Goal: Information Seeking & Learning: Understand process/instructions

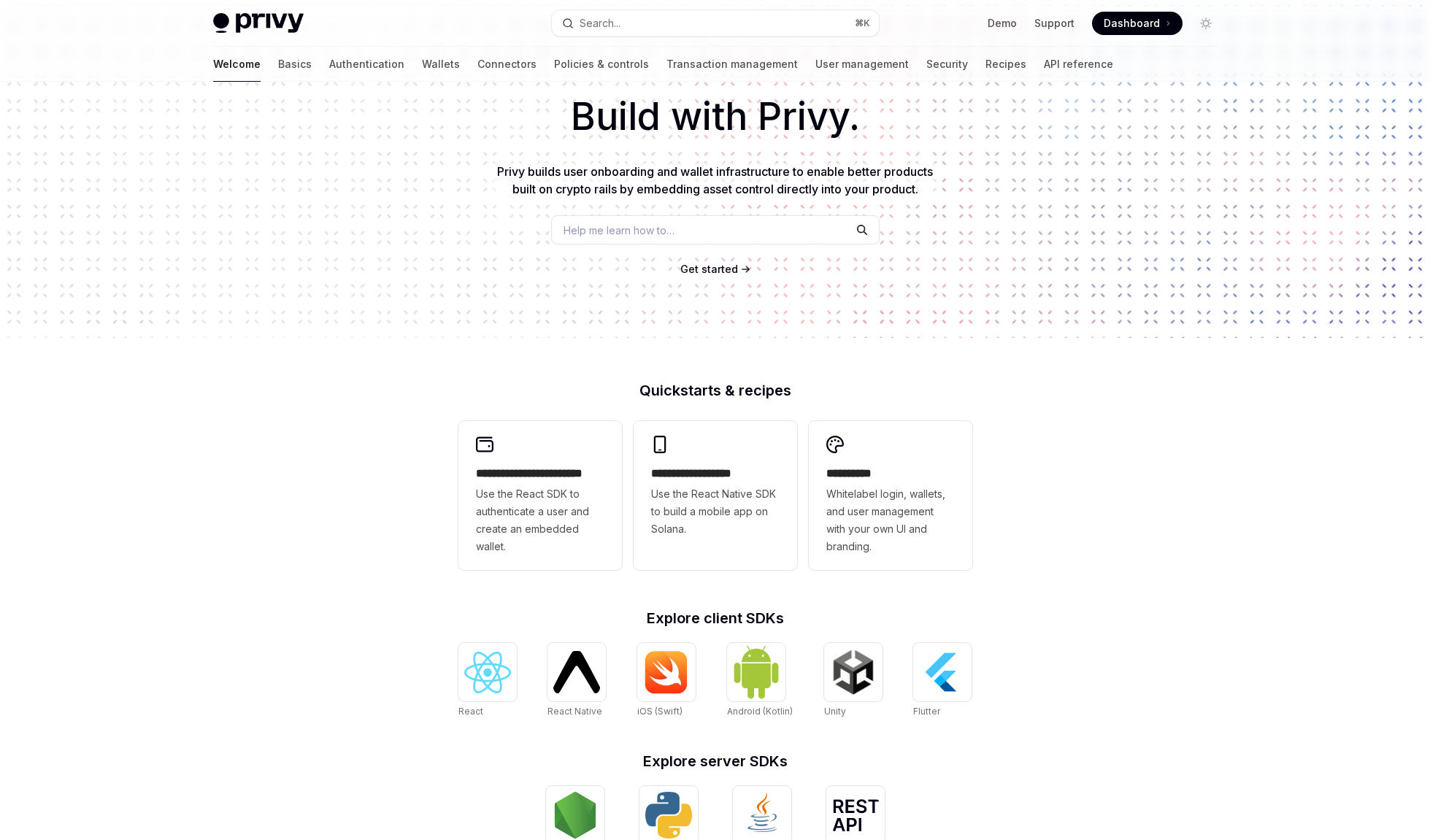
scroll to position [311, 0]
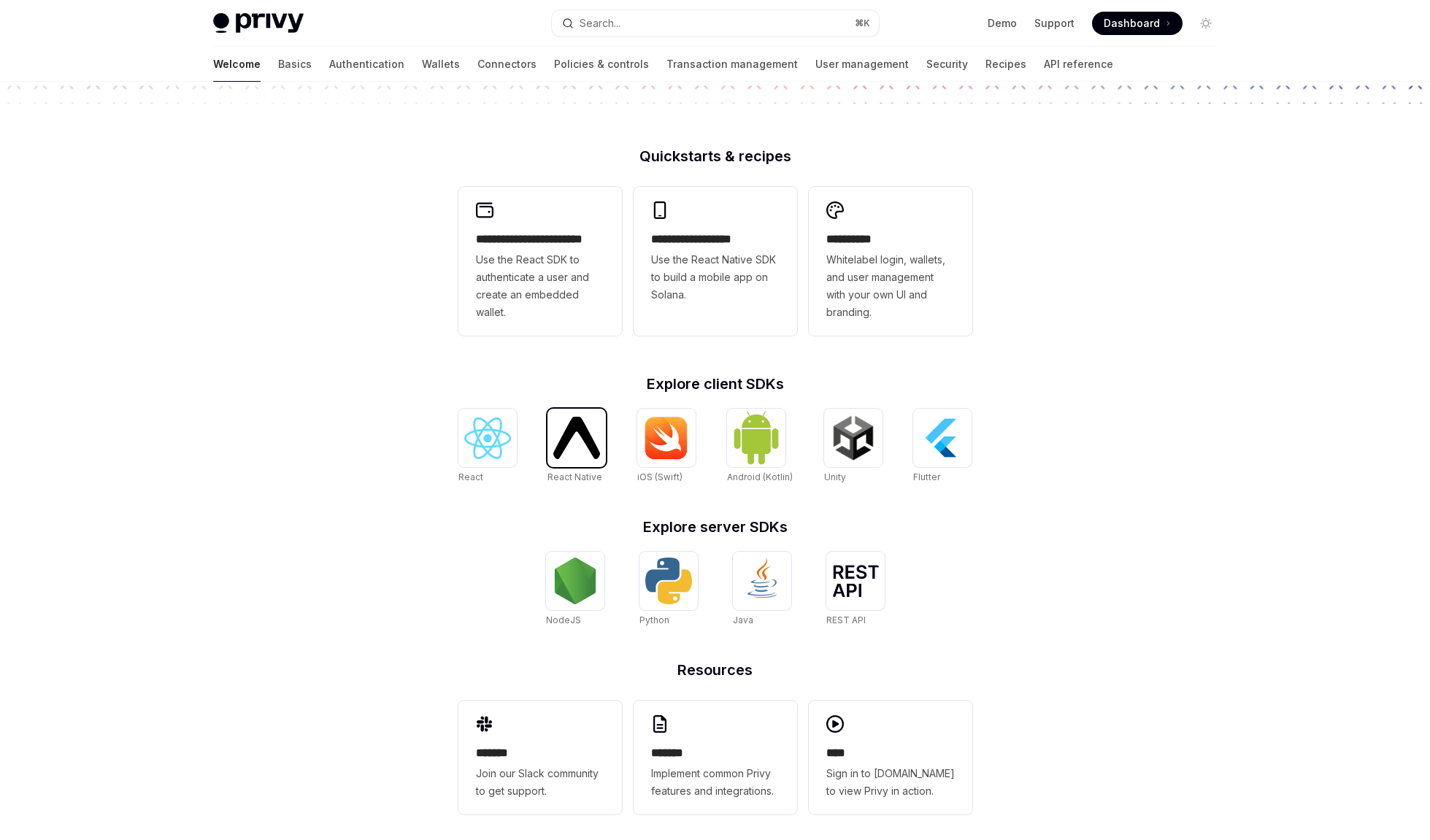
click at [576, 437] on img at bounding box center [577, 437] width 47 height 41
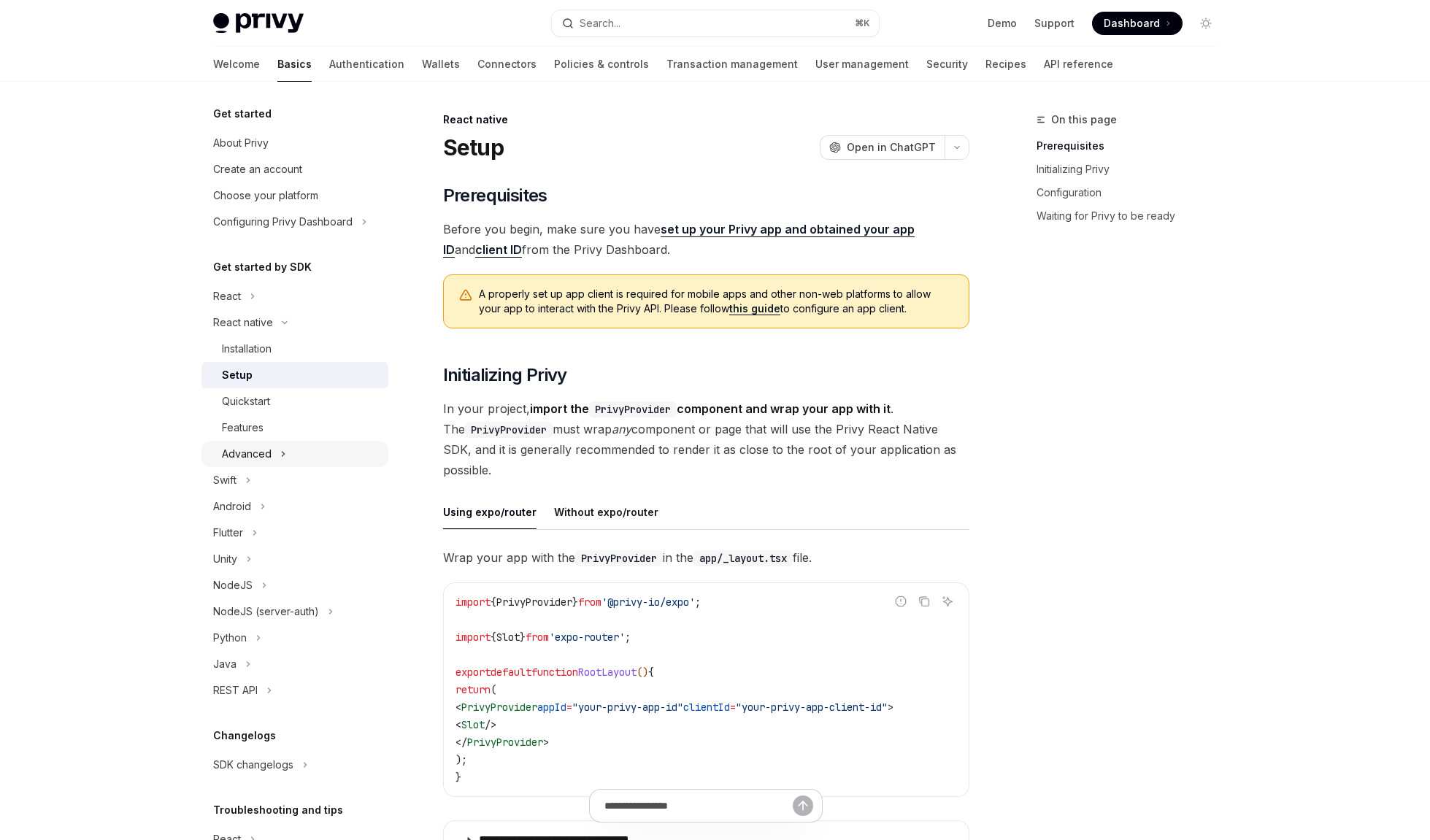
click at [269, 457] on div "Advanced" at bounding box center [247, 454] width 50 height 17
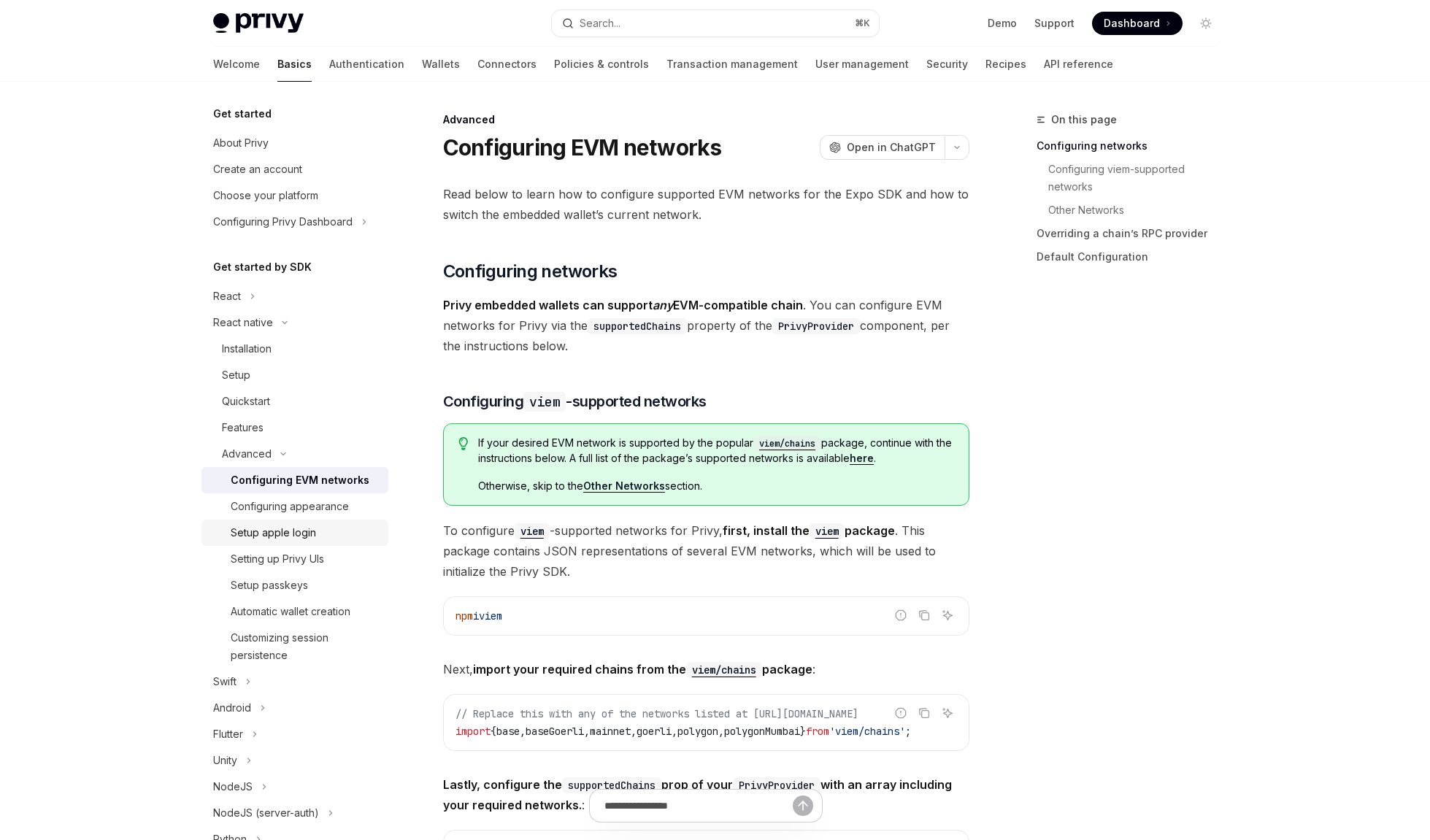
click at [276, 541] on div "Setup apple login" at bounding box center [273, 532] width 85 height 17
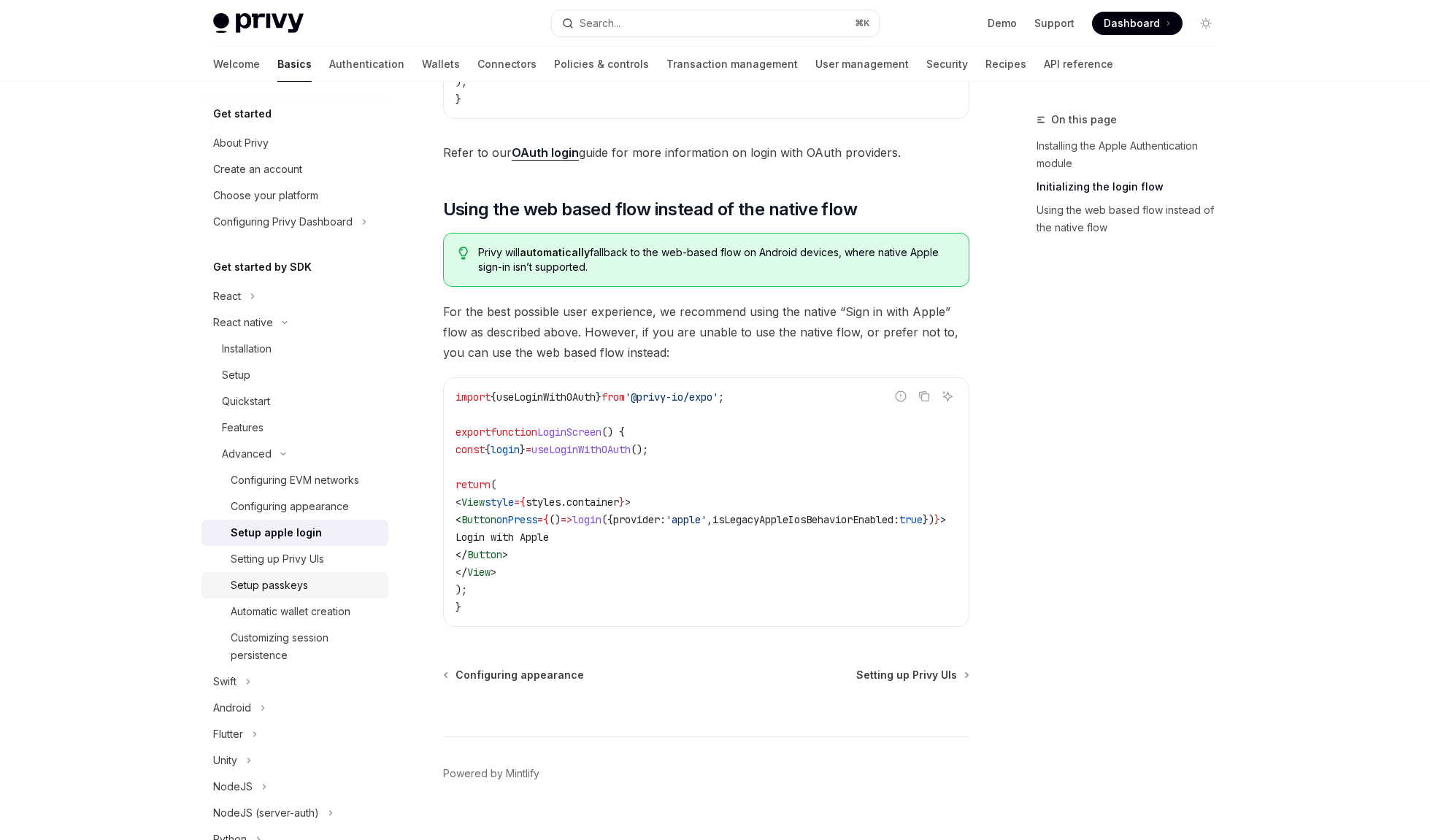
click at [312, 590] on div "Setup passkeys" at bounding box center [305, 585] width 149 height 17
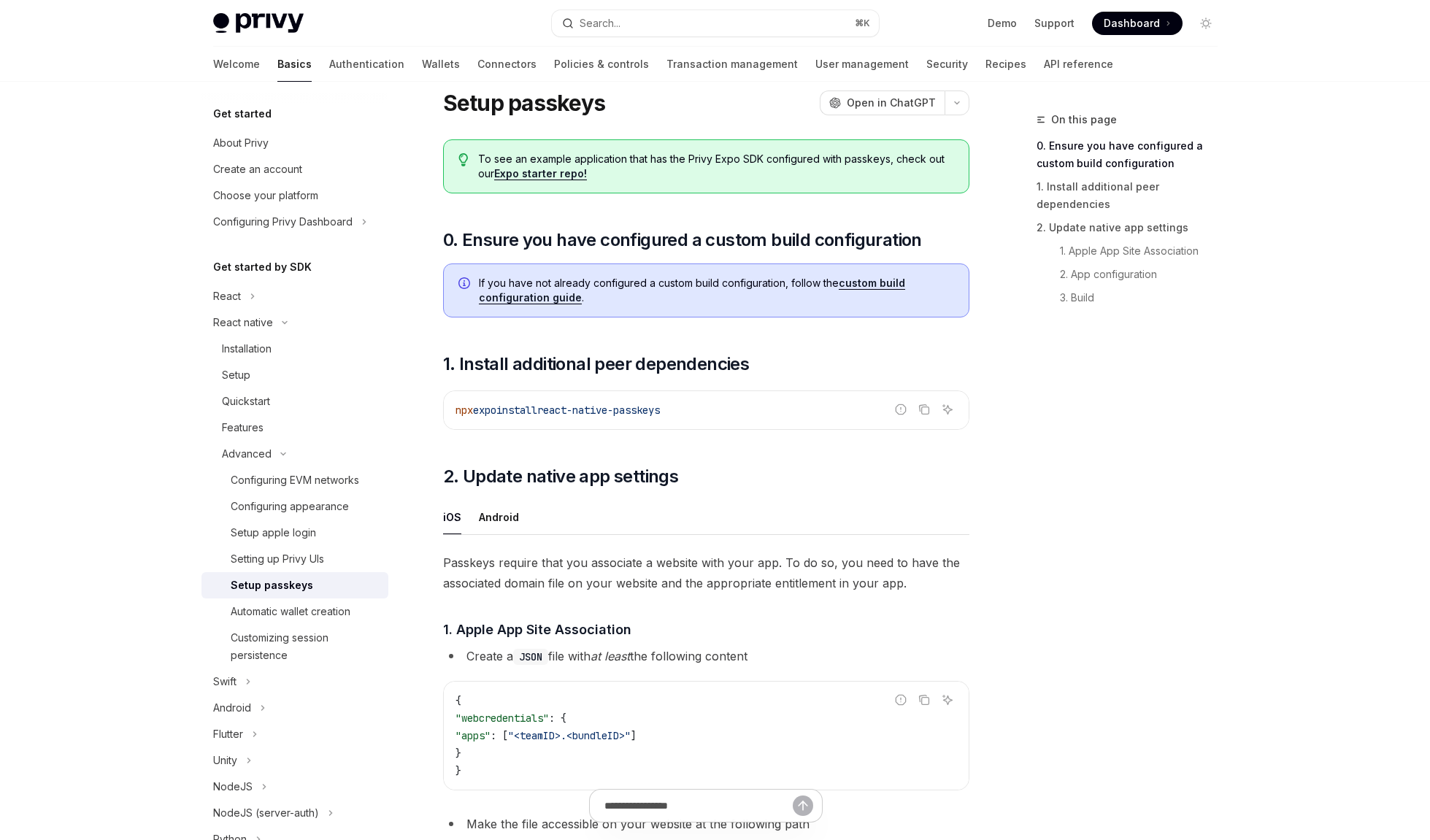
scroll to position [148, 0]
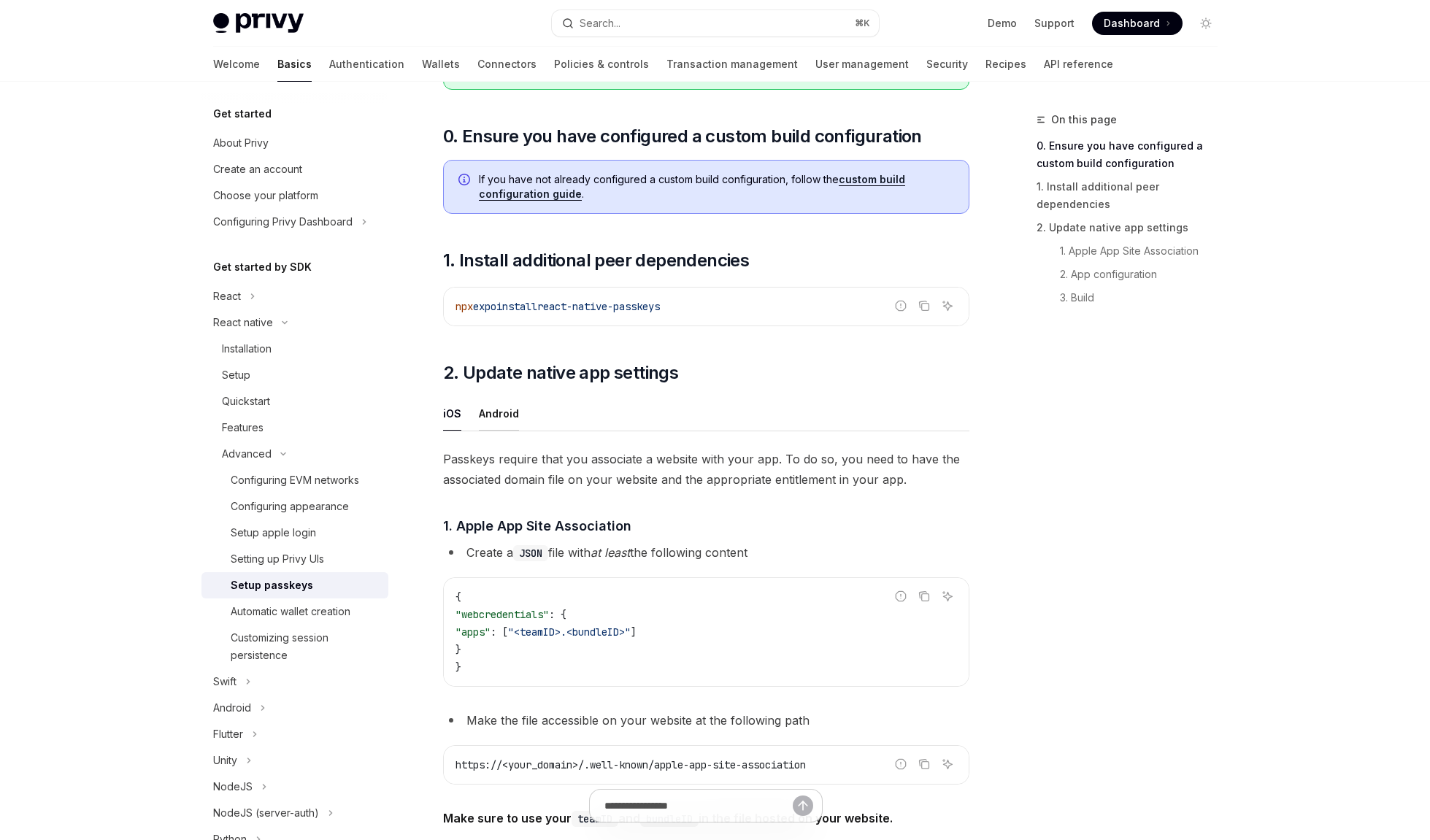
click at [507, 421] on button "Android" at bounding box center [500, 413] width 40 height 34
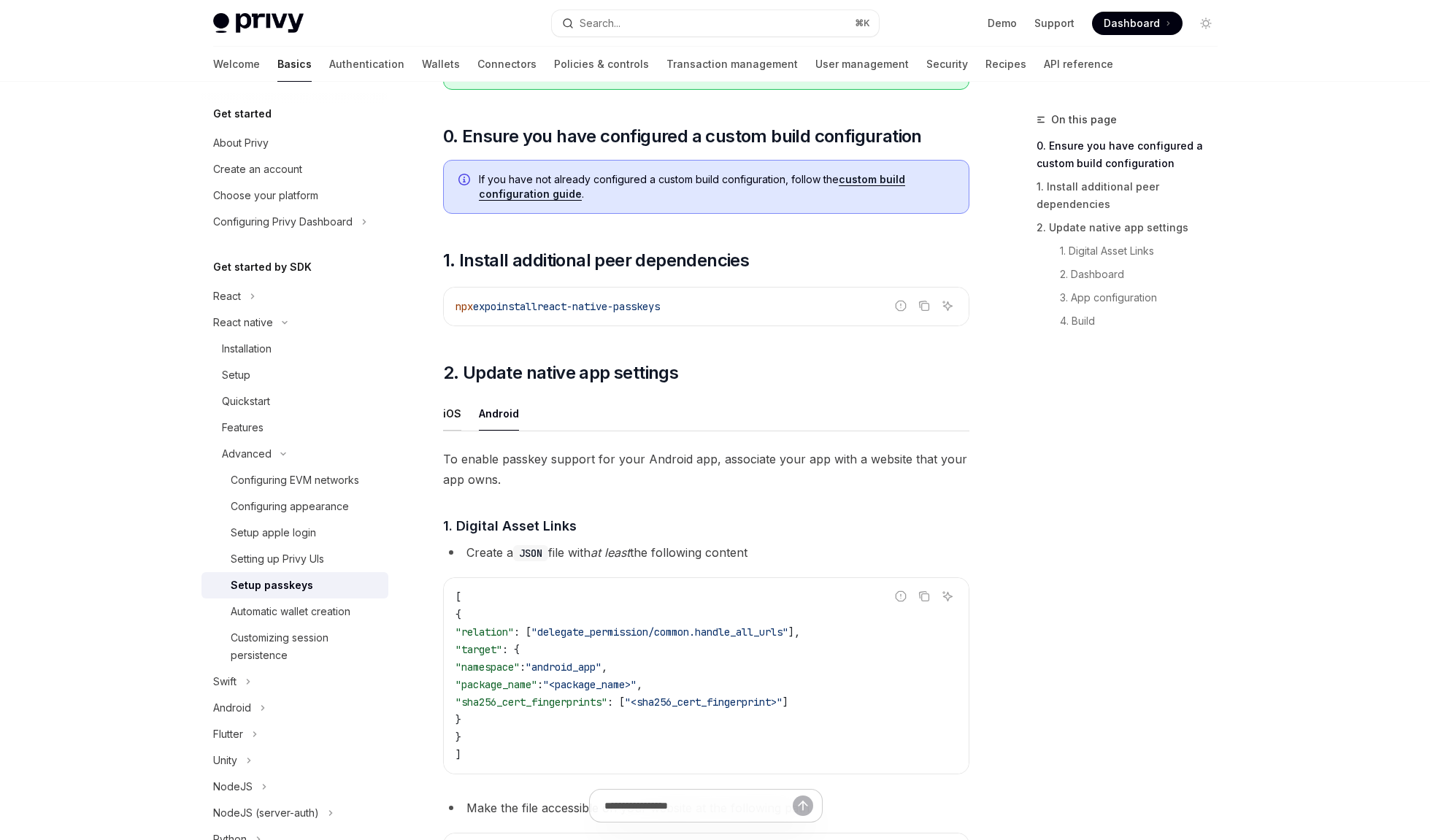
click at [454, 419] on button "iOS" at bounding box center [453, 413] width 18 height 34
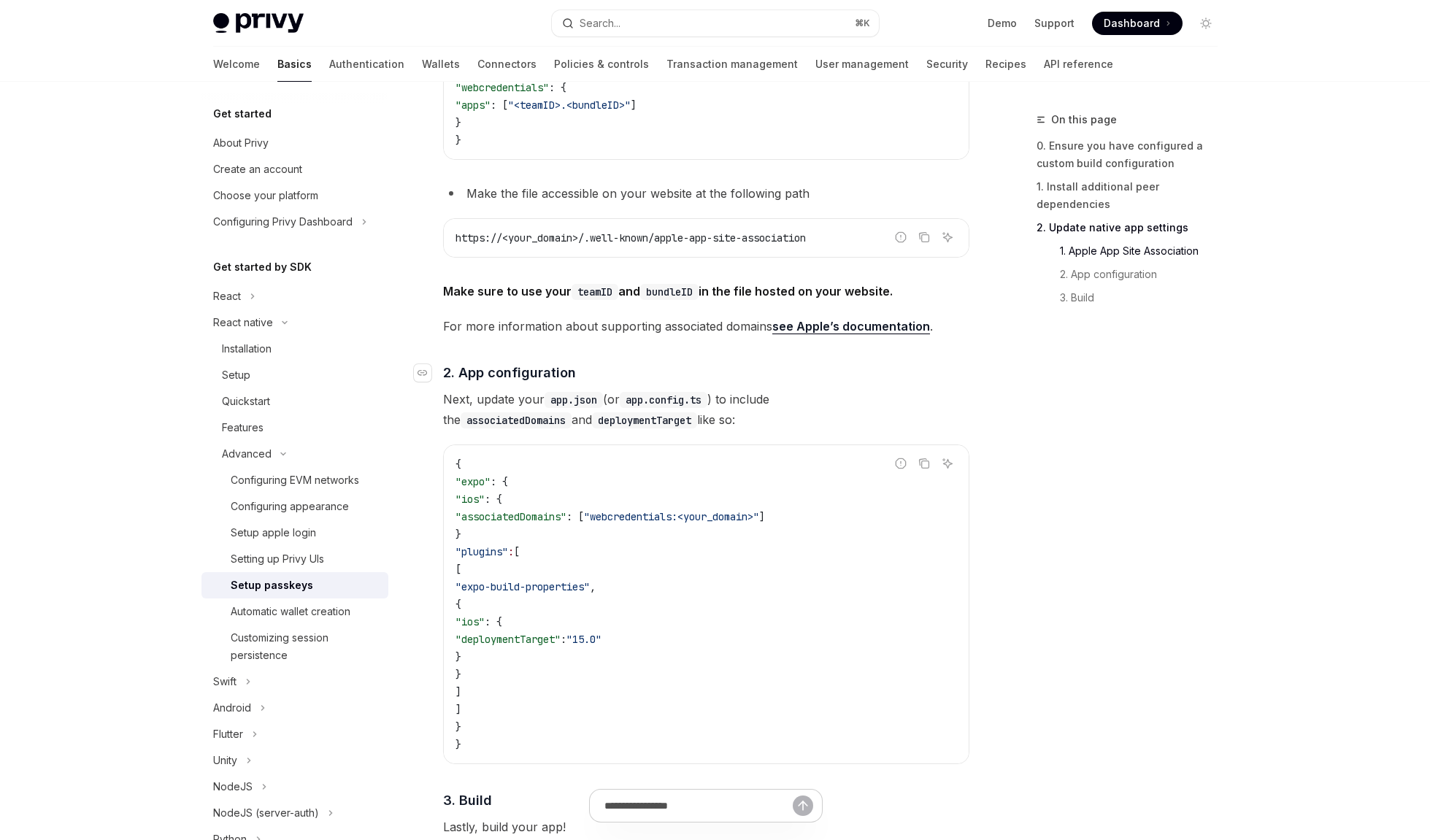
scroll to position [703, 0]
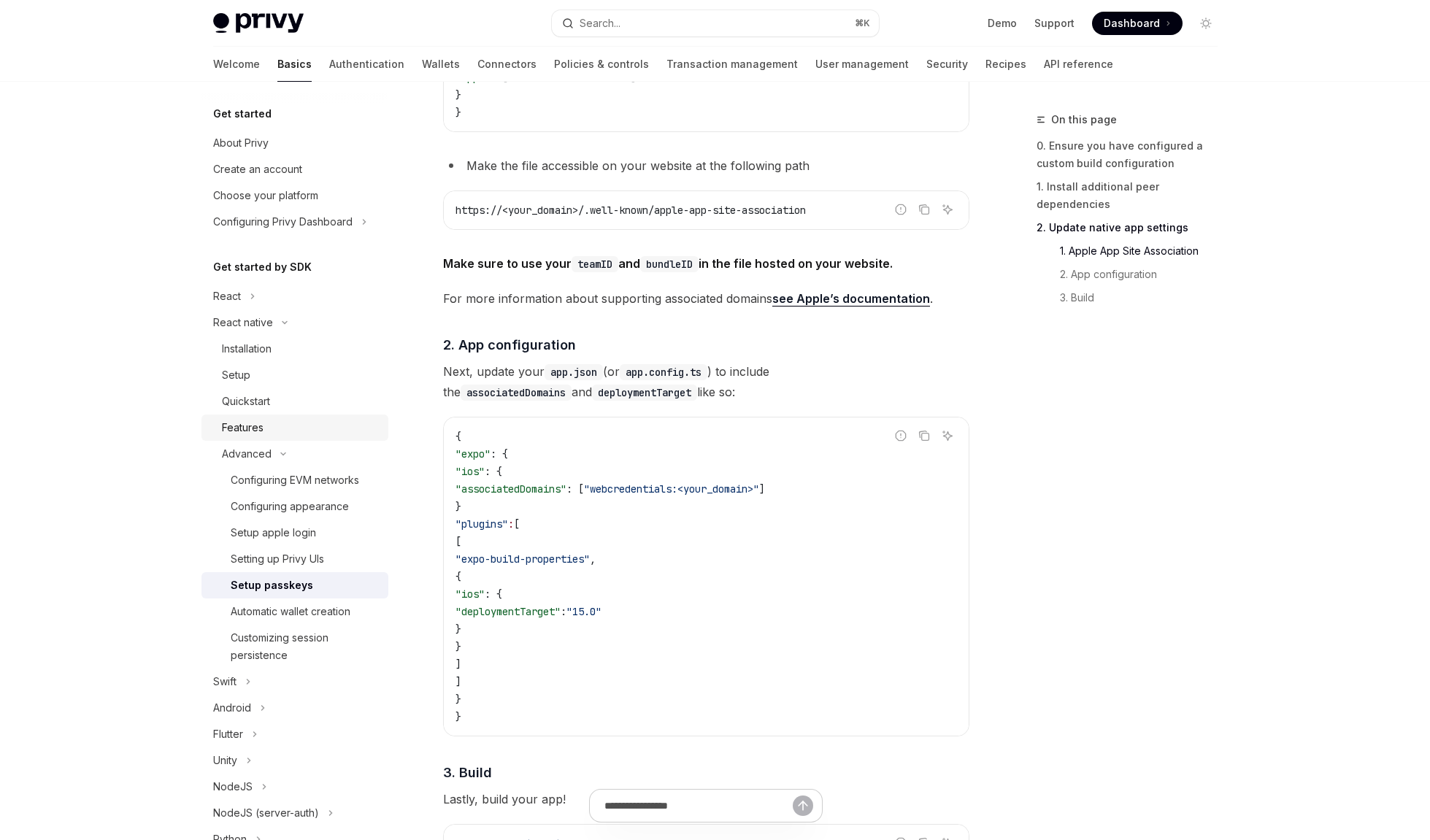
click at [251, 422] on div "Features" at bounding box center [242, 427] width 41 height 17
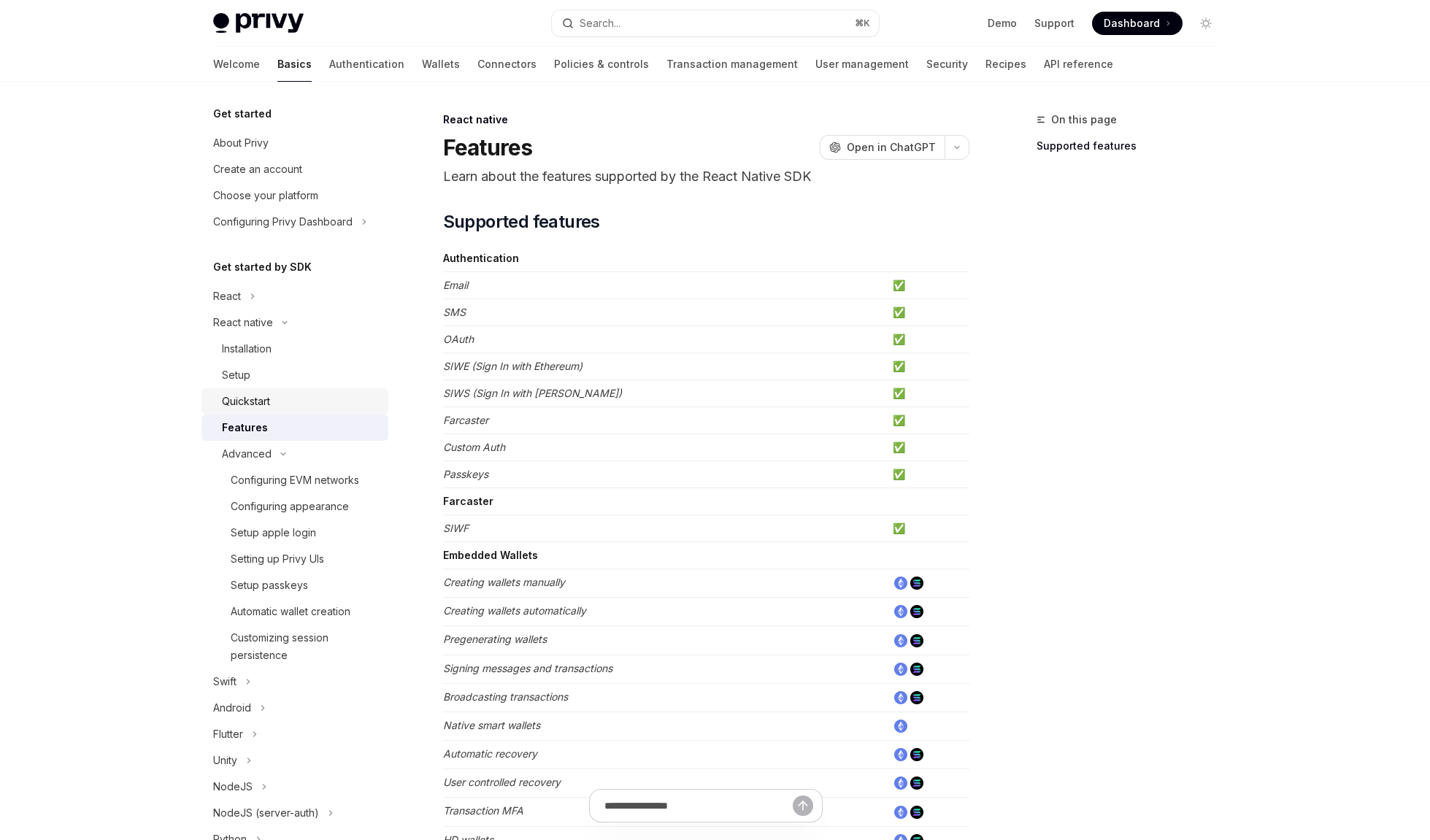
click at [251, 404] on div "Quickstart" at bounding box center [246, 401] width 48 height 17
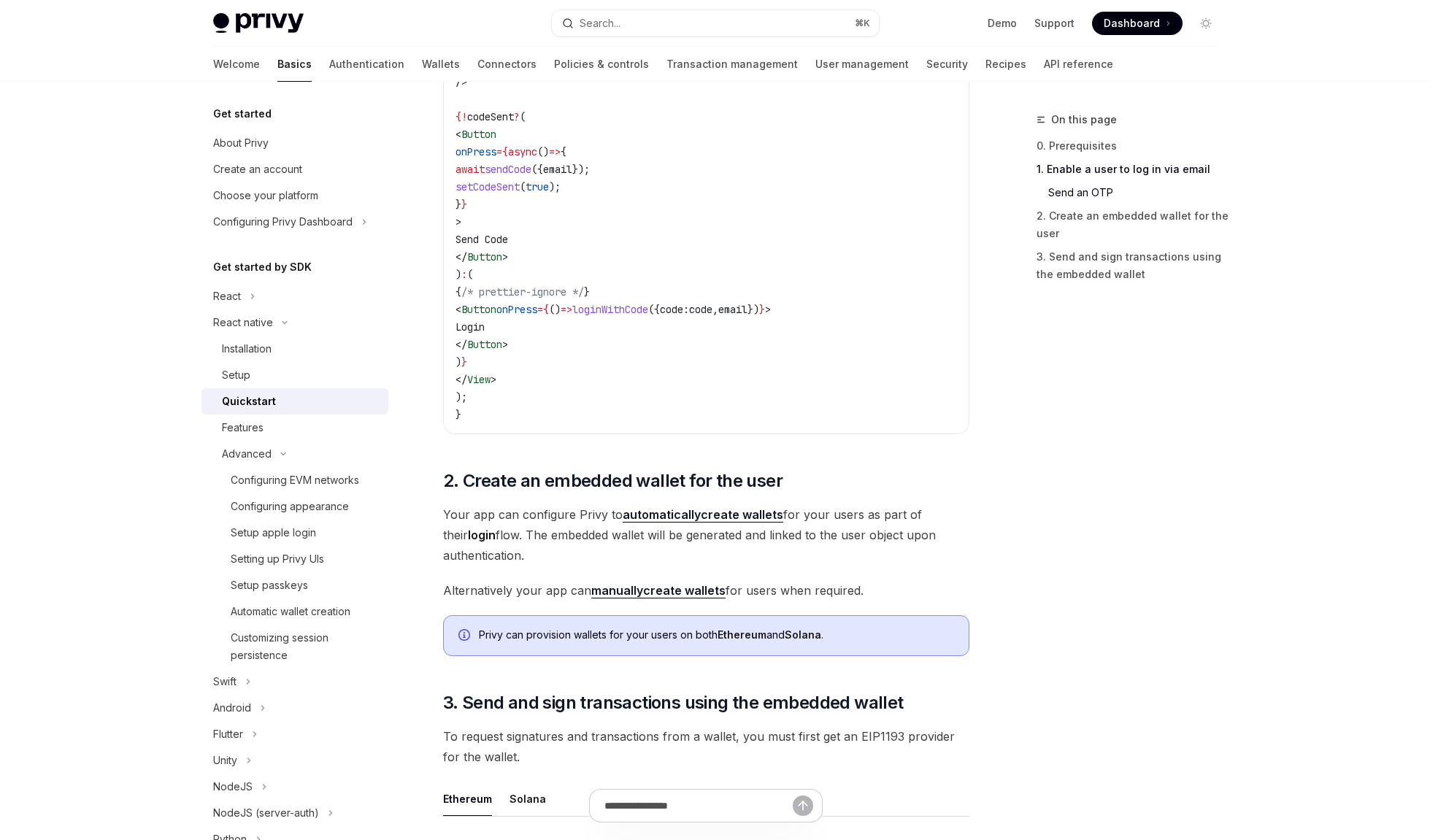
scroll to position [1536, 0]
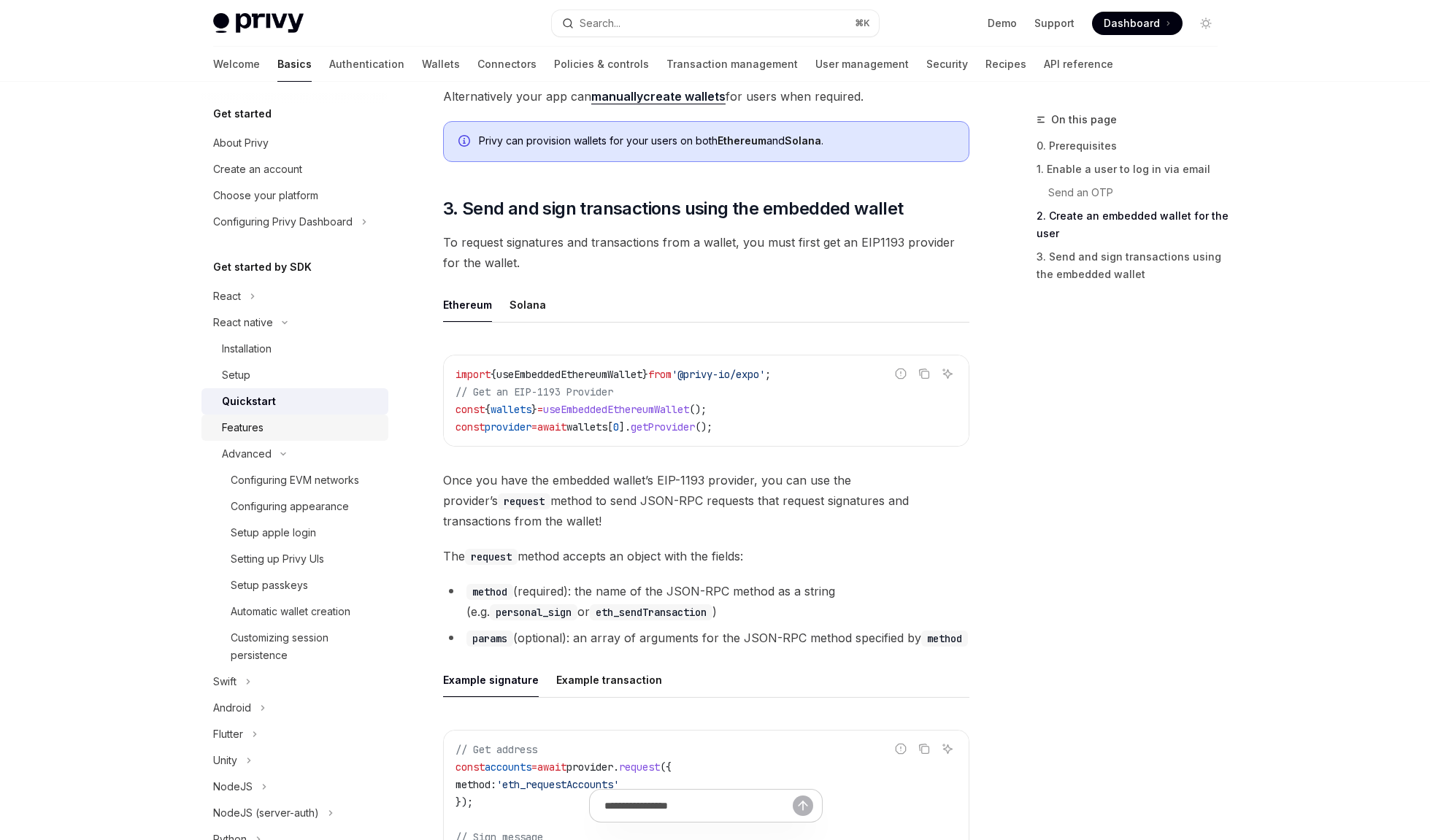
click at [274, 423] on div "Features" at bounding box center [301, 427] width 158 height 17
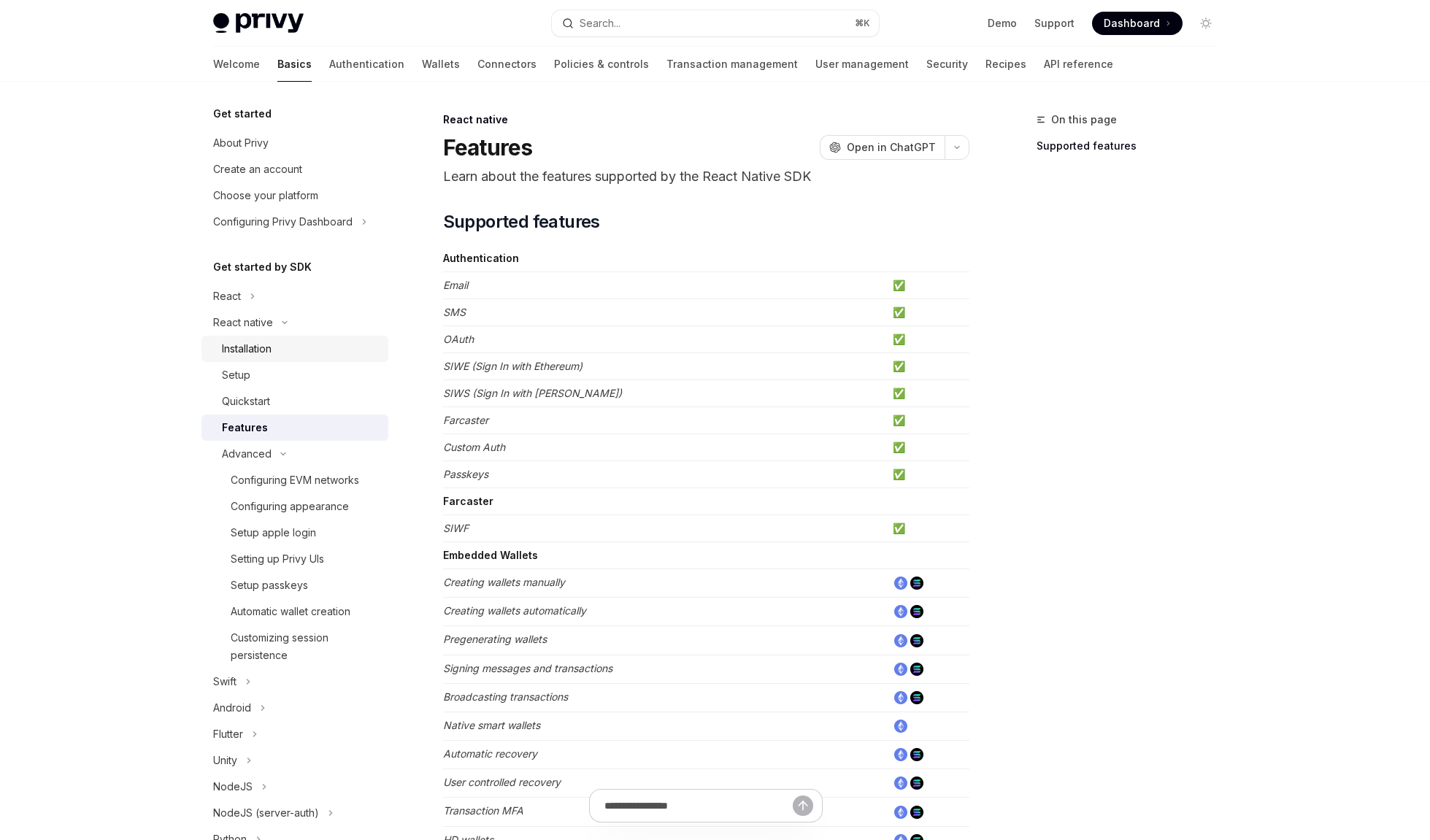
click at [272, 353] on div "Installation" at bounding box center [247, 348] width 50 height 17
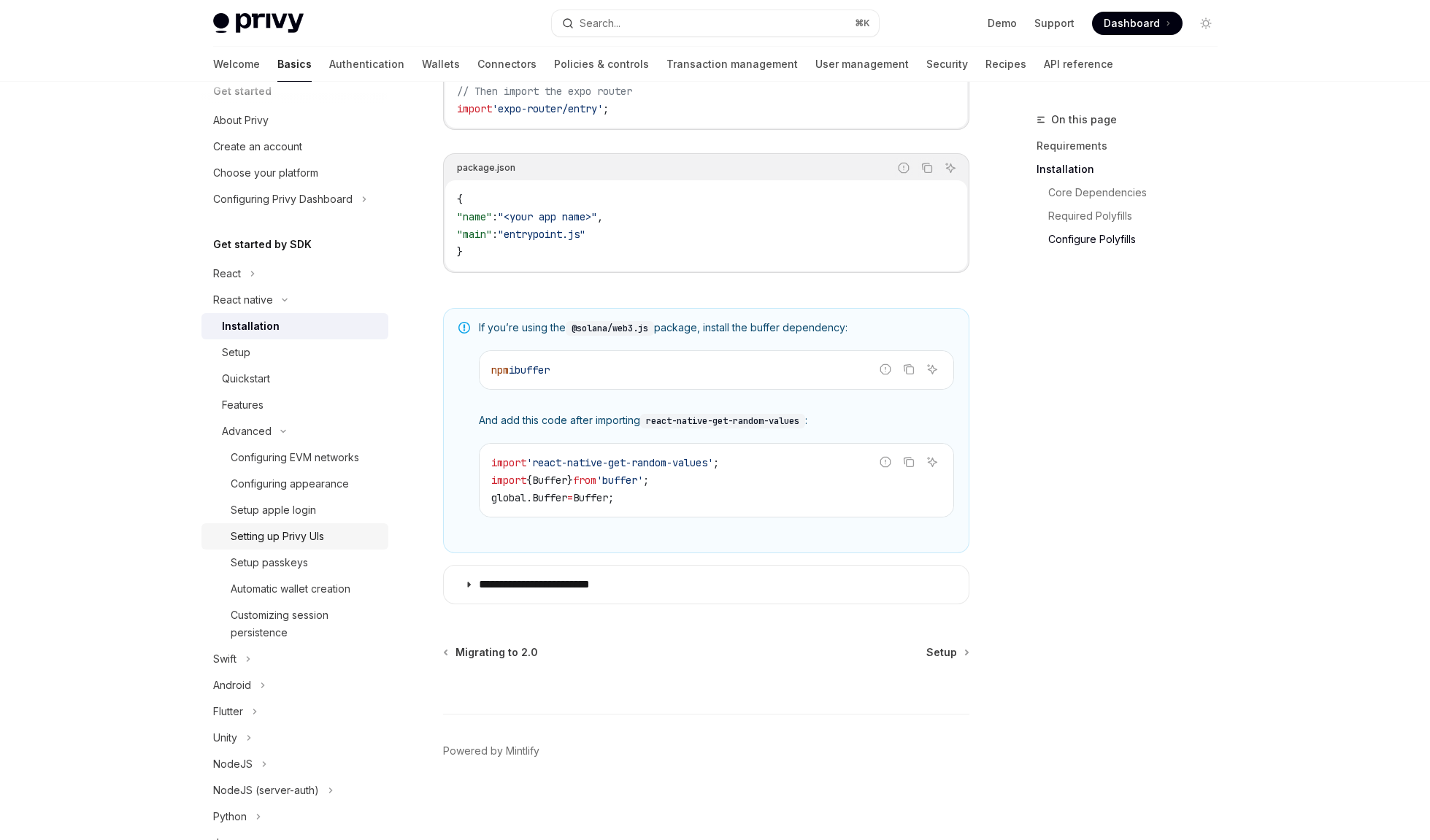
scroll to position [27, 0]
click at [278, 512] on div "Setup apple login" at bounding box center [273, 506] width 85 height 17
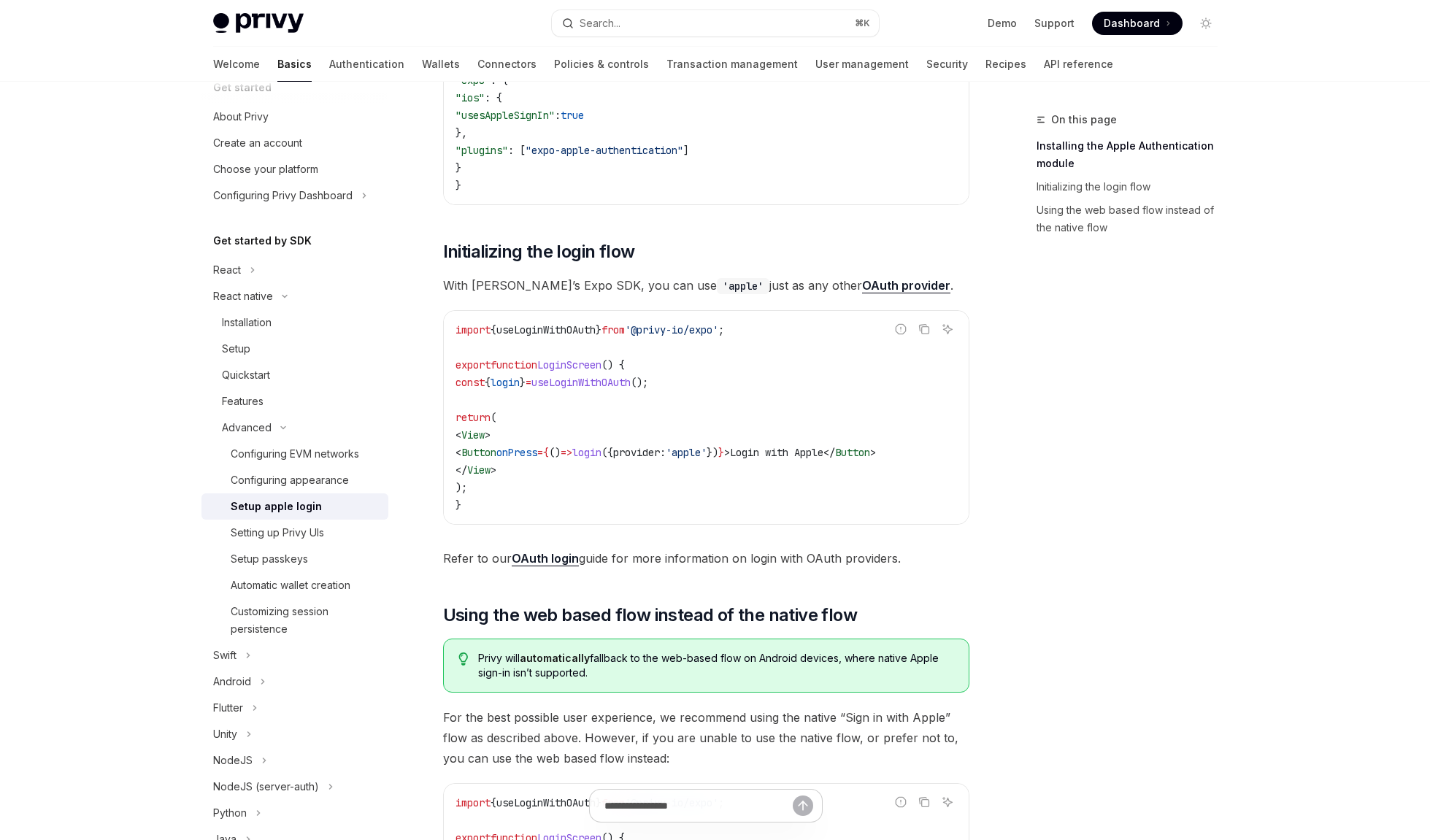
scroll to position [838, 0]
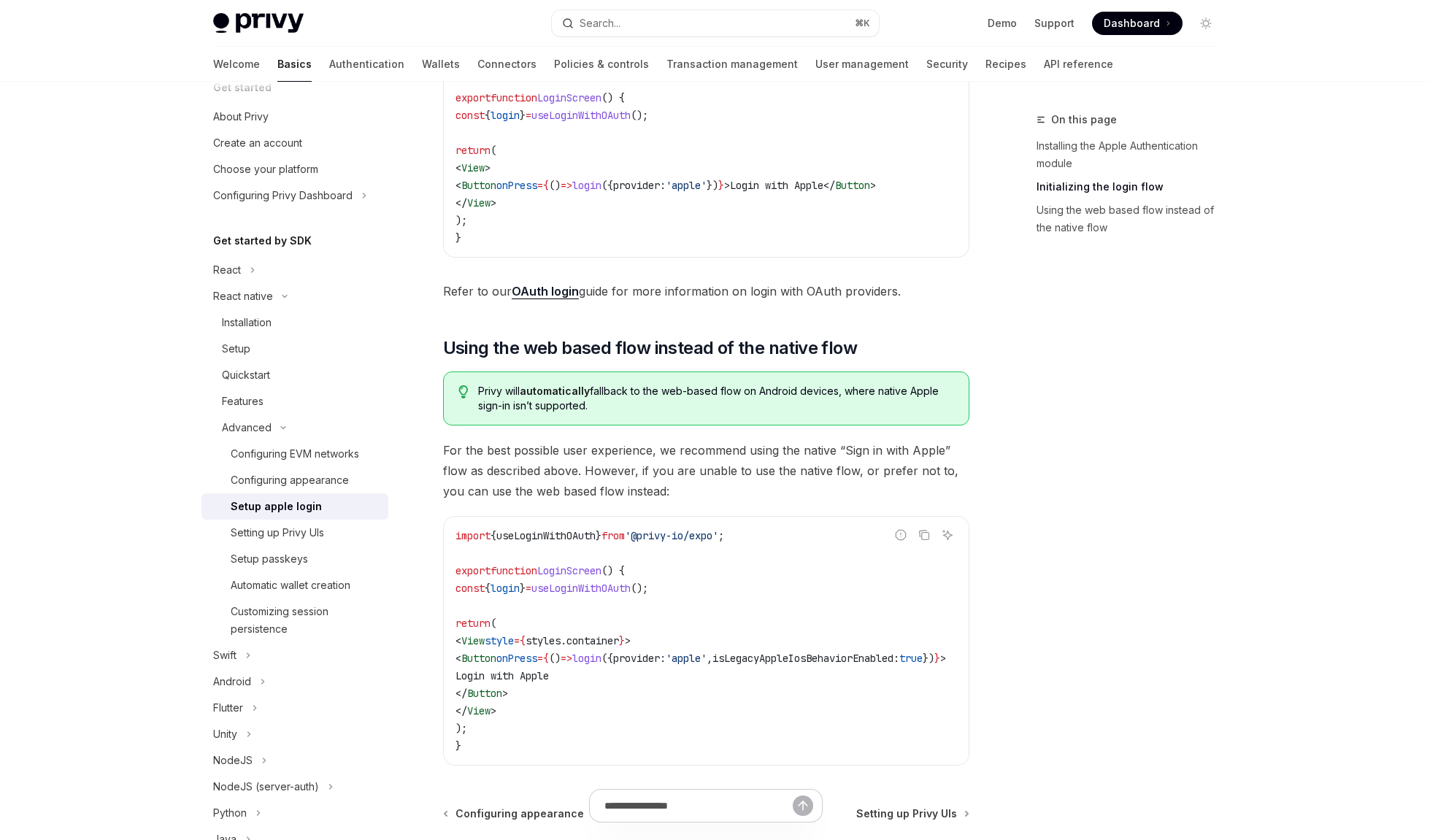
click at [1061, 409] on div "On this page Installing the Apple Authentication module Initializing the login …" at bounding box center [1119, 476] width 222 height 729
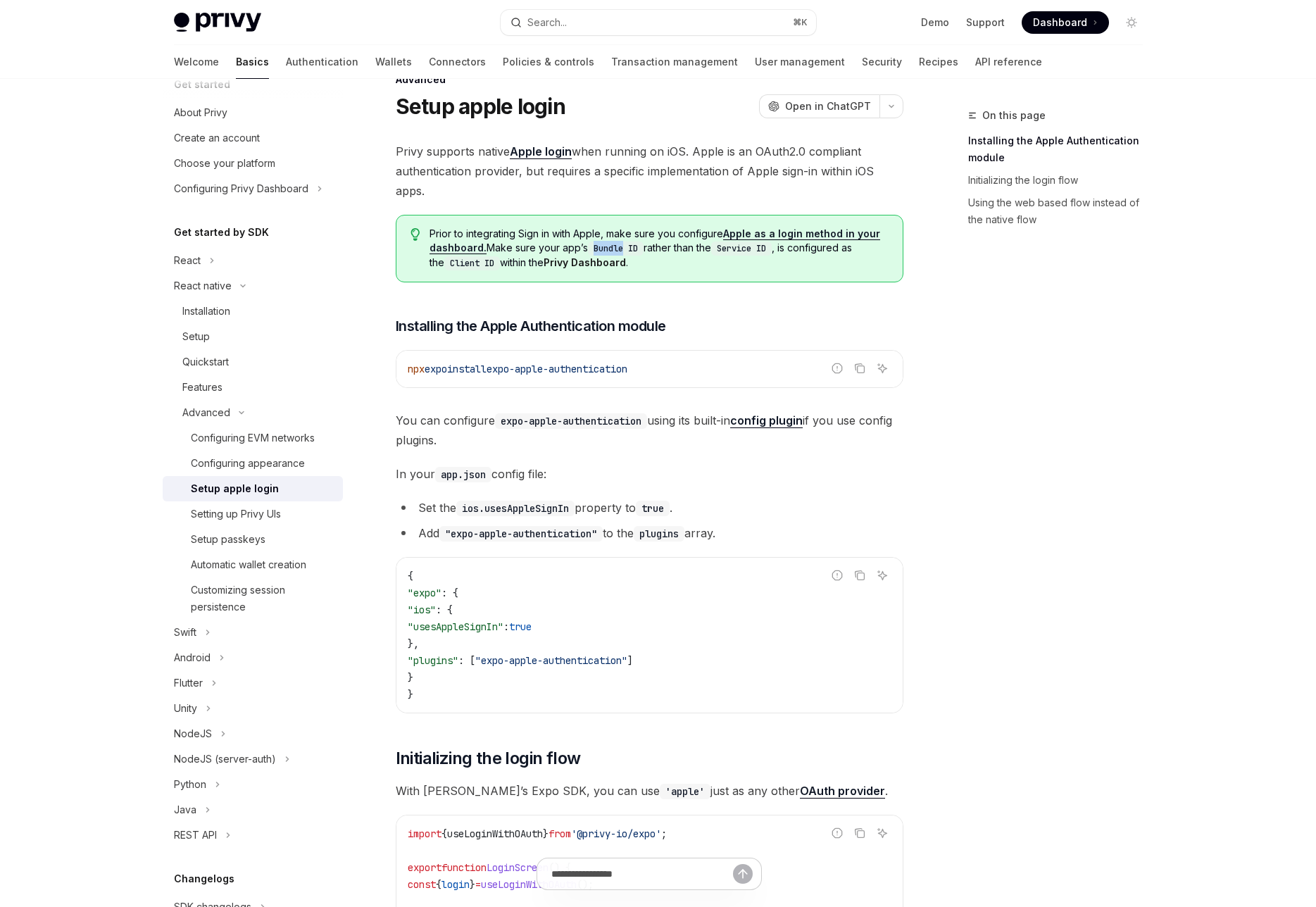
scroll to position [0, 0]
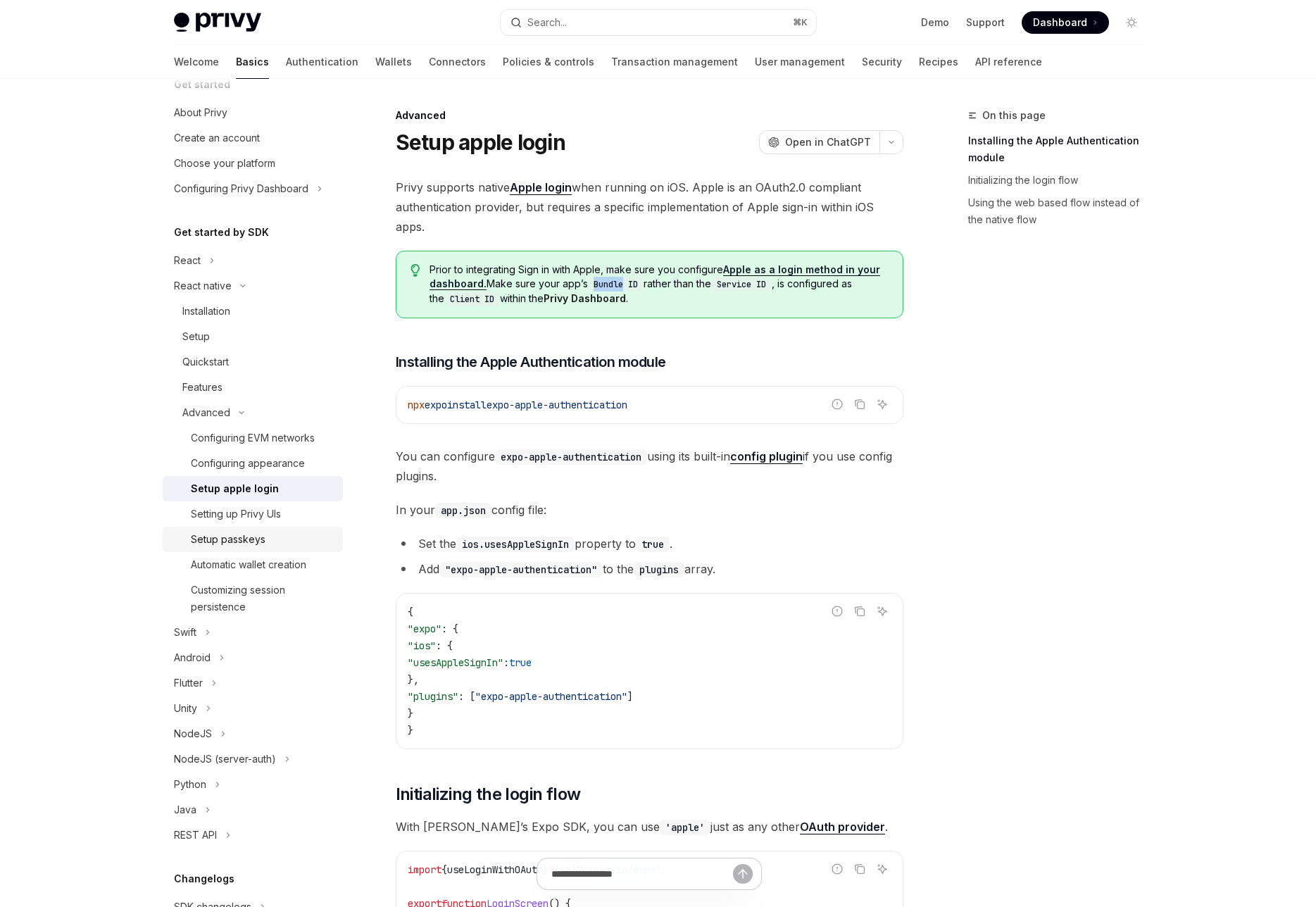
click at [254, 534] on div "Setup passkeys" at bounding box center [228, 539] width 74 height 17
type textarea "*"
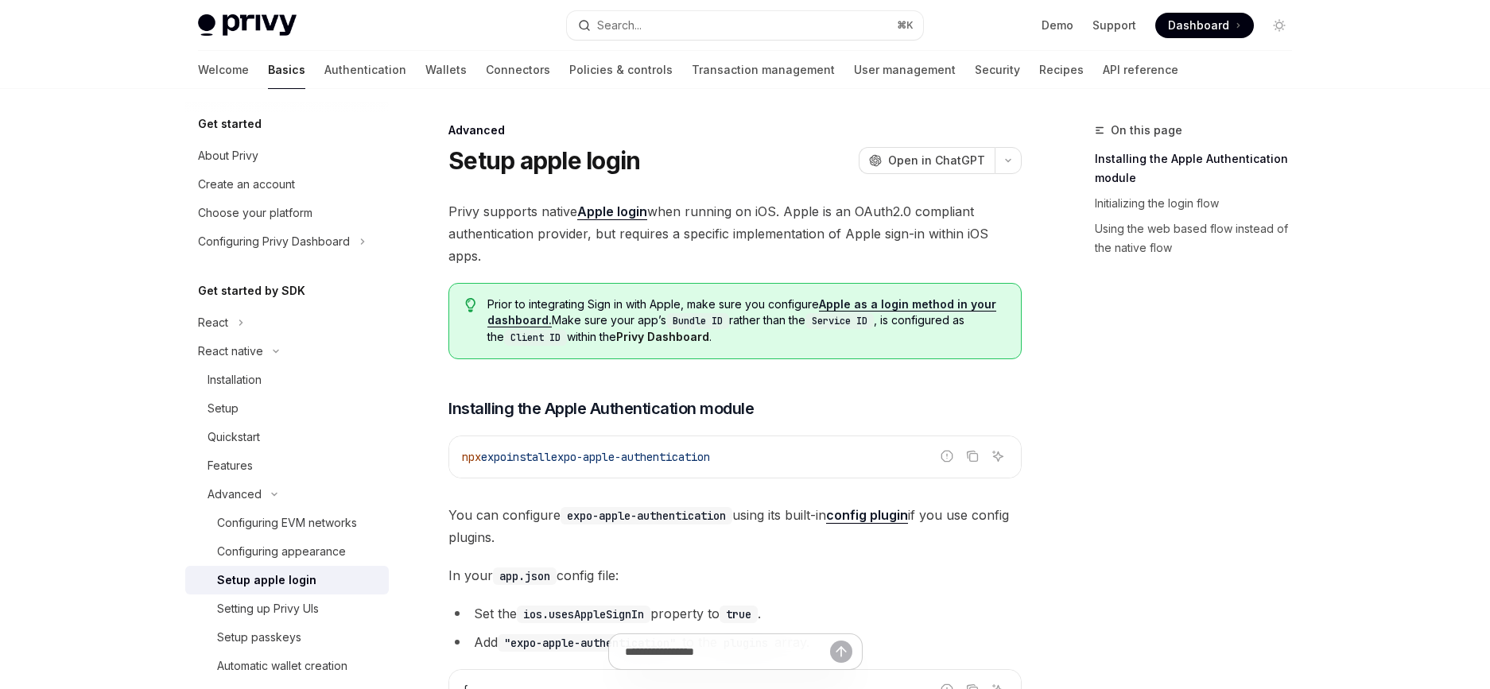
click at [616, 207] on link "Apple login" at bounding box center [612, 212] width 70 height 17
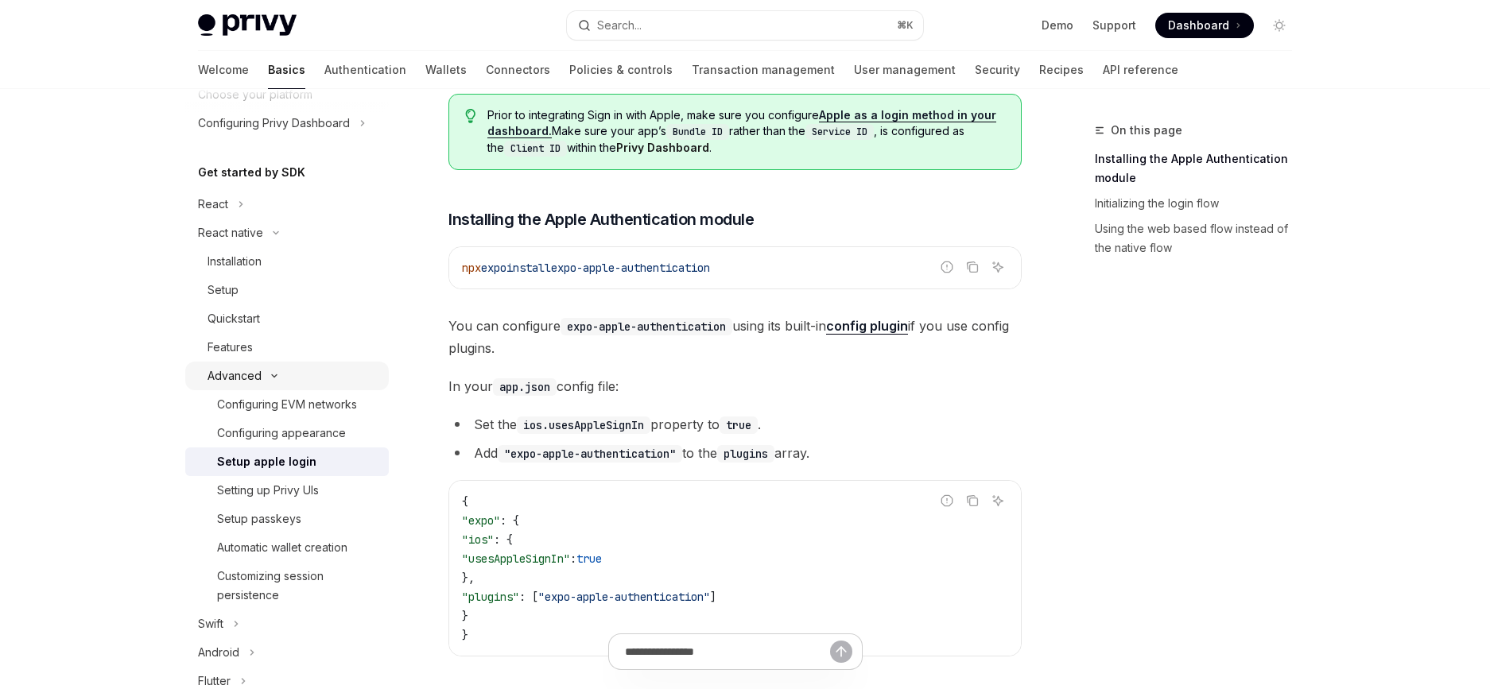
scroll to position [136, 0]
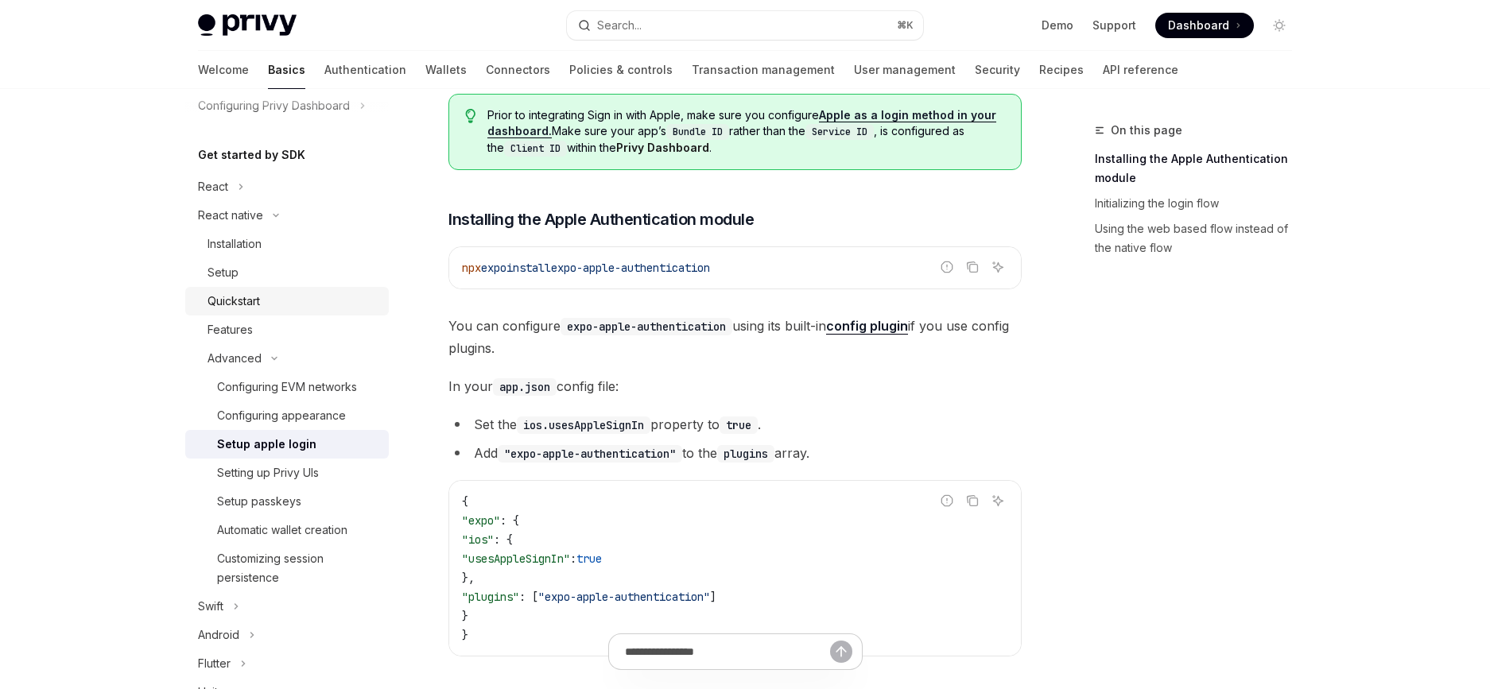
click at [254, 303] on div "Quickstart" at bounding box center [233, 301] width 52 height 19
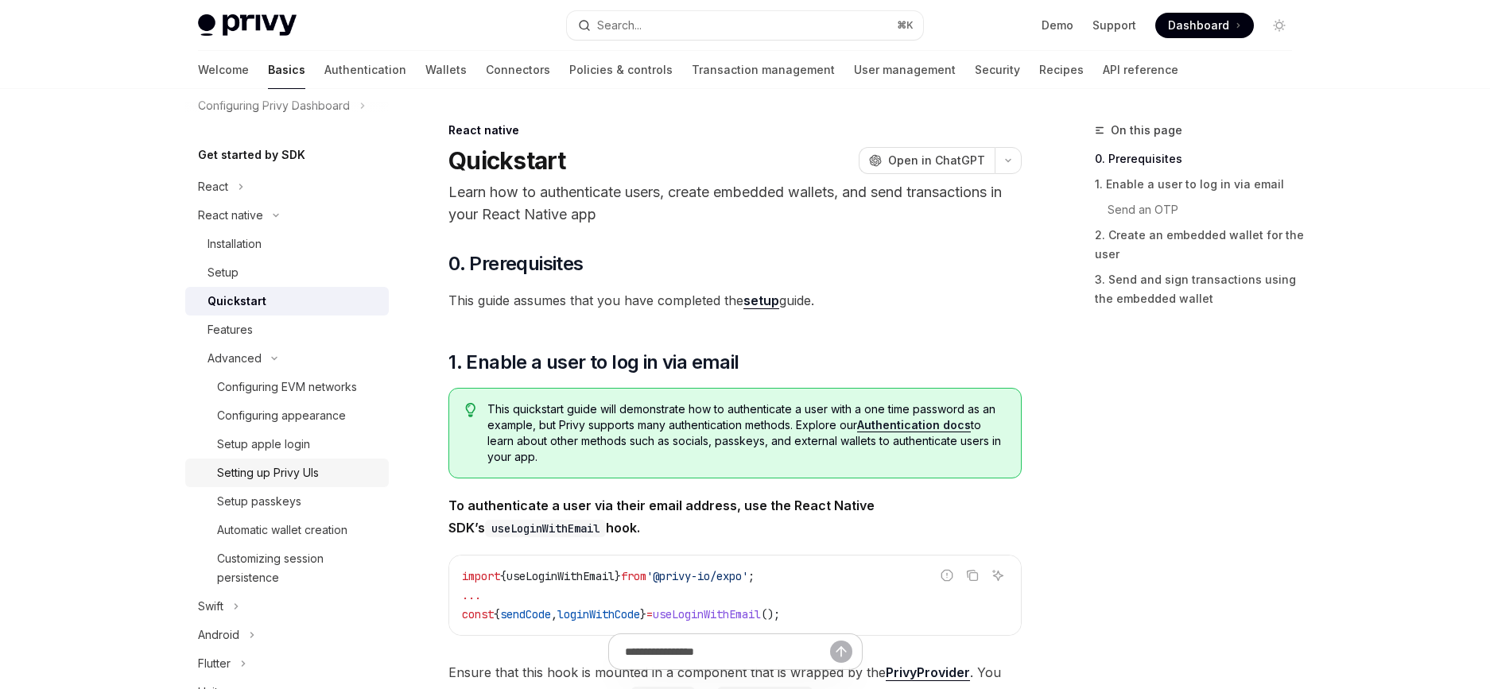
click at [289, 462] on link "Setting up Privy UIs" at bounding box center [287, 473] width 204 height 29
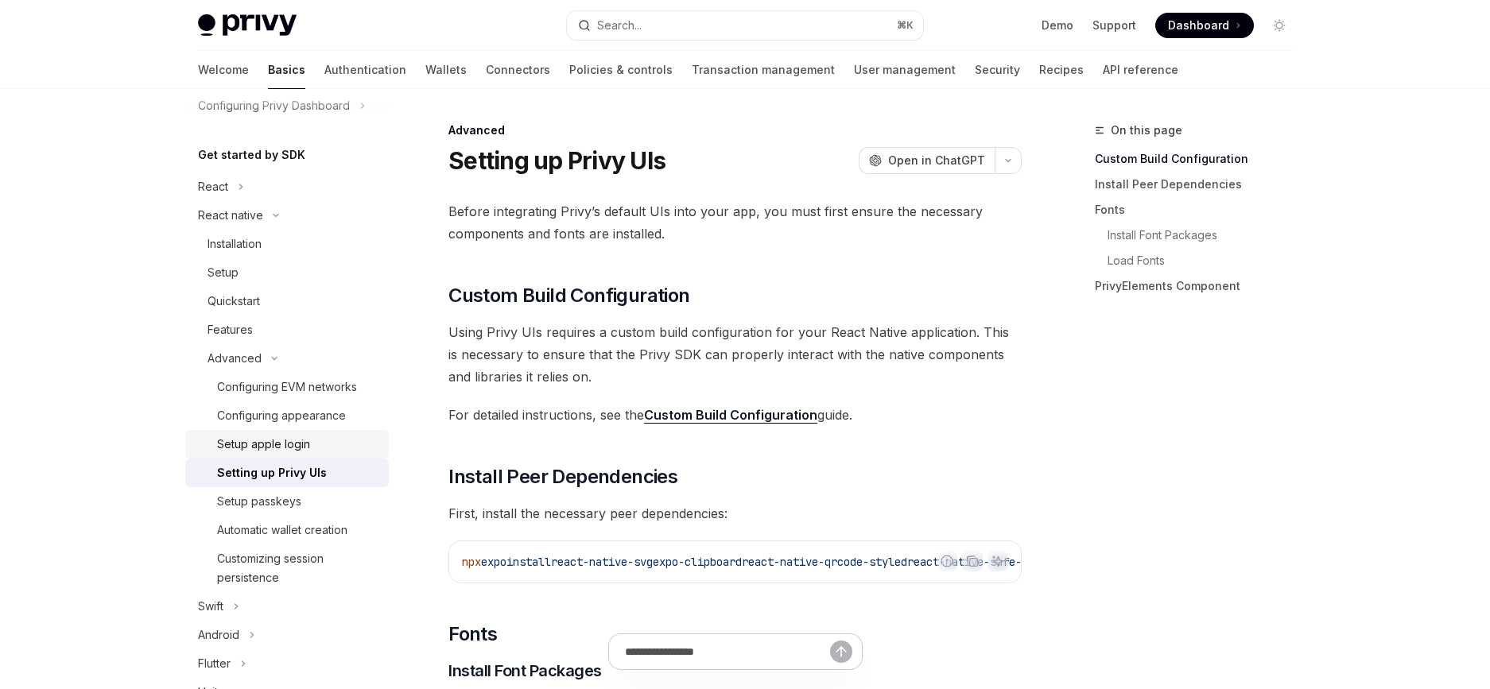
click at [294, 435] on div "Setup apple login" at bounding box center [263, 444] width 93 height 19
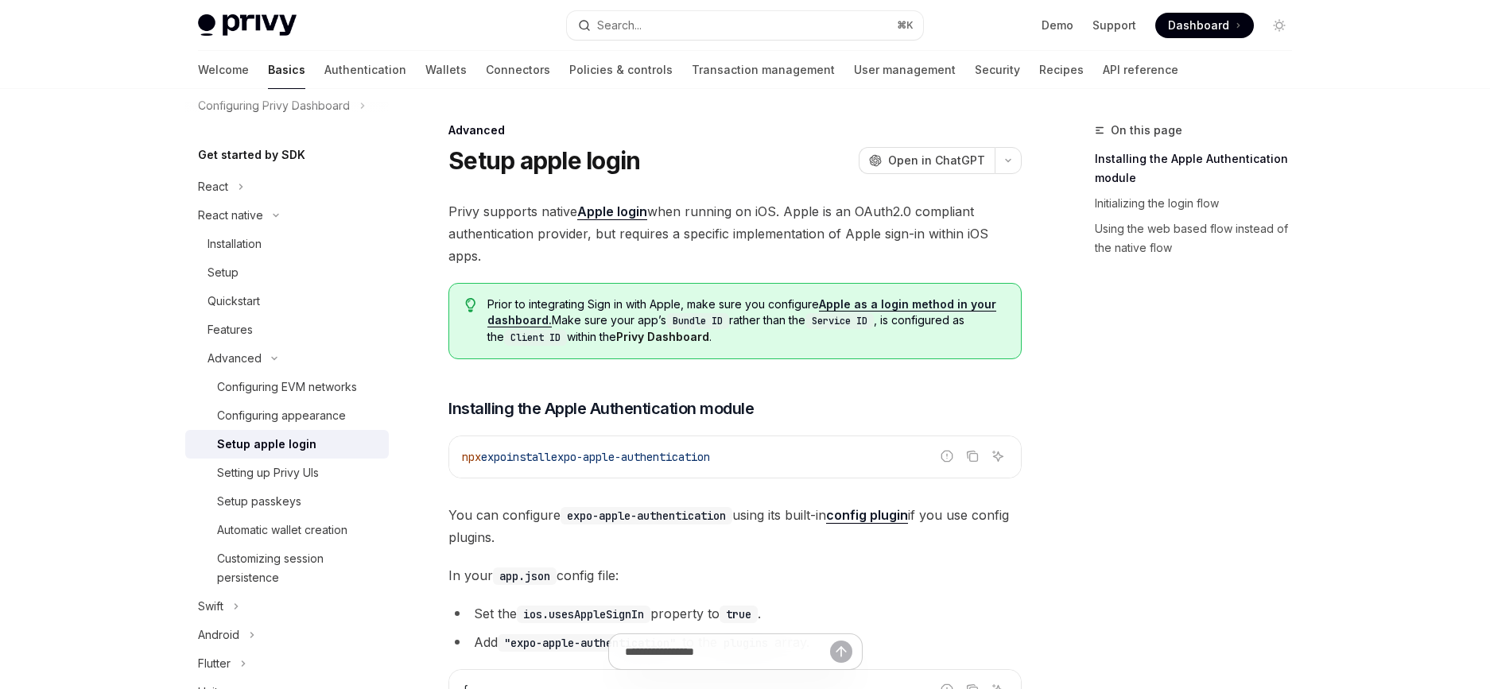
click at [651, 266] on span "Privy supports native Apple login when running on iOS. Apple is an OAuth2.0 com…" at bounding box center [734, 233] width 573 height 67
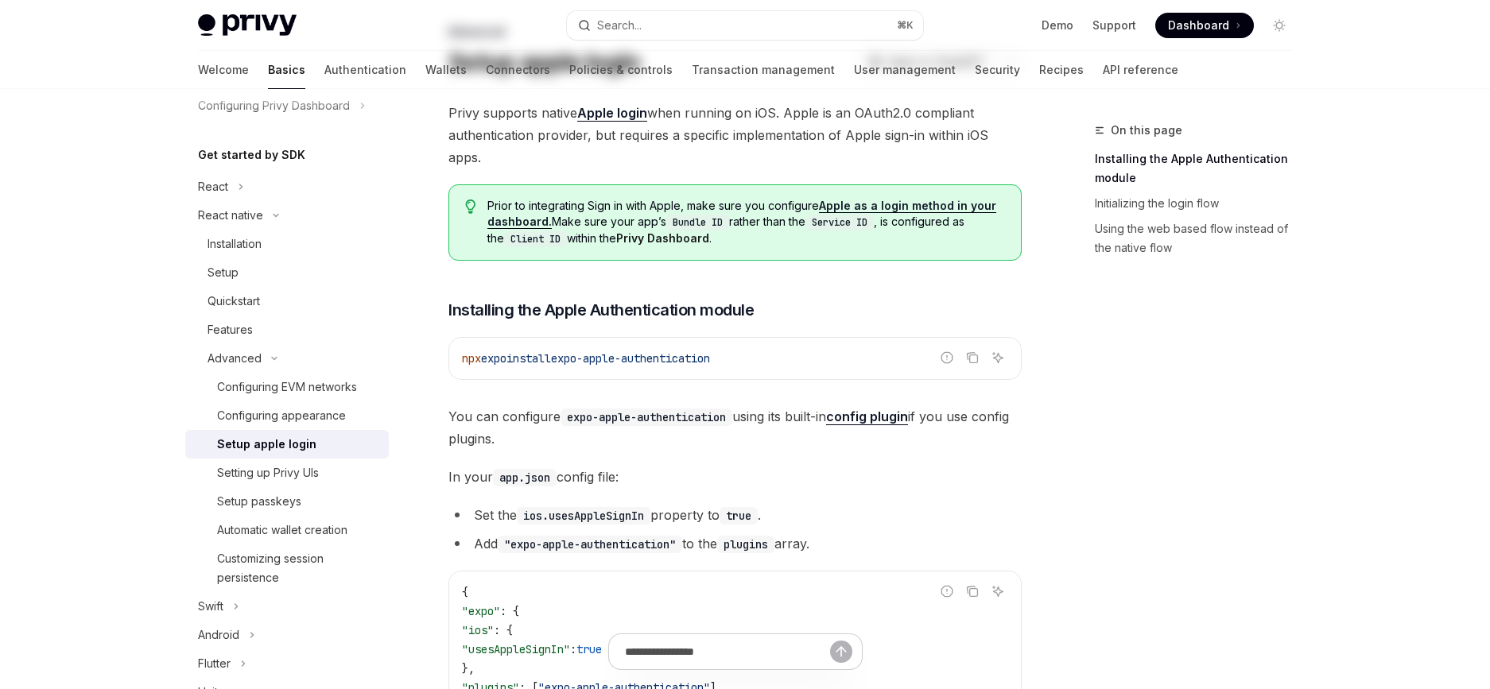
scroll to position [137, 0]
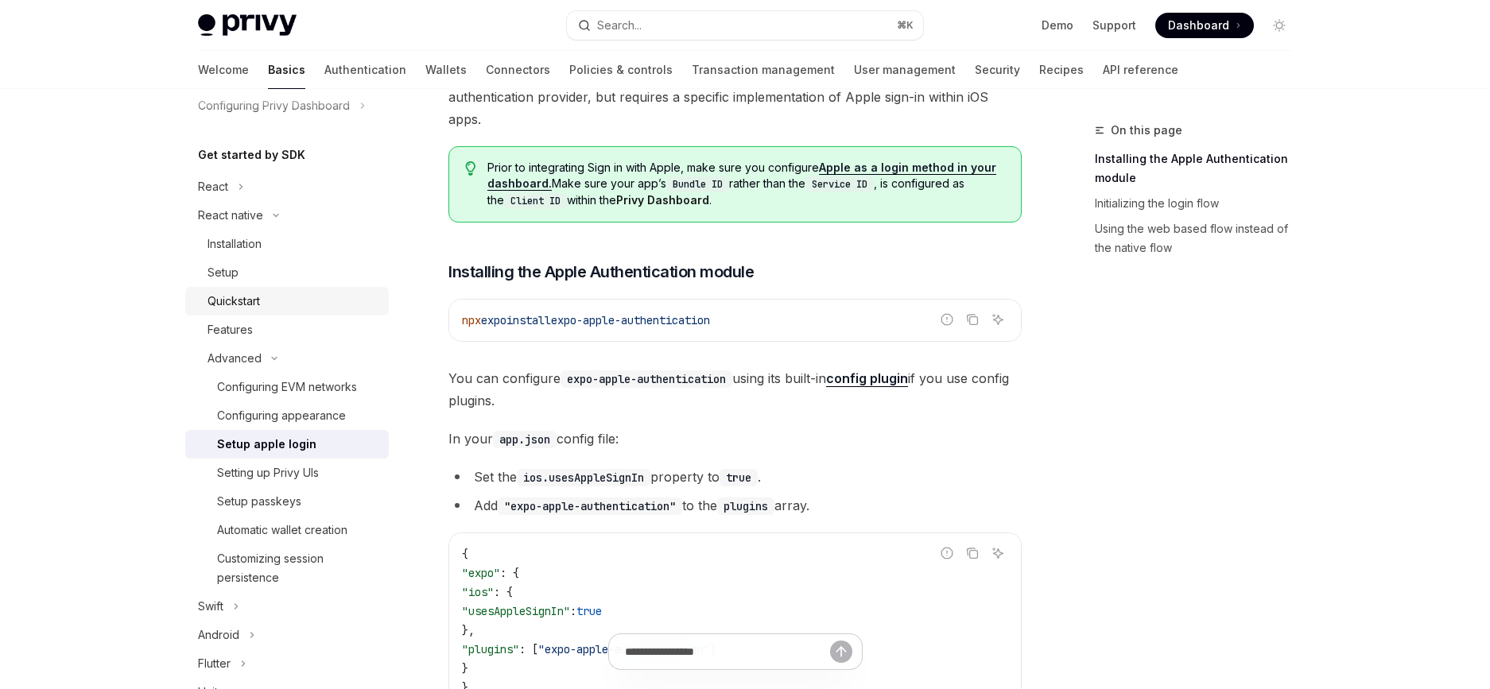
click at [269, 300] on div "Quickstart" at bounding box center [293, 301] width 172 height 19
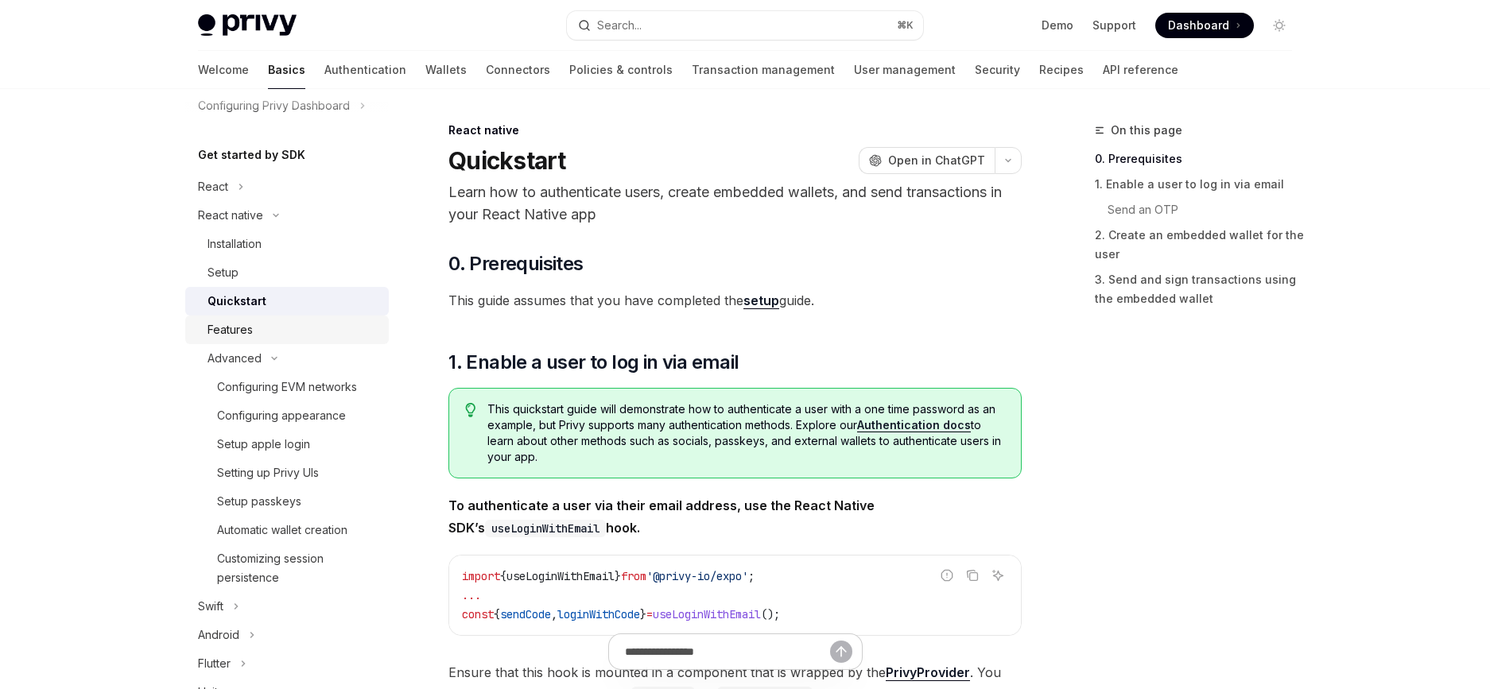
click at [281, 323] on div "Features" at bounding box center [293, 329] width 172 height 19
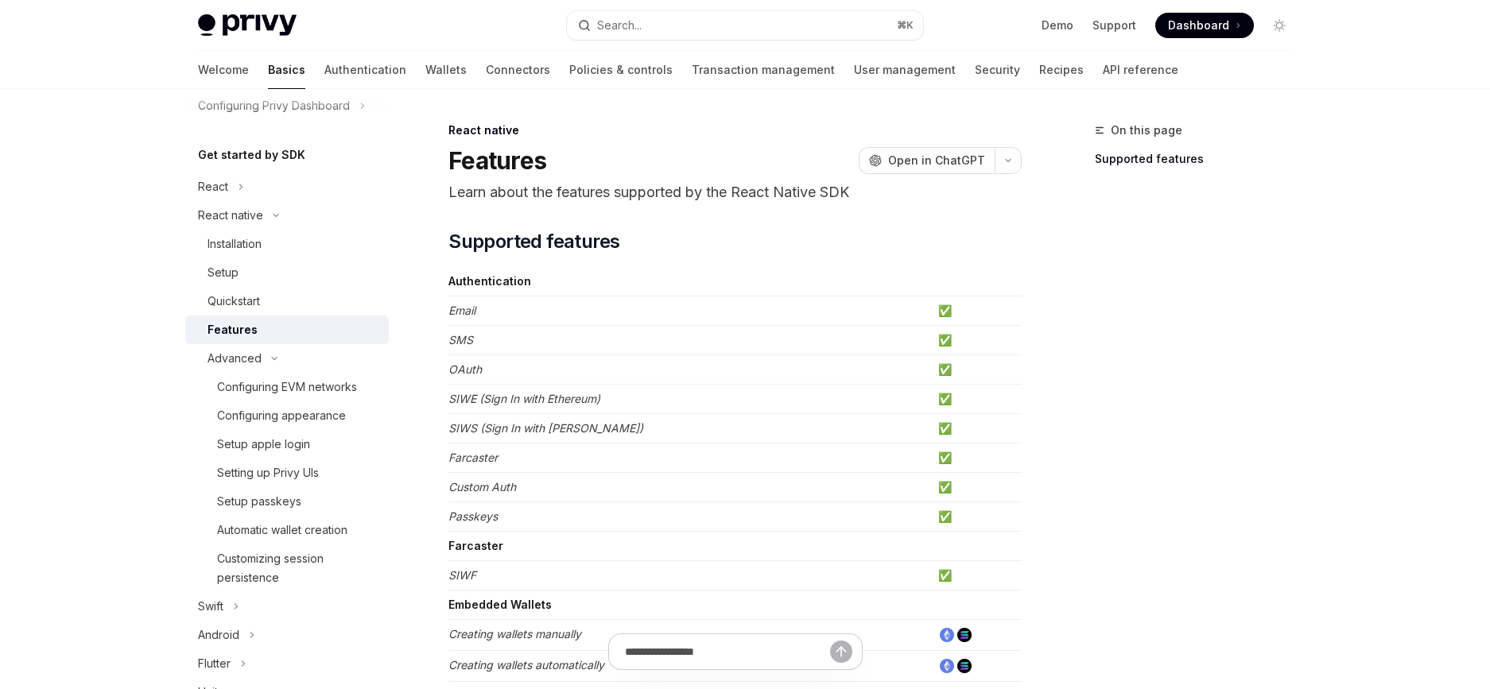
scroll to position [450, 0]
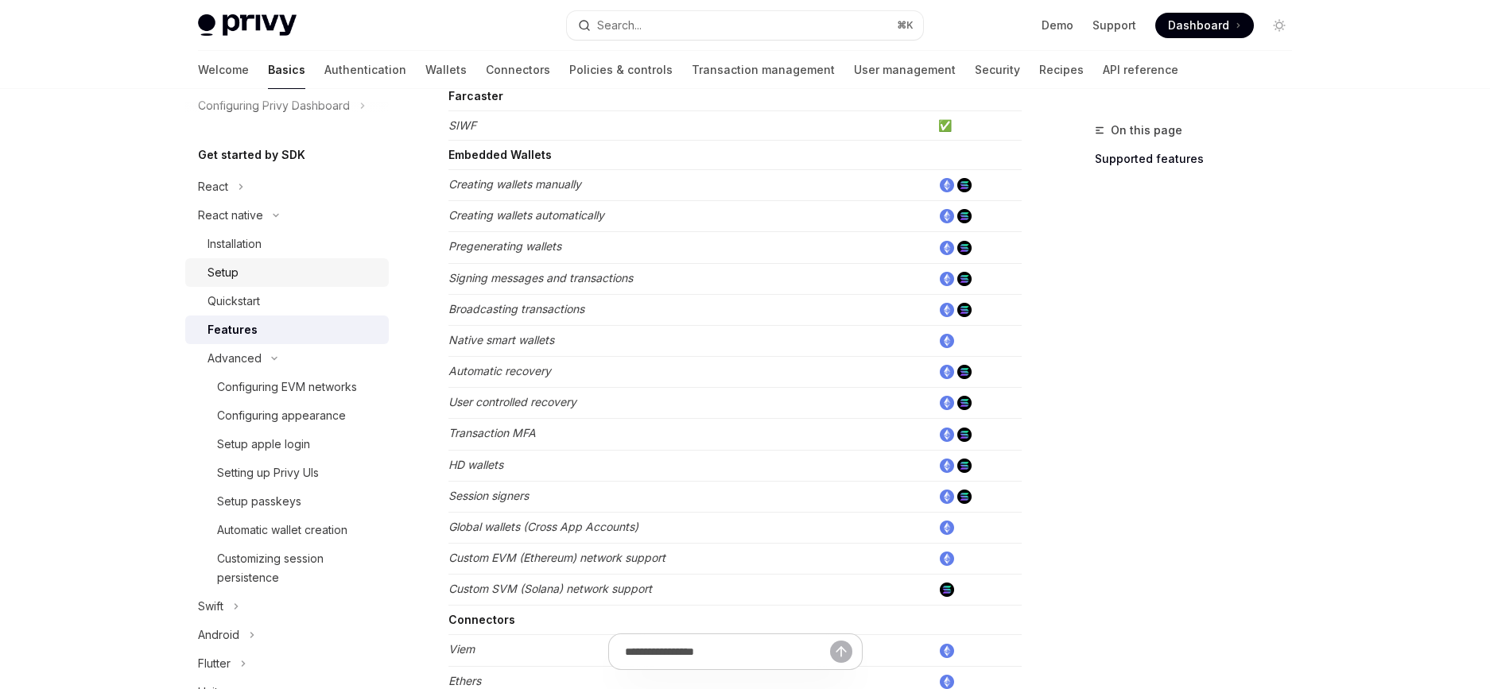
click at [264, 263] on div "Setup" at bounding box center [293, 272] width 172 height 19
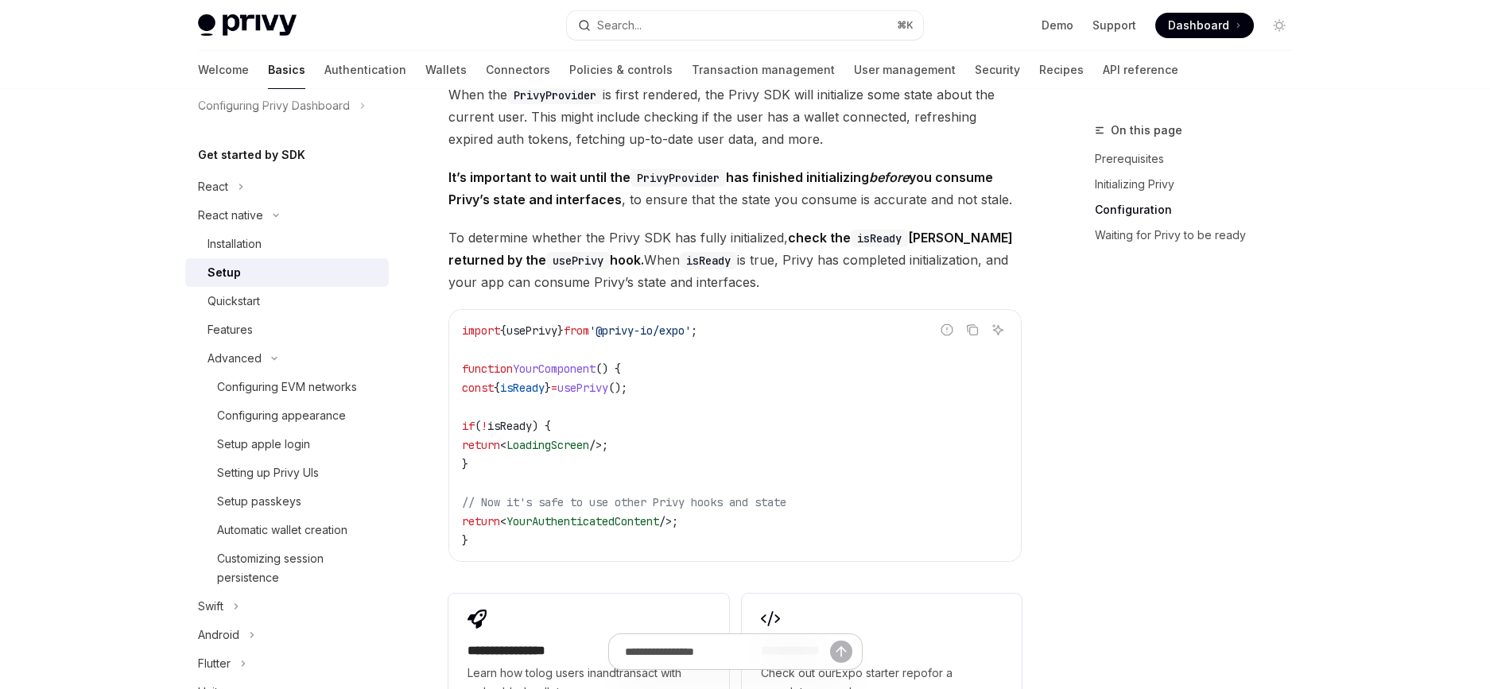
scroll to position [1510, 0]
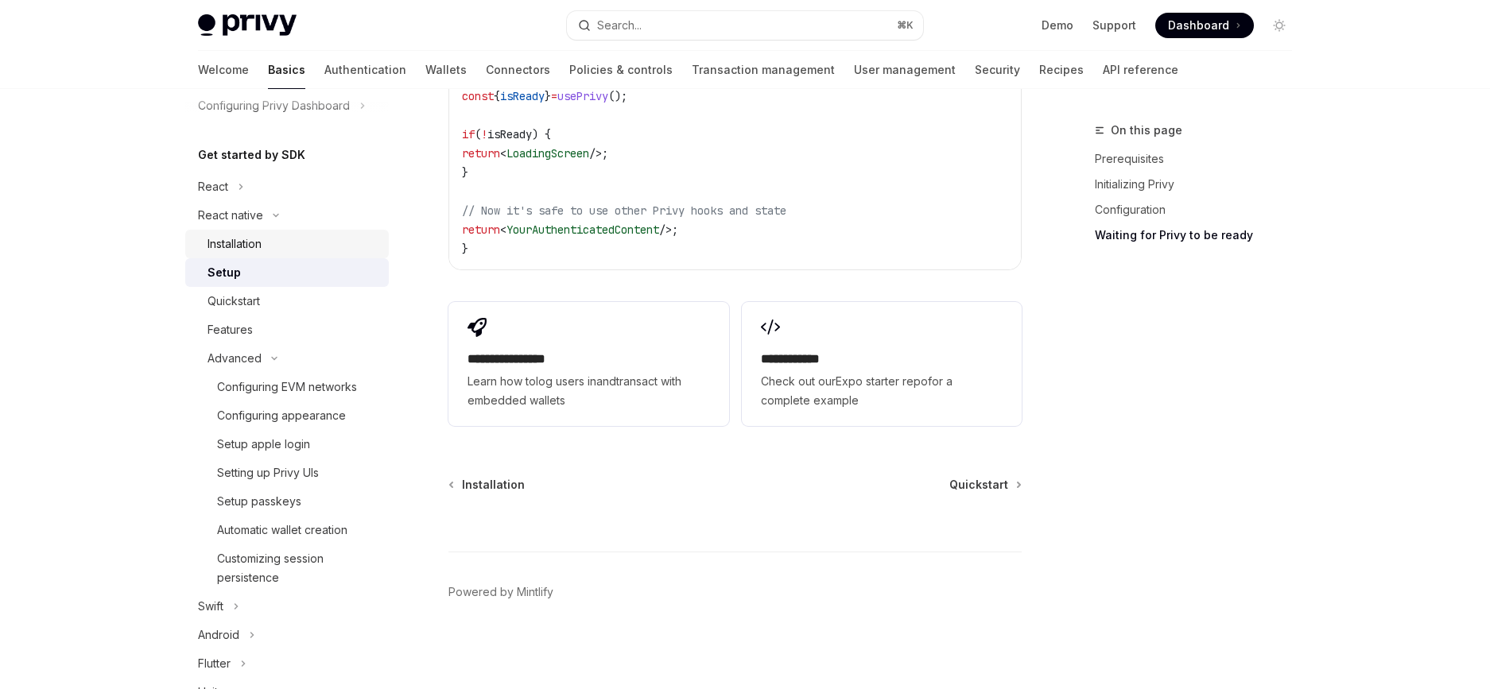
click at [289, 243] on div "Installation" at bounding box center [293, 244] width 172 height 19
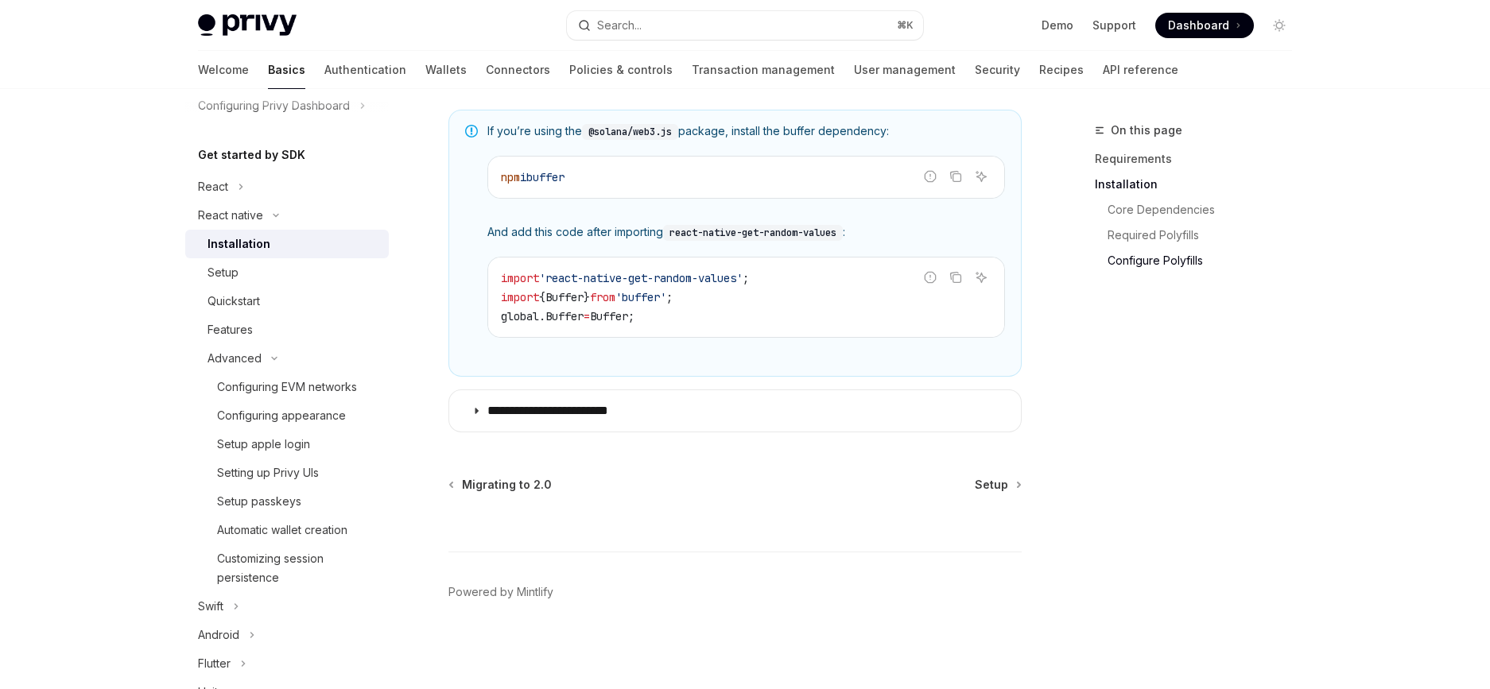
scroll to position [1207, 0]
click at [264, 283] on link "Setup" at bounding box center [287, 272] width 204 height 29
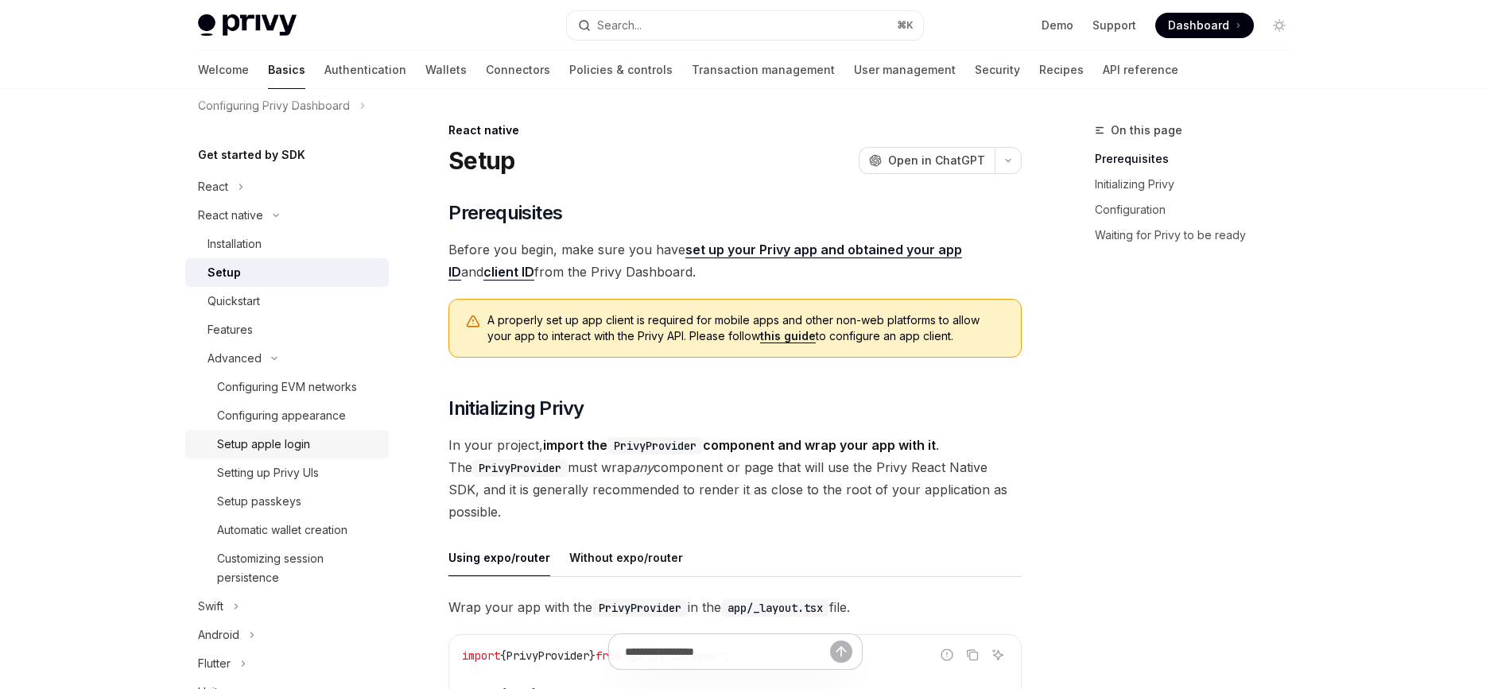
click at [284, 454] on link "Setup apple login" at bounding box center [287, 444] width 204 height 29
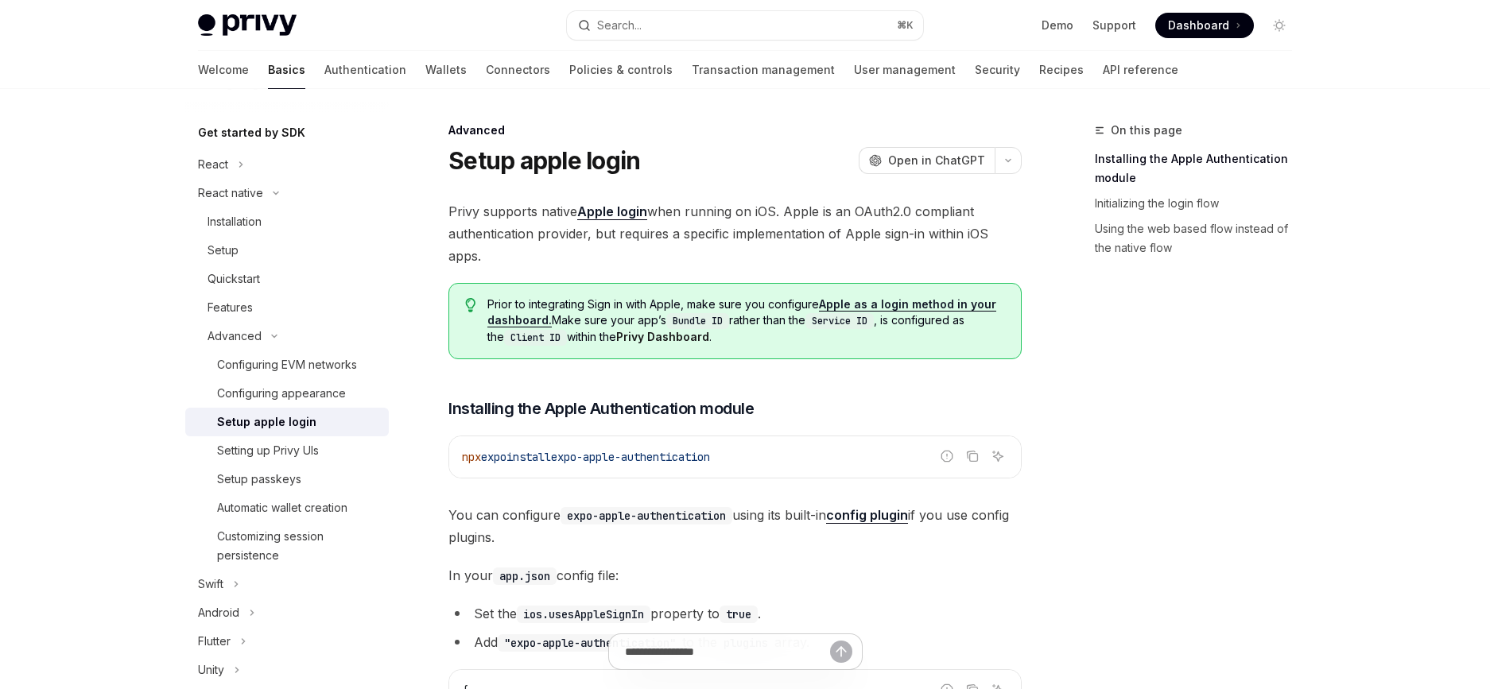
scroll to position [205, 0]
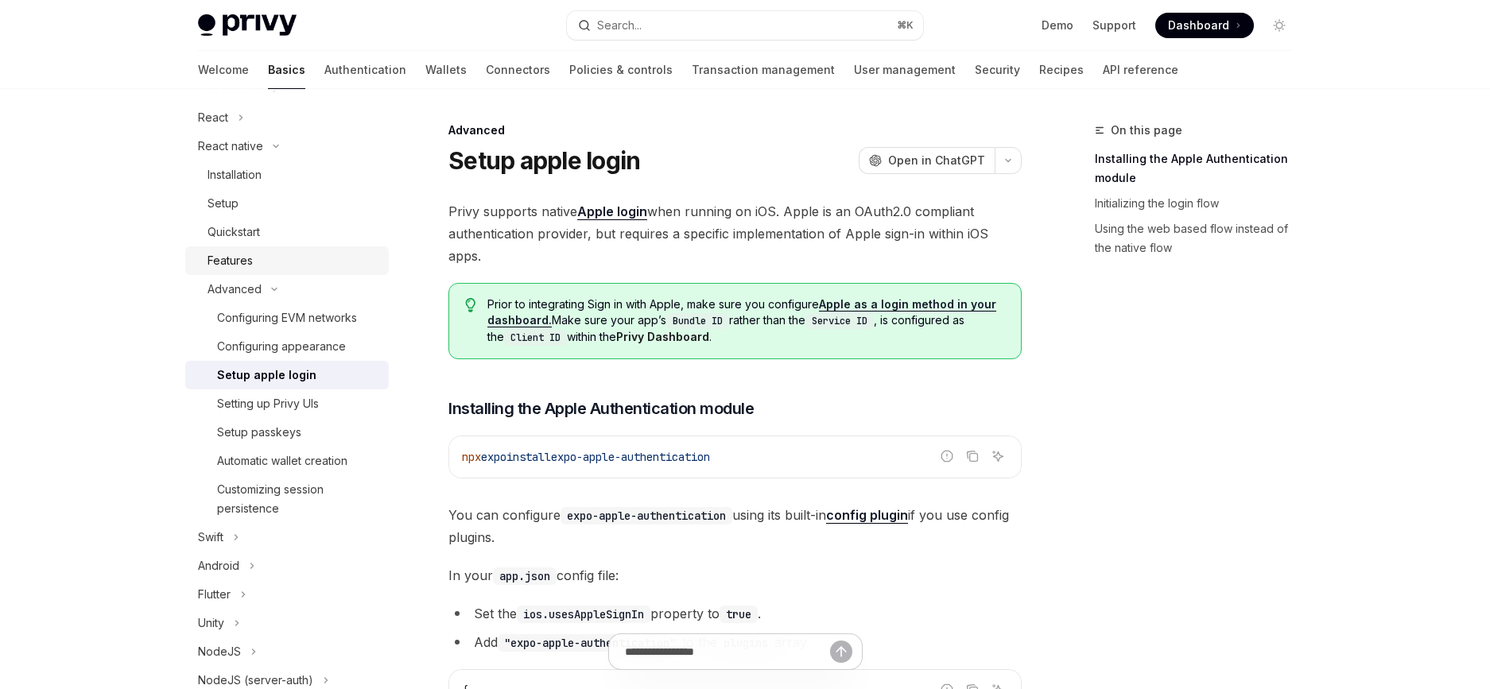
click at [252, 268] on div "Features" at bounding box center [229, 260] width 45 height 19
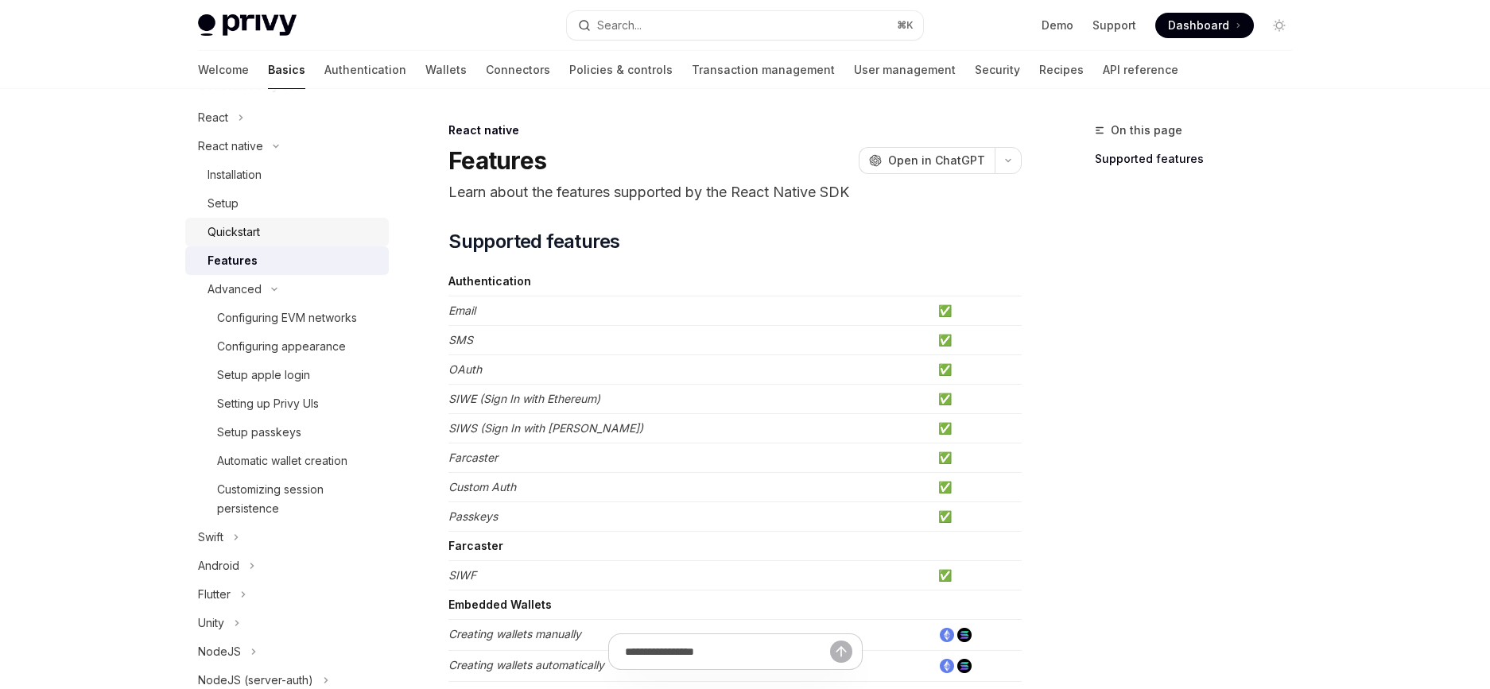
click at [266, 219] on link "Quickstart" at bounding box center [287, 232] width 204 height 29
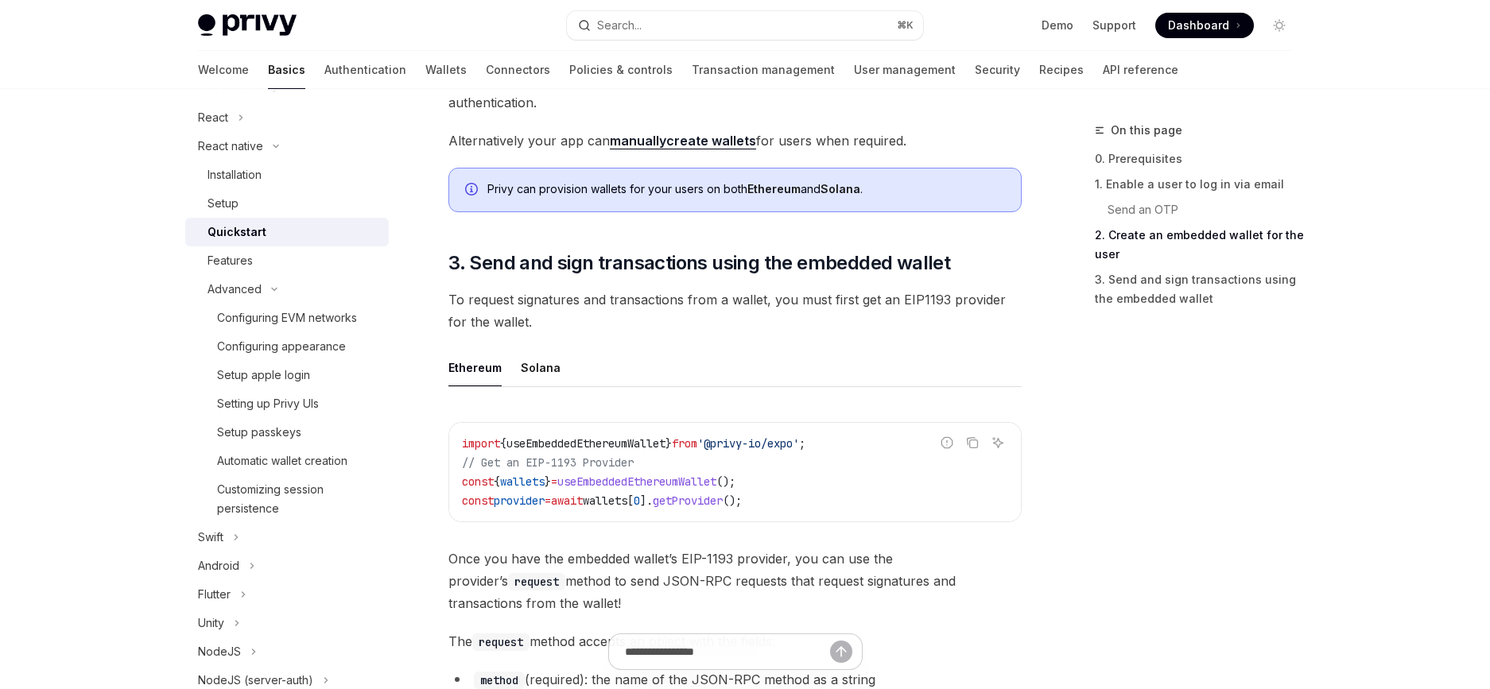
scroll to position [1726, 0]
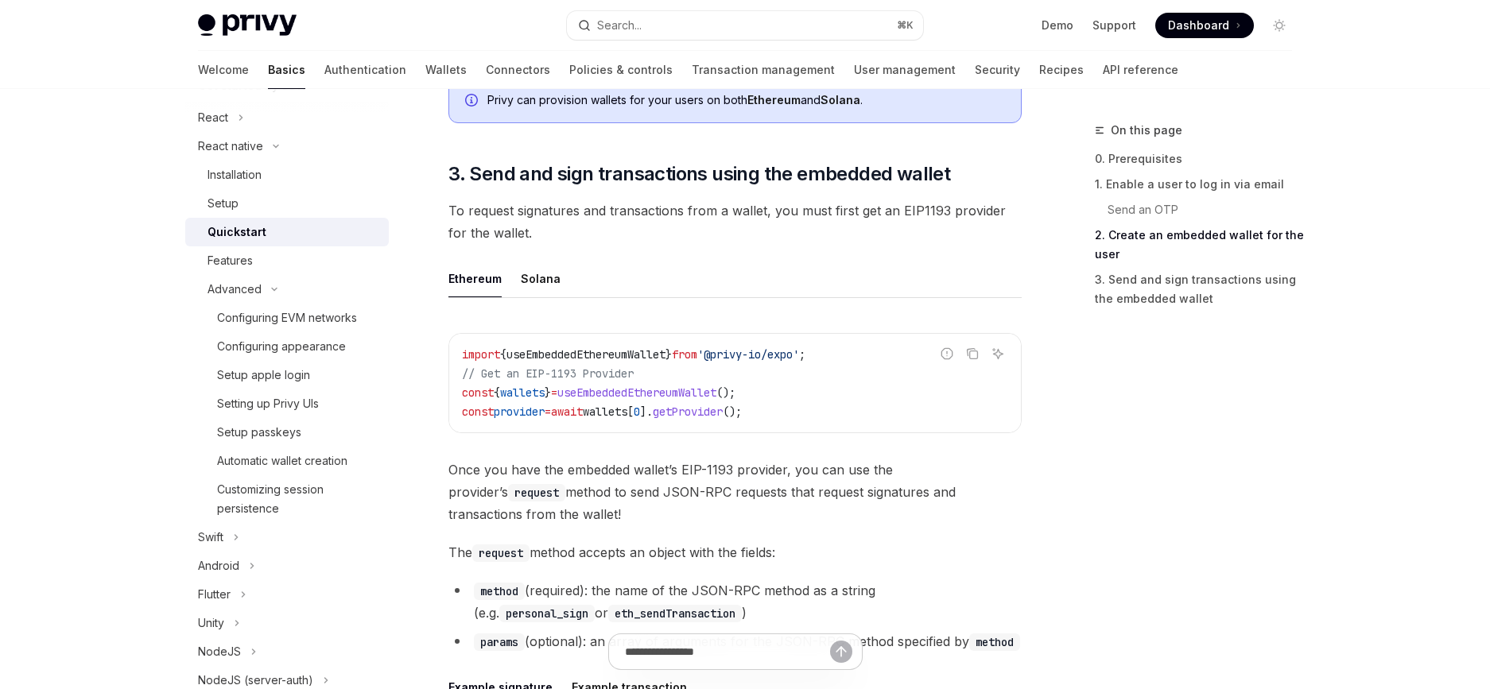
click at [563, 309] on div "Ethereum Solana Report incorrect code Copy Ask AI import { useEmbeddedEthereumW…" at bounding box center [734, 630] width 573 height 741
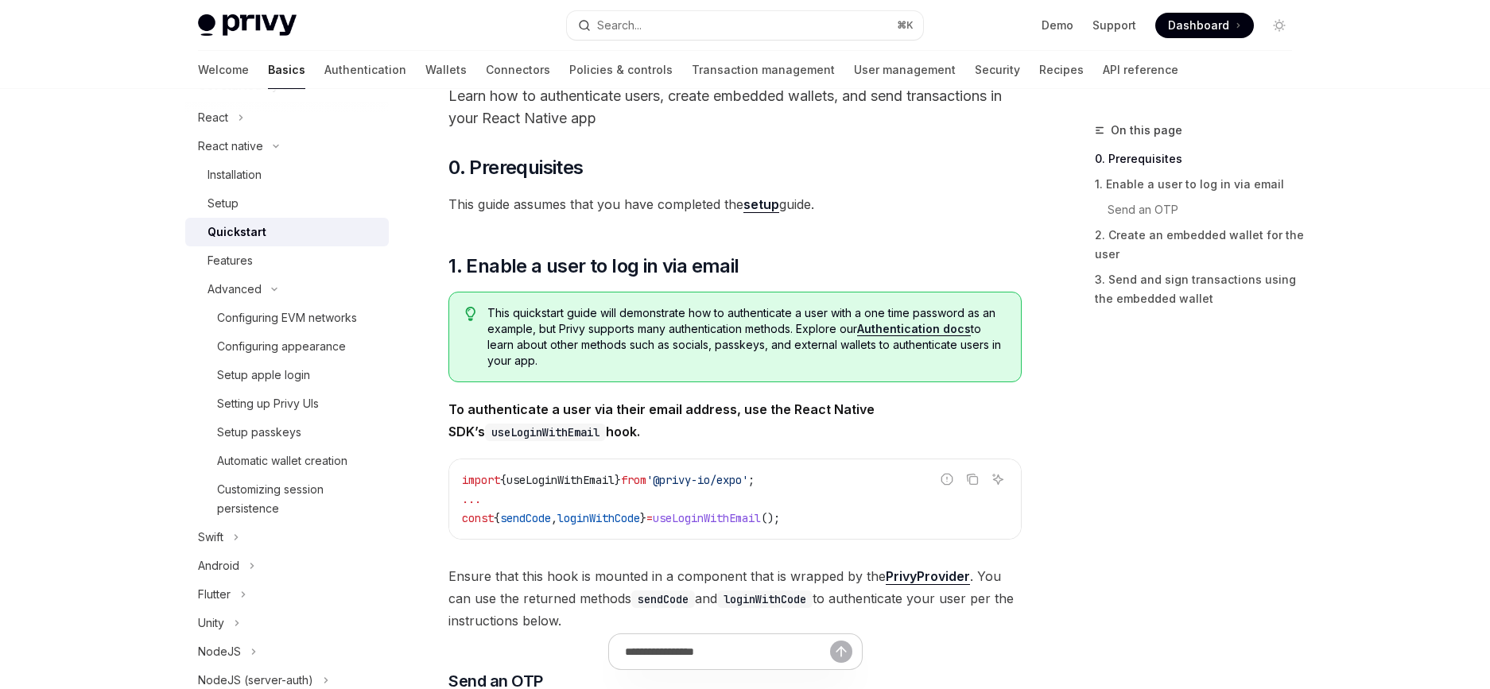
click at [893, 324] on link "Authentication docs" at bounding box center [914, 329] width 114 height 14
type textarea "*"
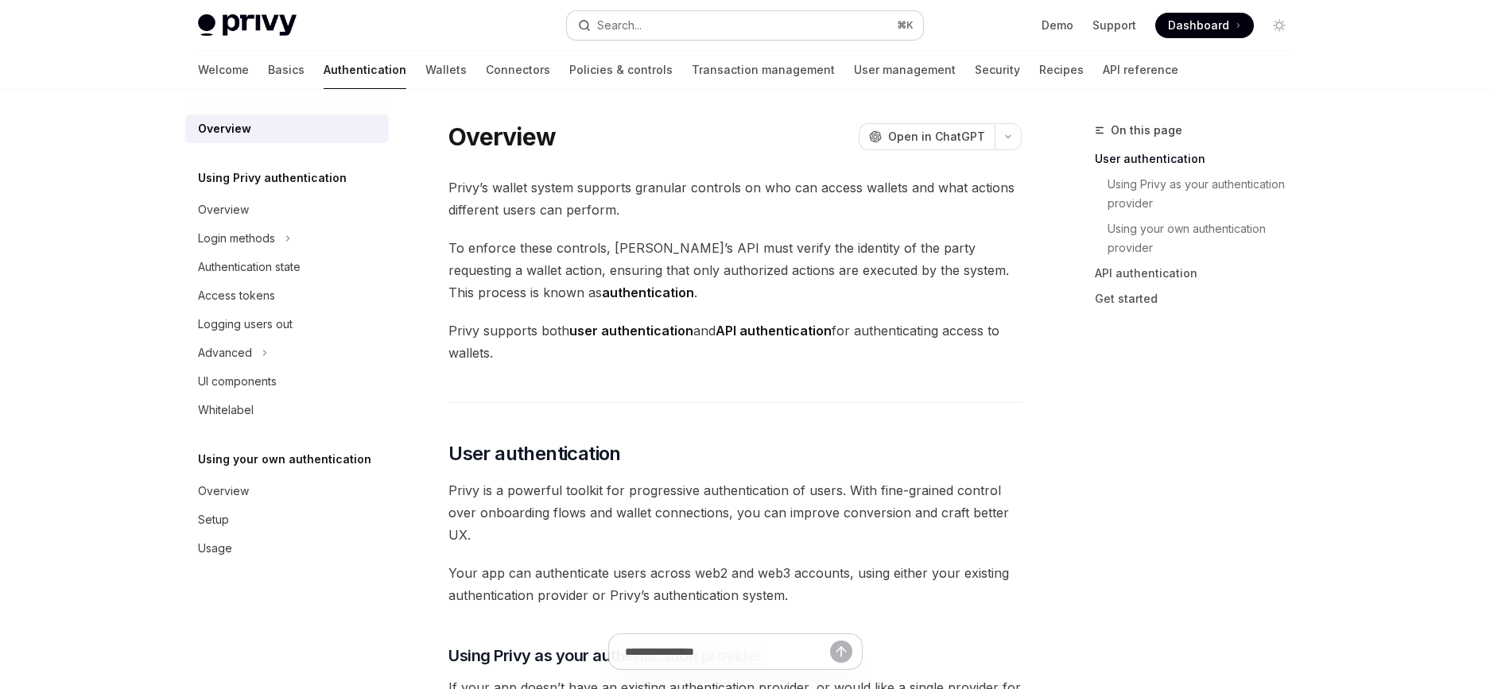
click at [655, 25] on button "Search... ⌘ K" at bounding box center [745, 25] width 356 height 29
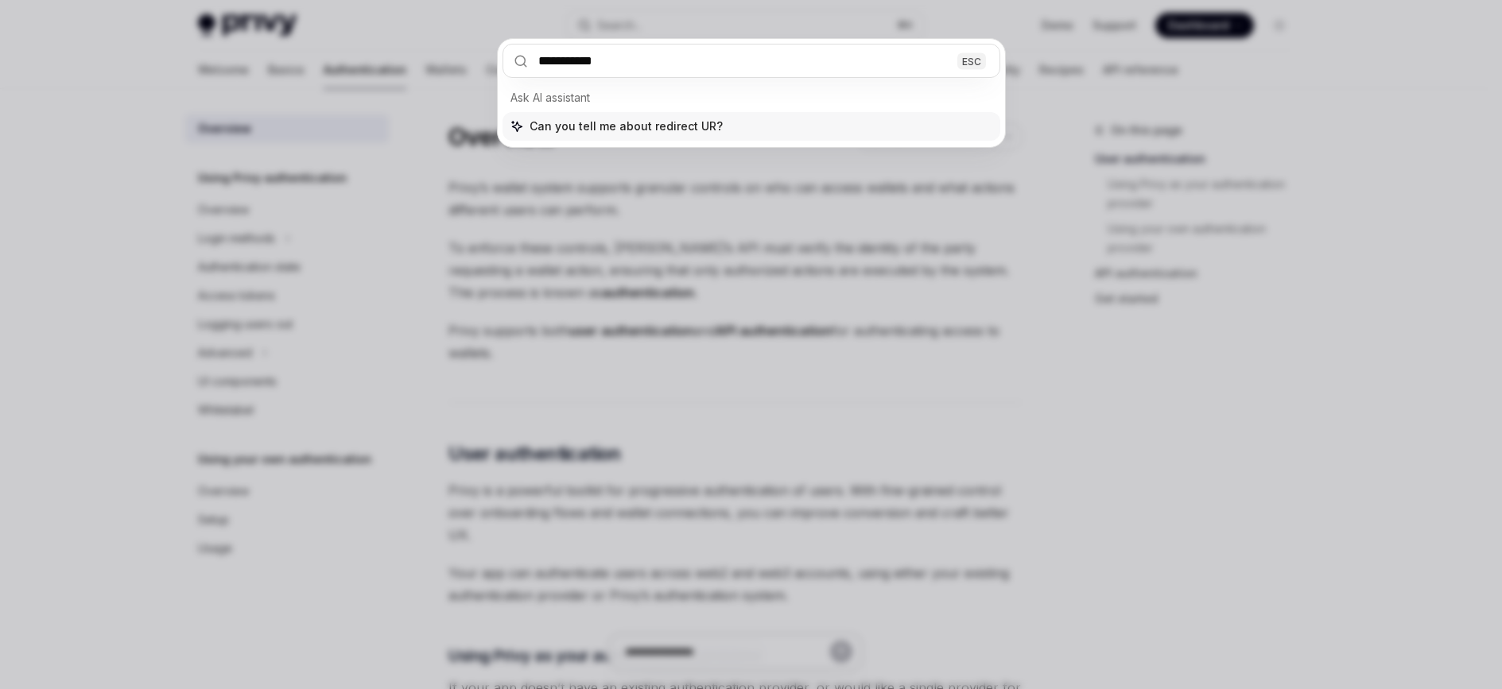
type input "**********"
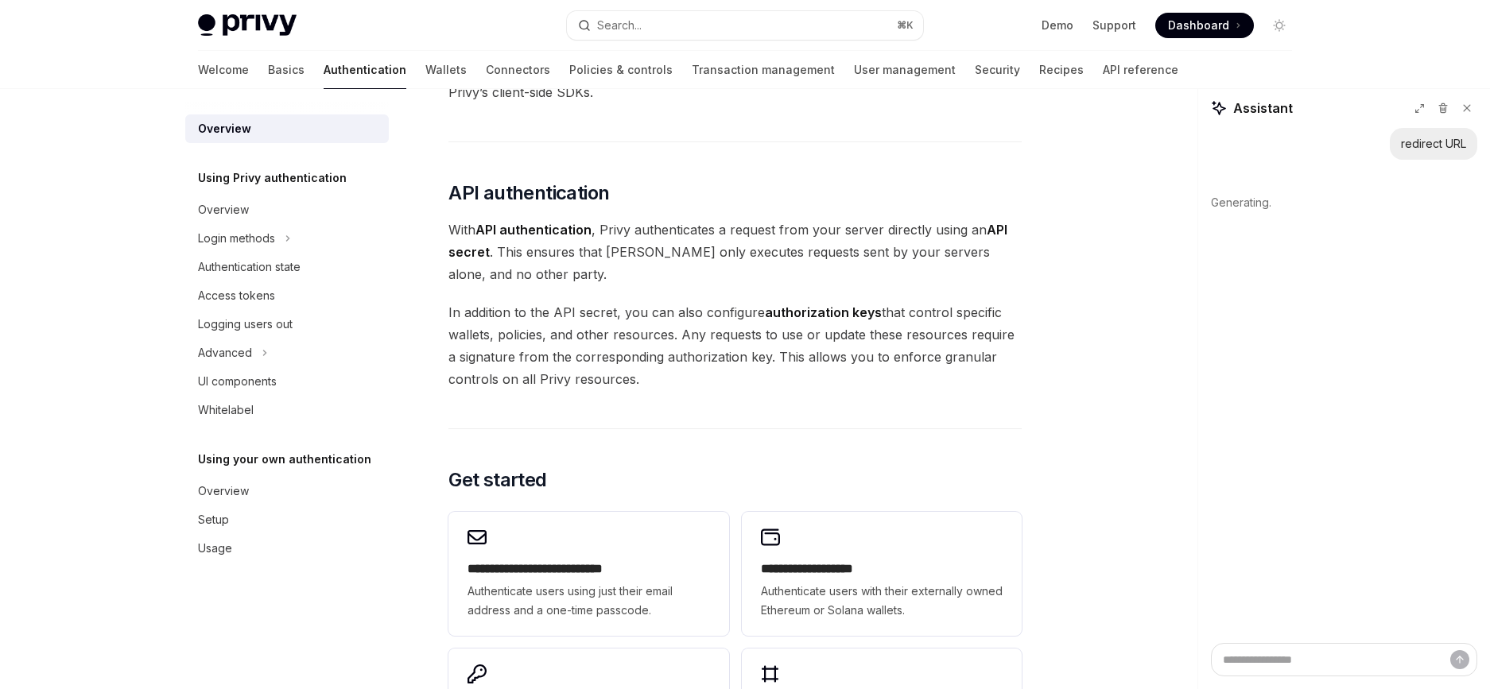
scroll to position [1327, 0]
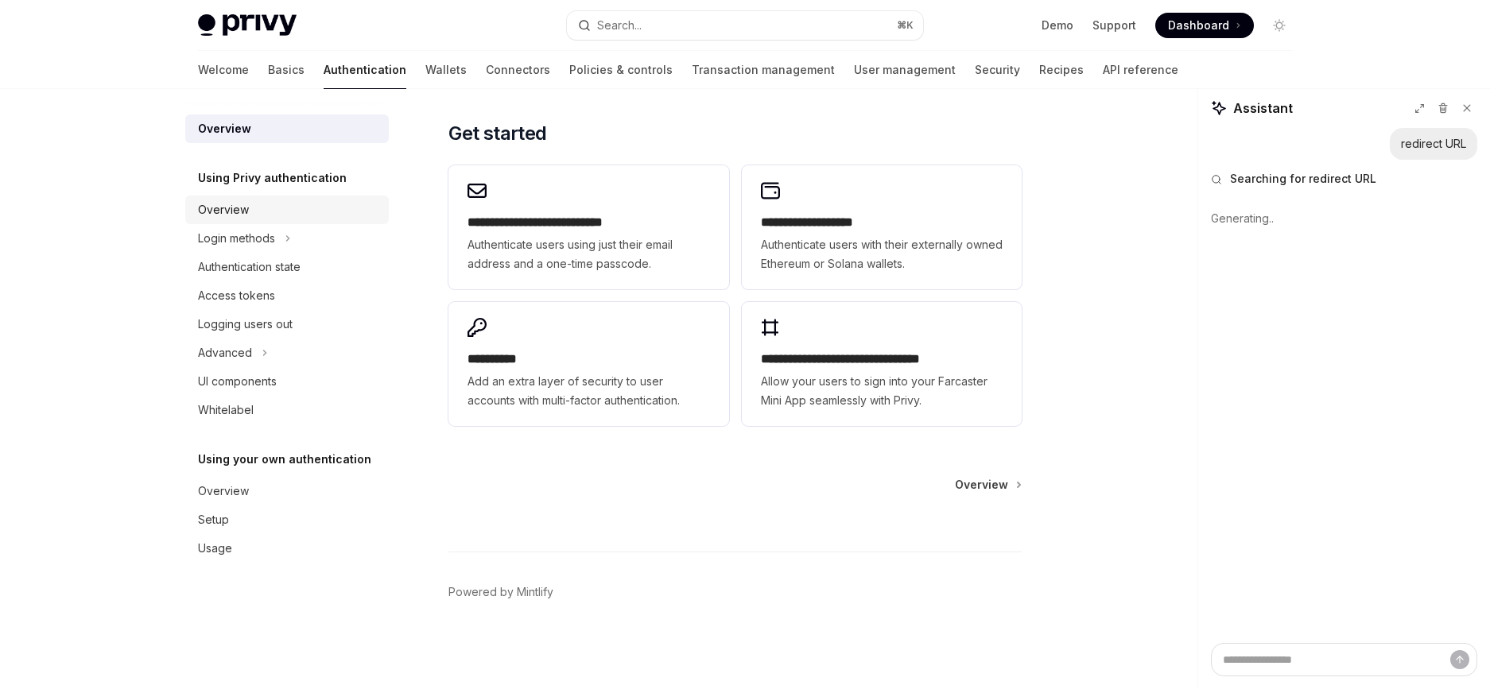
click at [256, 219] on link "Overview" at bounding box center [287, 210] width 204 height 29
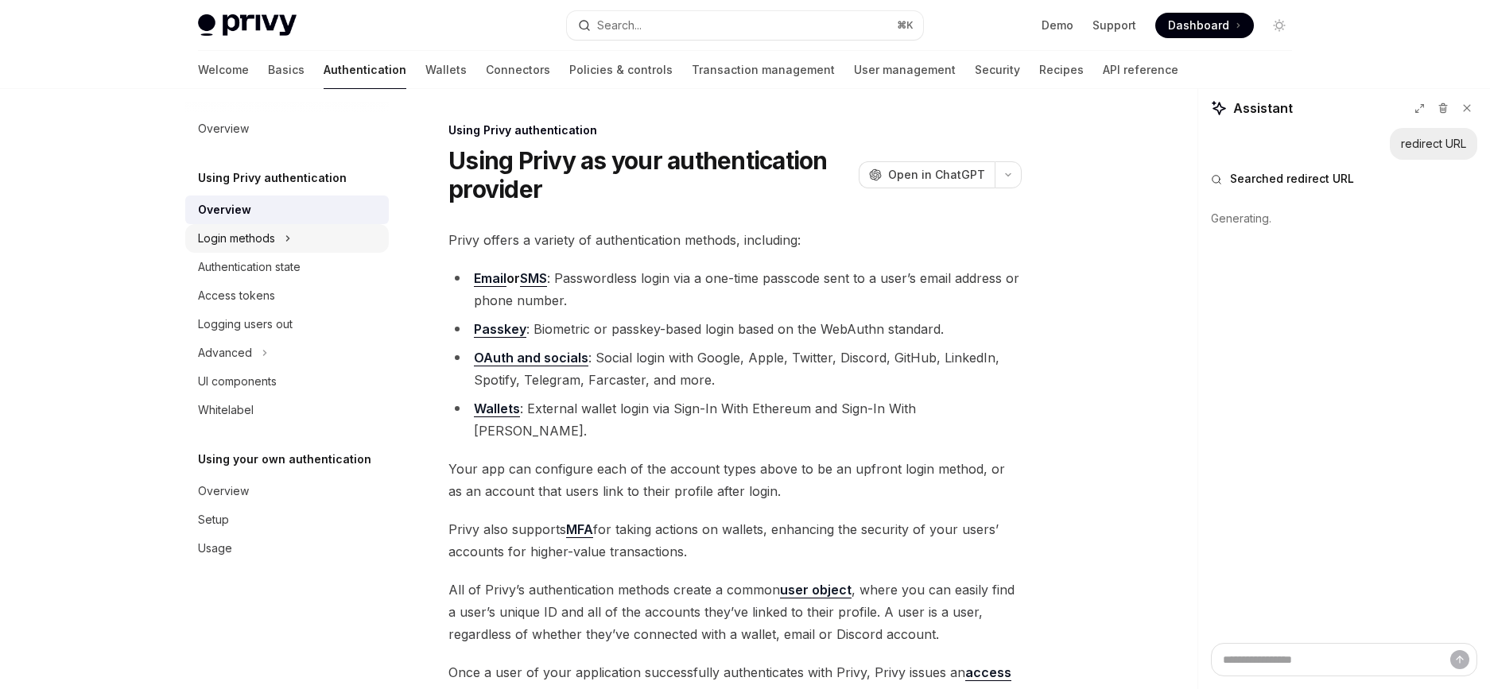
click at [235, 246] on div "Login methods" at bounding box center [236, 238] width 77 height 19
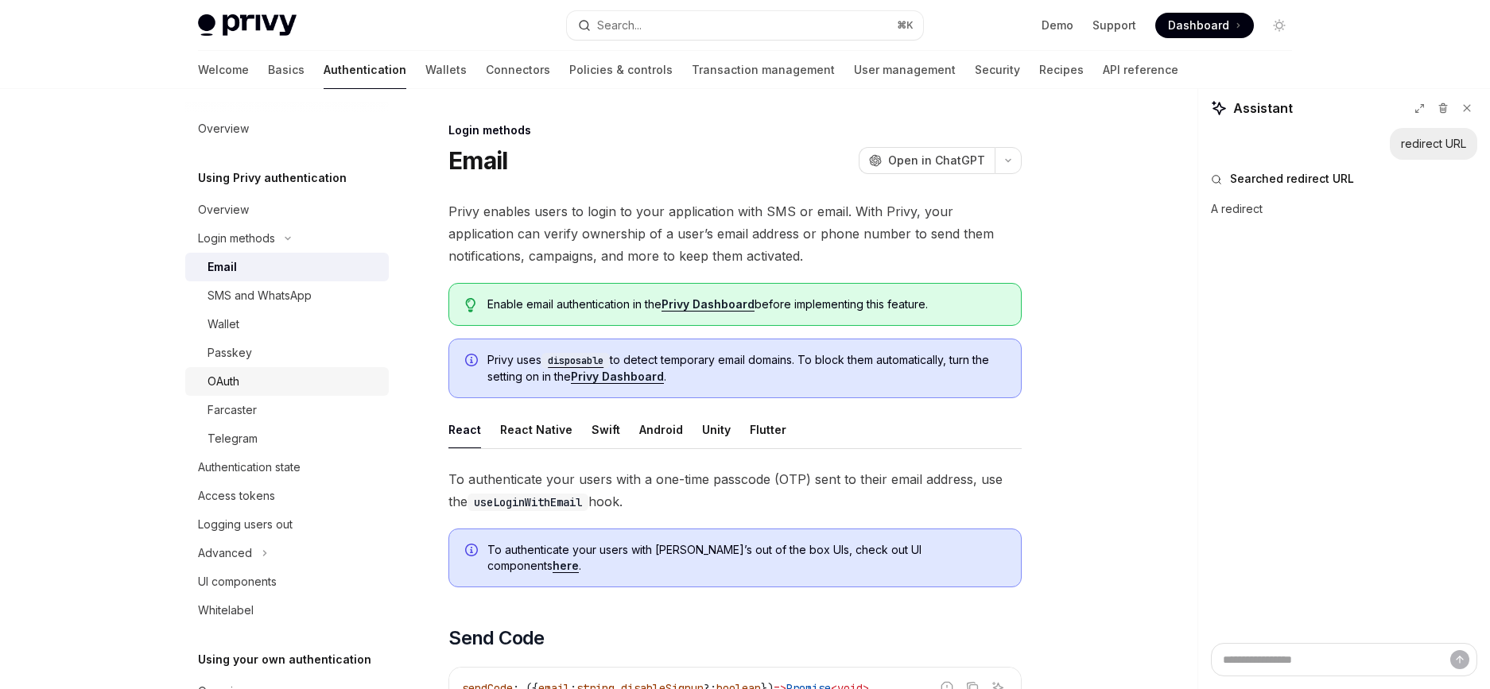
click at [235, 379] on div "OAuth" at bounding box center [223, 381] width 32 height 19
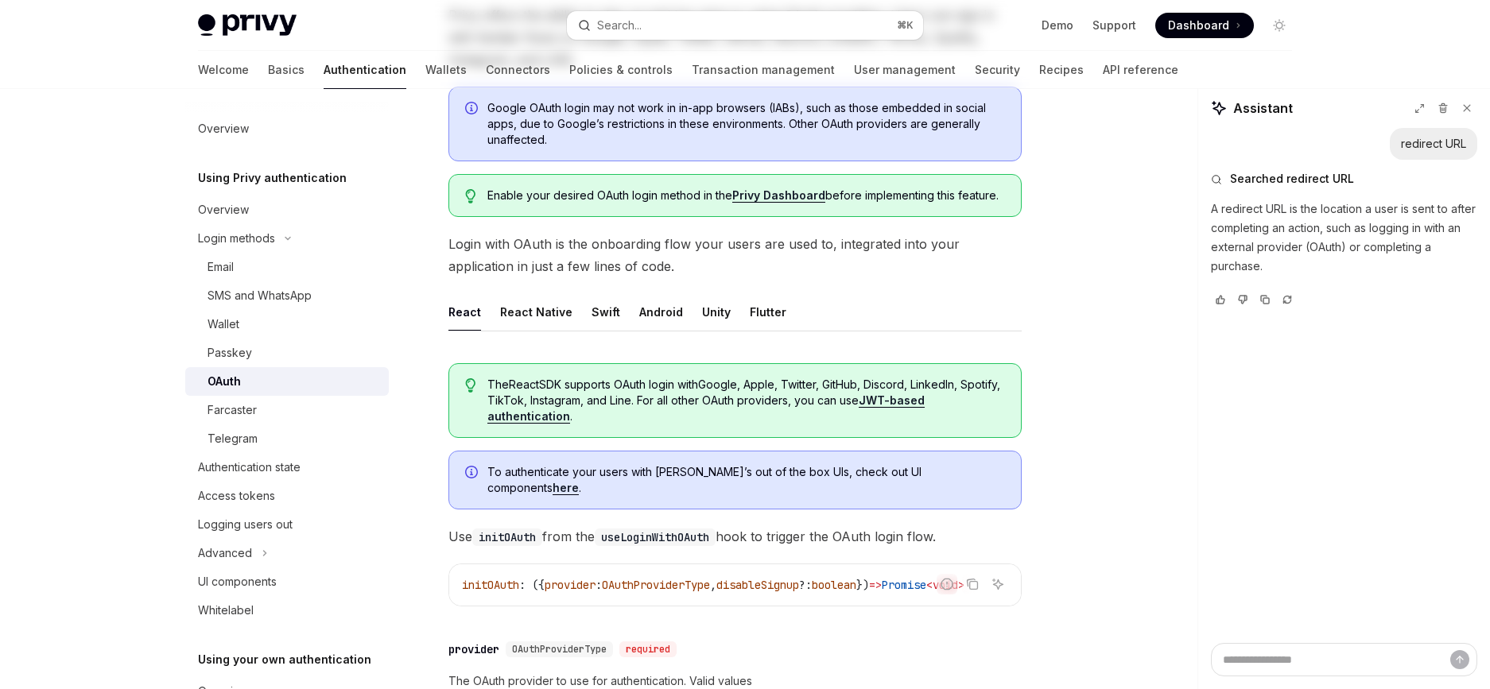
scroll to position [318, 0]
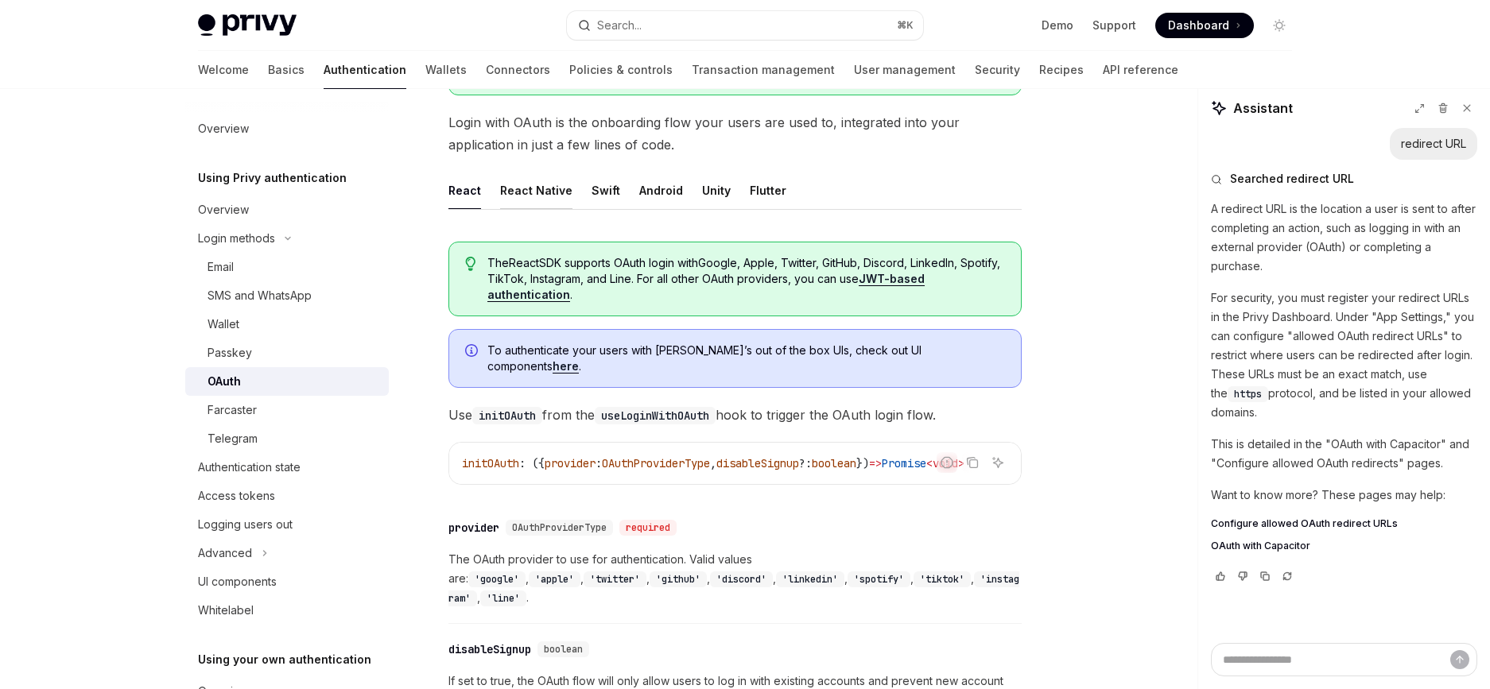
click at [540, 199] on button "React Native" at bounding box center [536, 190] width 72 height 37
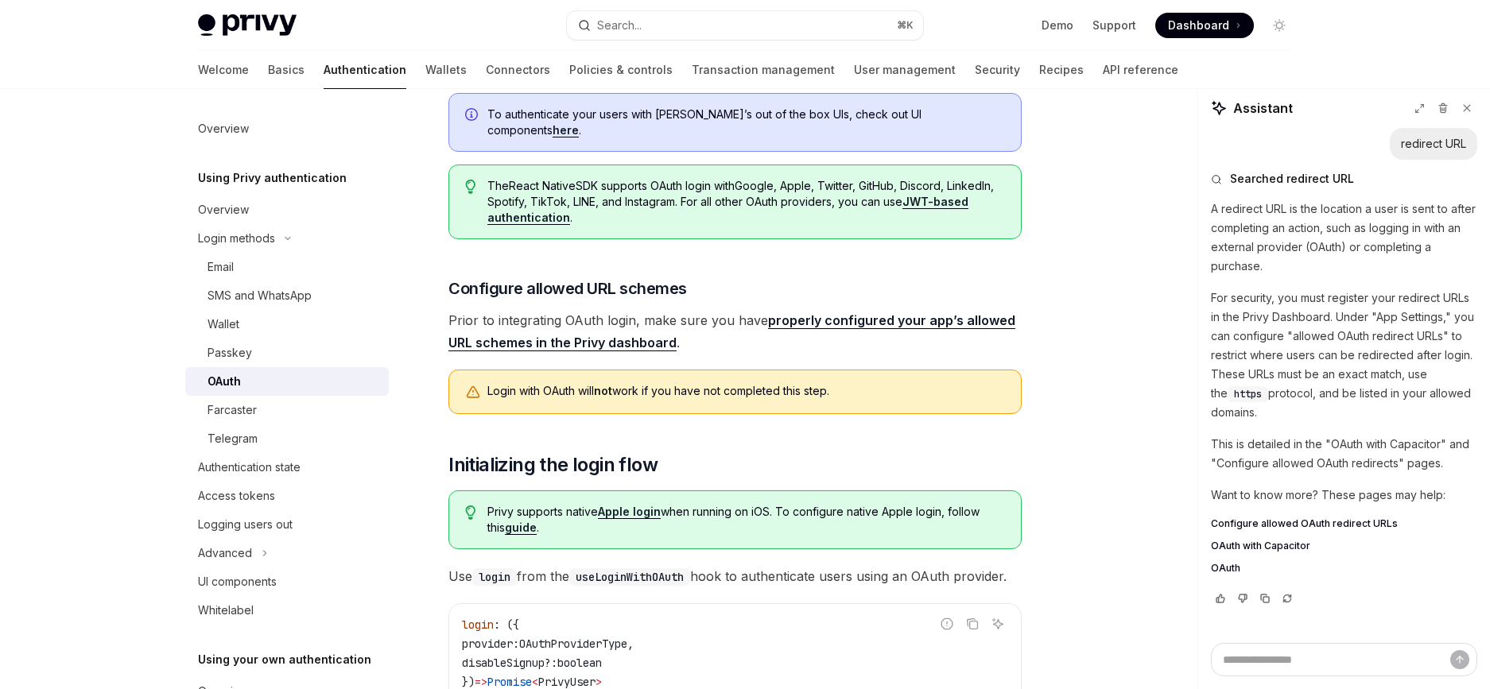
scroll to position [471, 0]
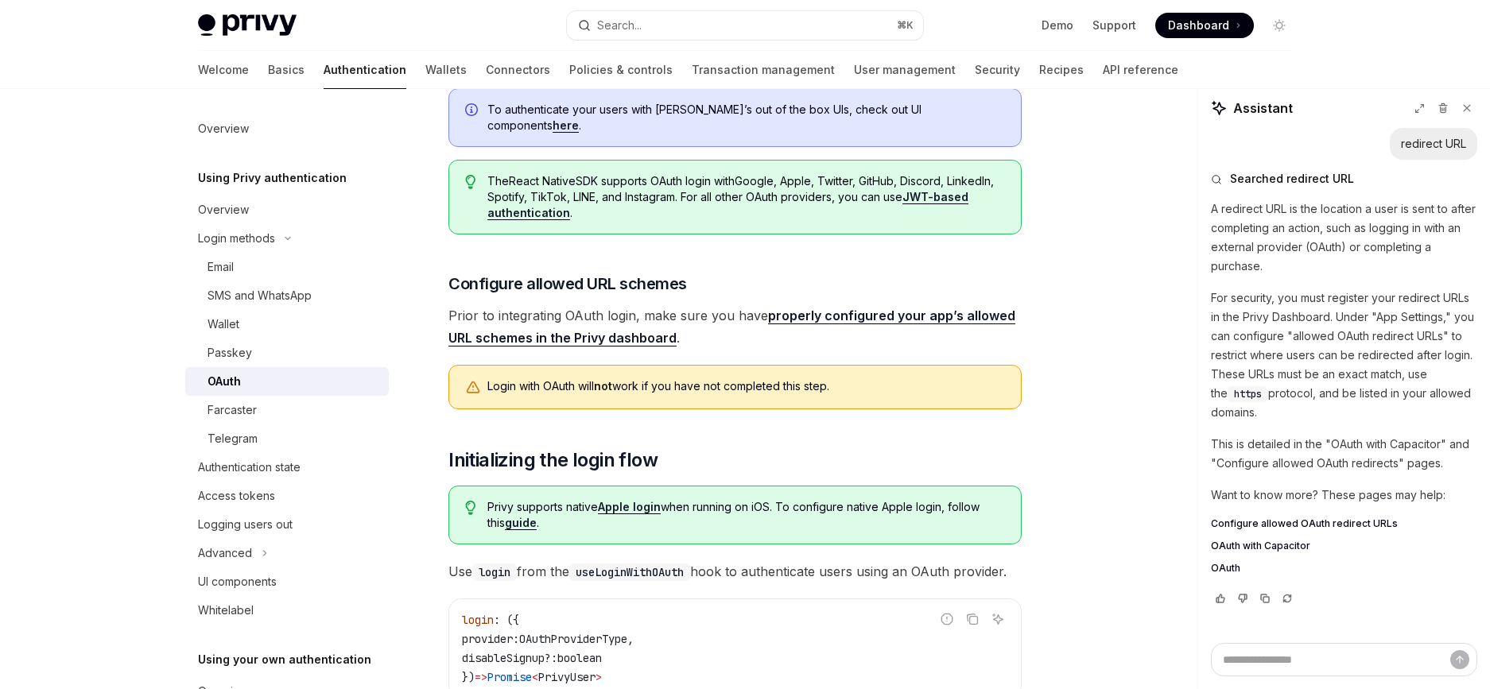
click at [877, 308] on link "properly configured your app’s allowed URL schemes in the Privy dashboard" at bounding box center [731, 327] width 567 height 39
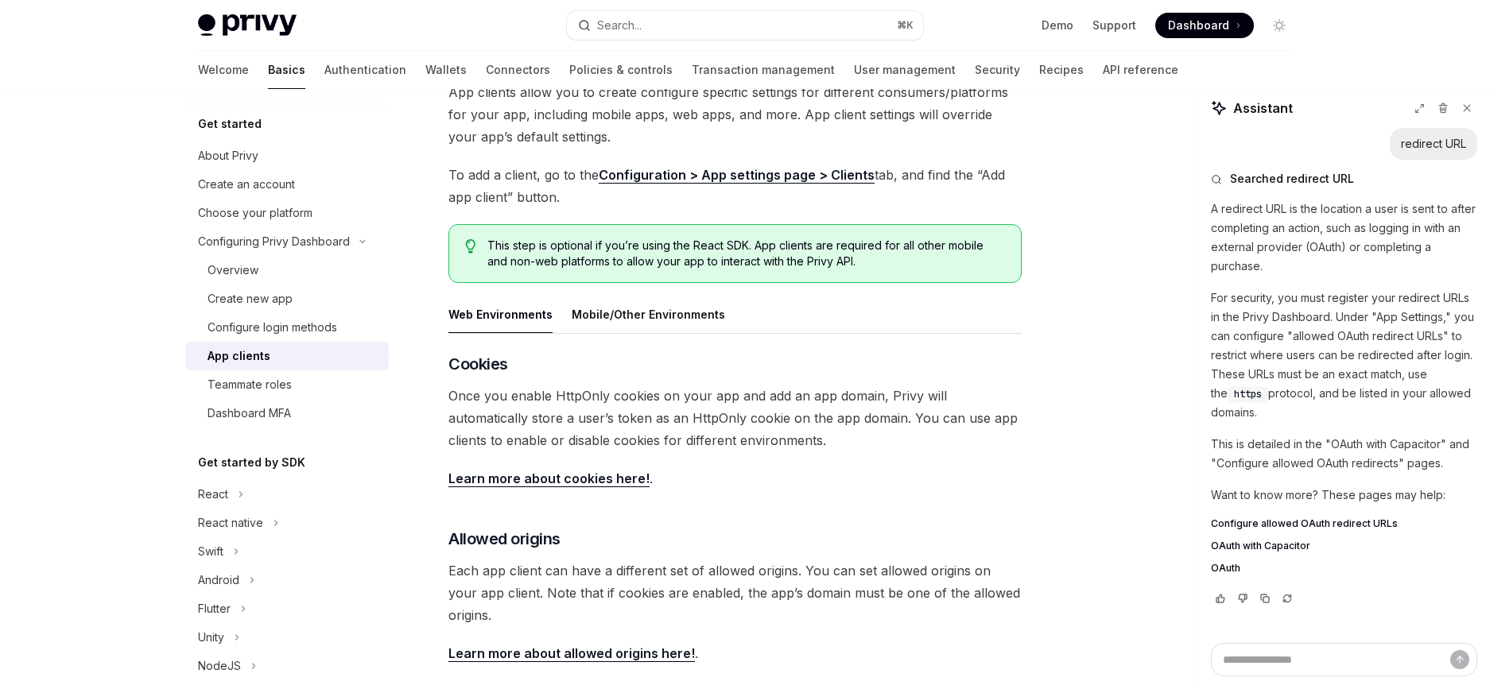
scroll to position [155, 0]
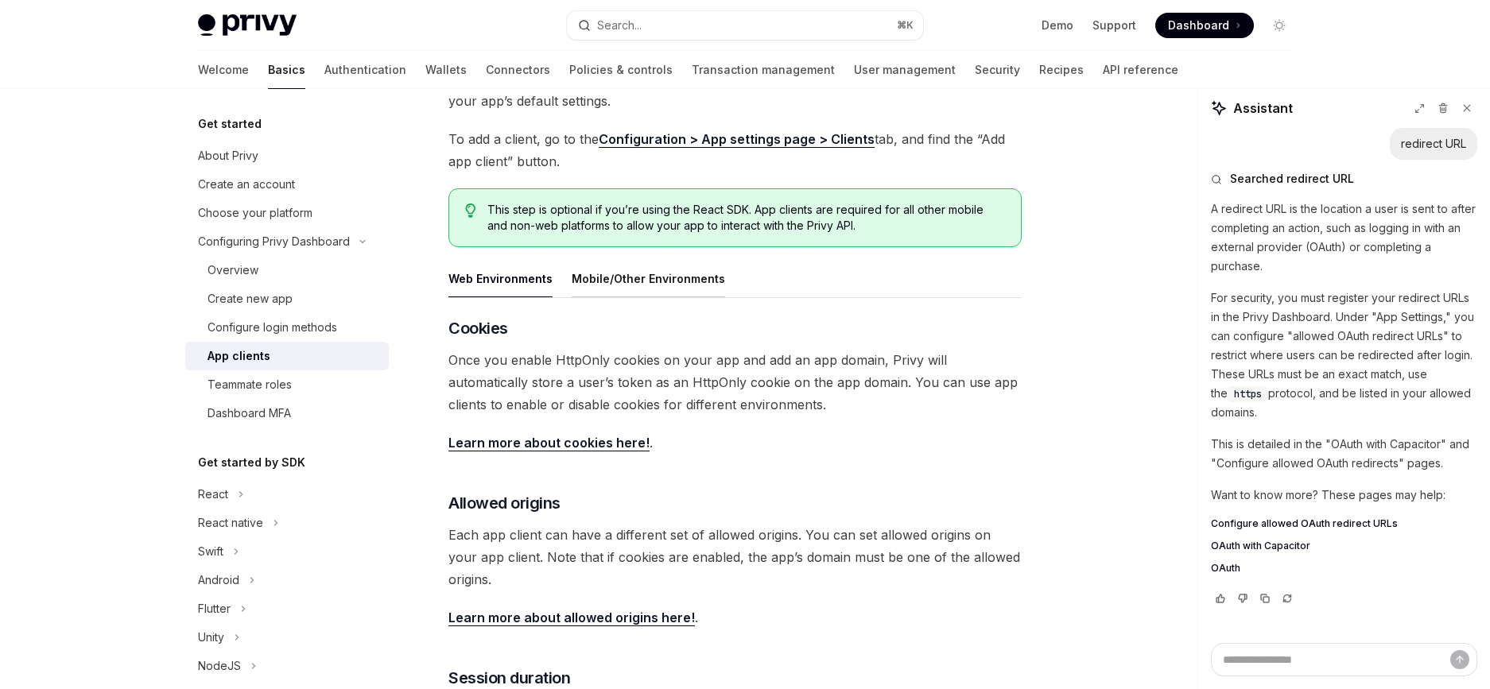
click at [695, 281] on button "Mobile/Other Environments" at bounding box center [648, 278] width 153 height 37
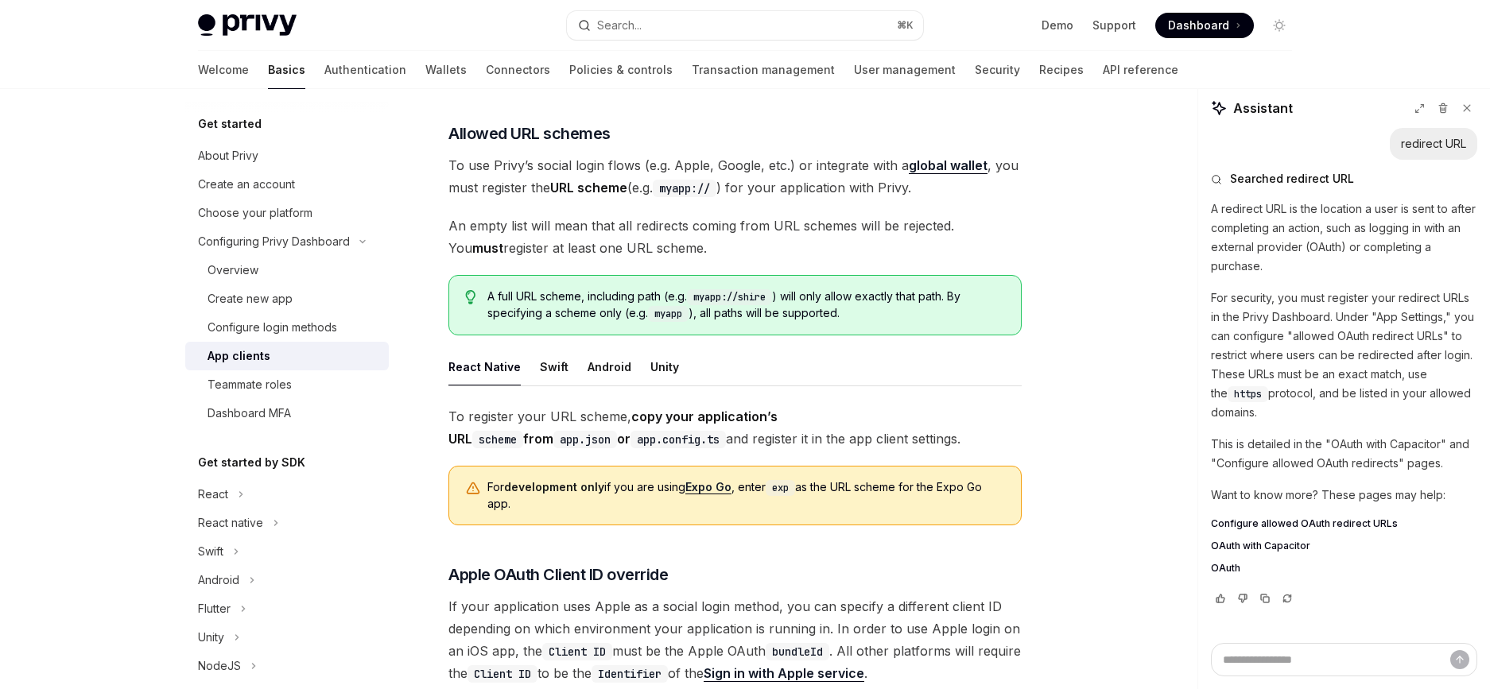
scroll to position [1227, 0]
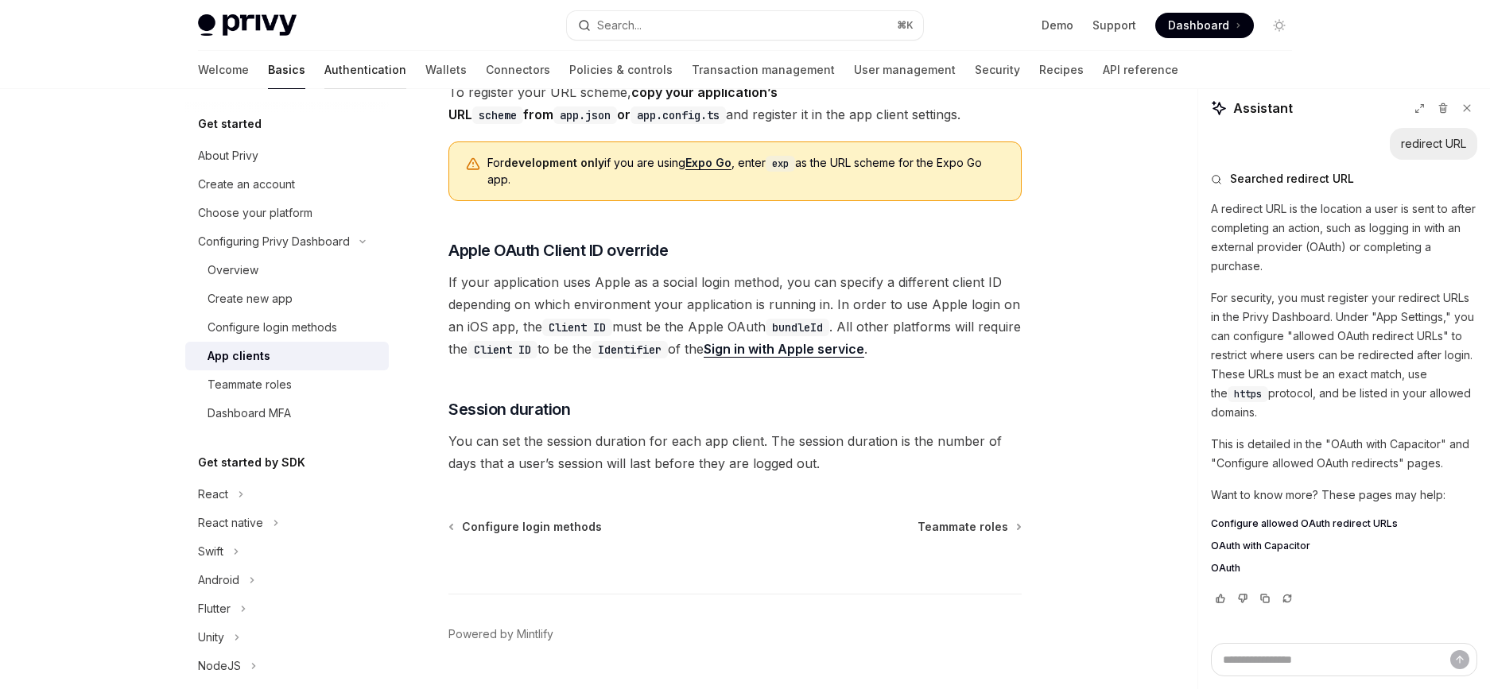
click at [324, 71] on link "Authentication" at bounding box center [365, 70] width 82 height 38
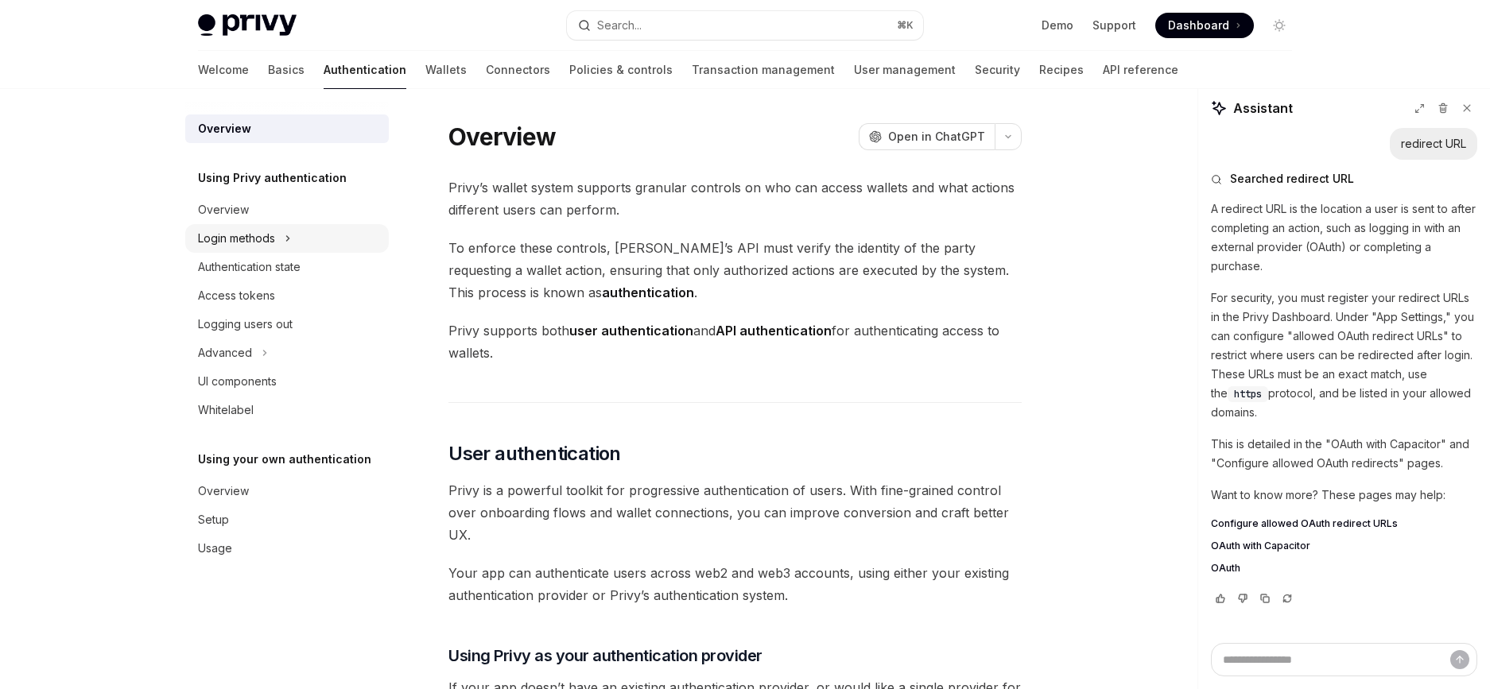
click at [248, 241] on div "Login methods" at bounding box center [236, 238] width 77 height 19
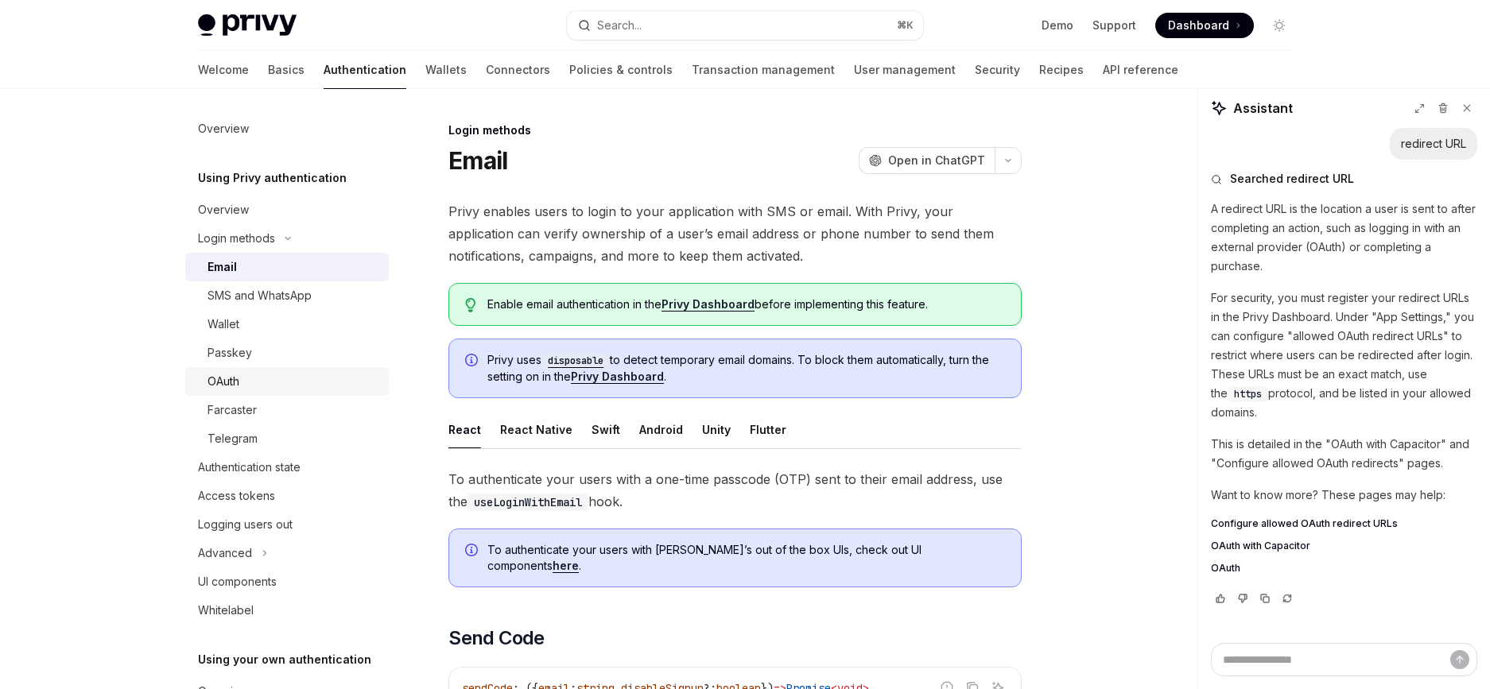
click at [261, 375] on div "OAuth" at bounding box center [293, 381] width 172 height 19
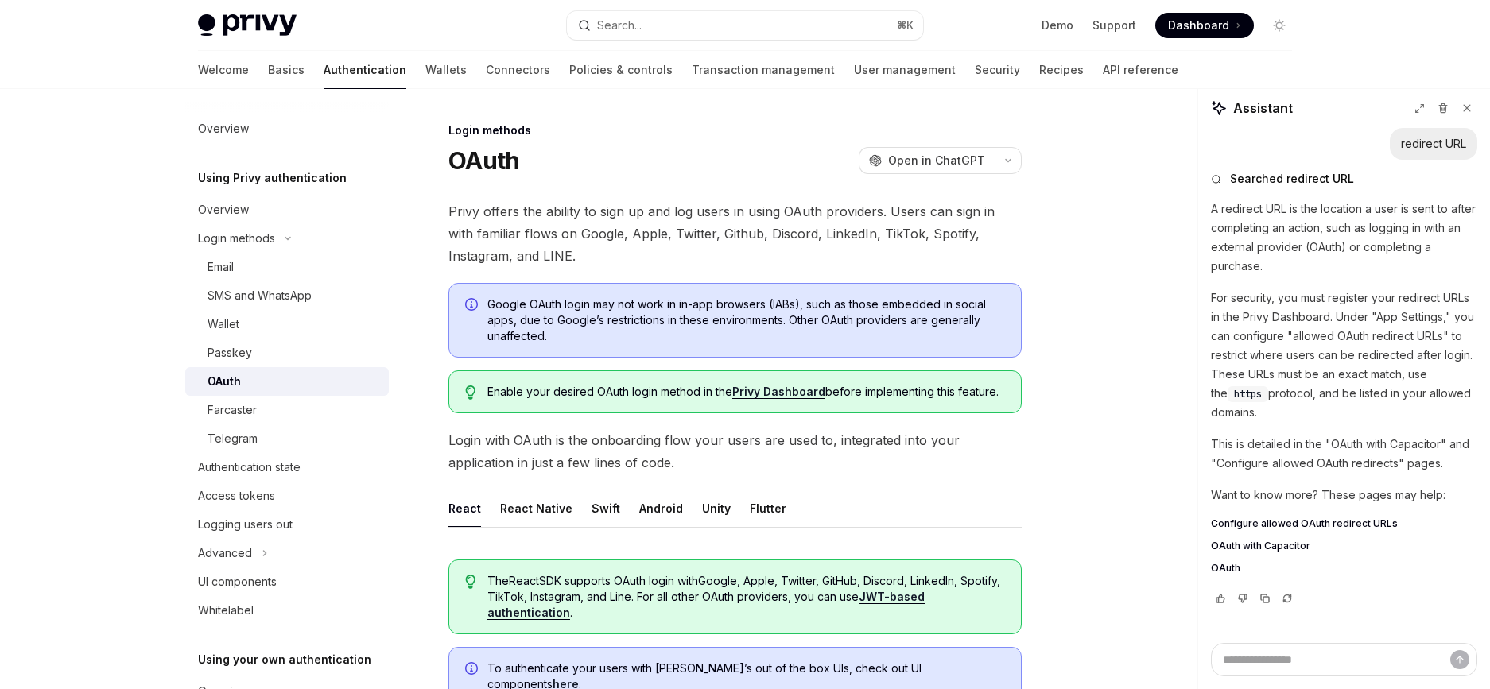
click at [262, 379] on div "OAuth" at bounding box center [293, 381] width 172 height 19
type textarea "*"
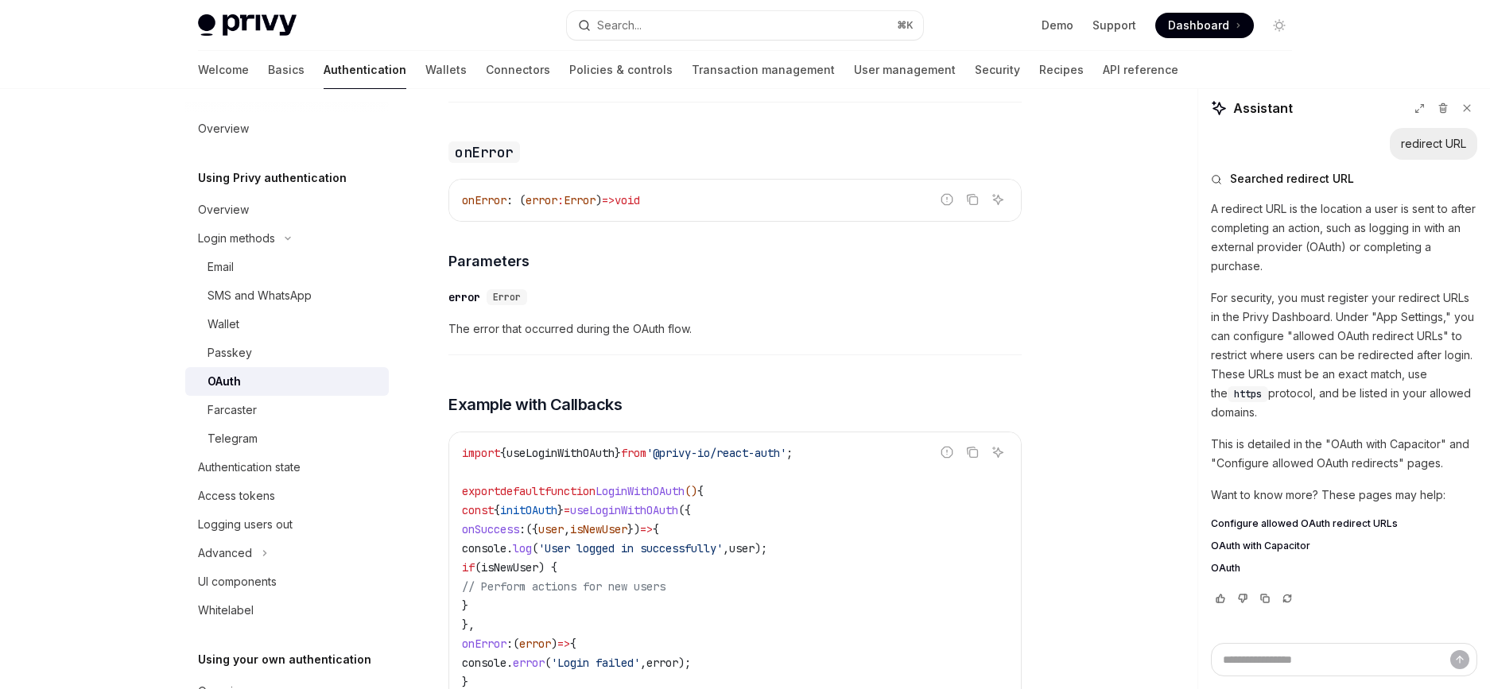
scroll to position [3031, 0]
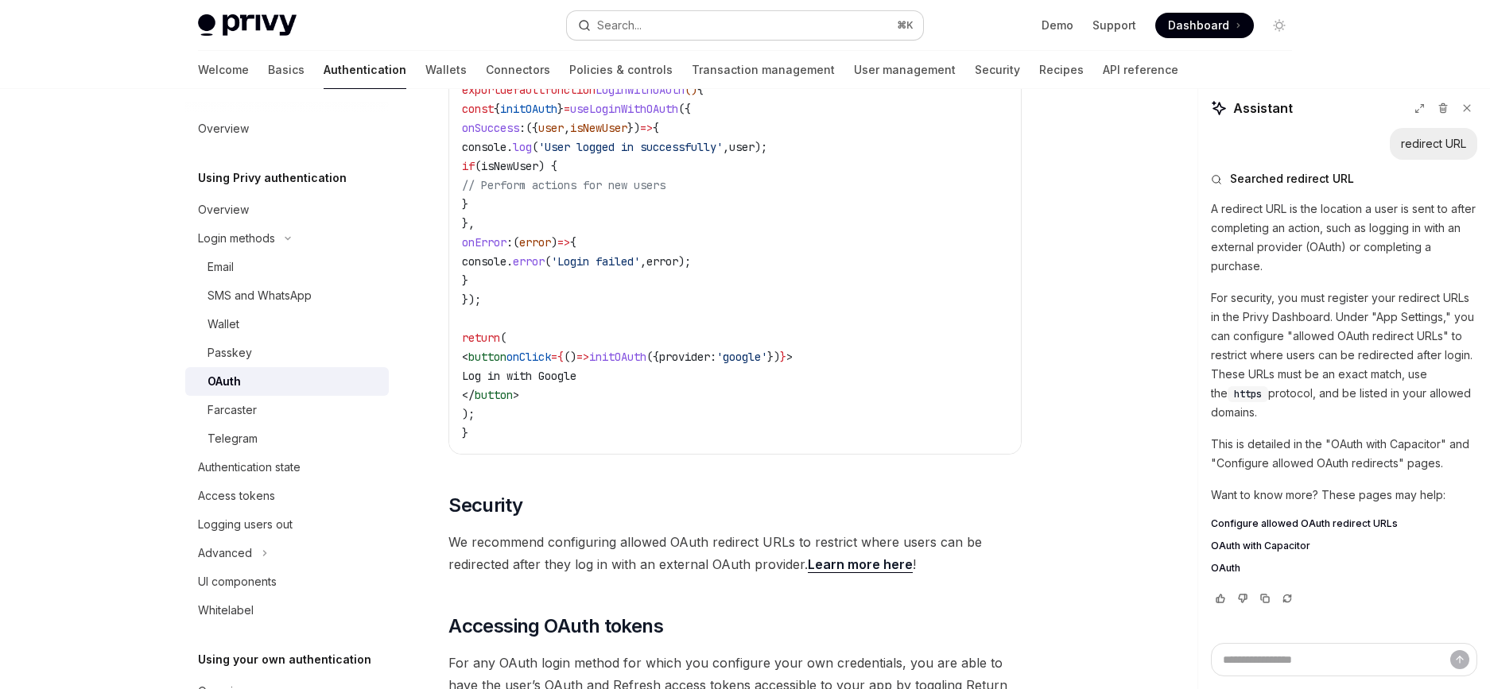
click at [687, 17] on button "Search... ⌘ K" at bounding box center [745, 25] width 356 height 29
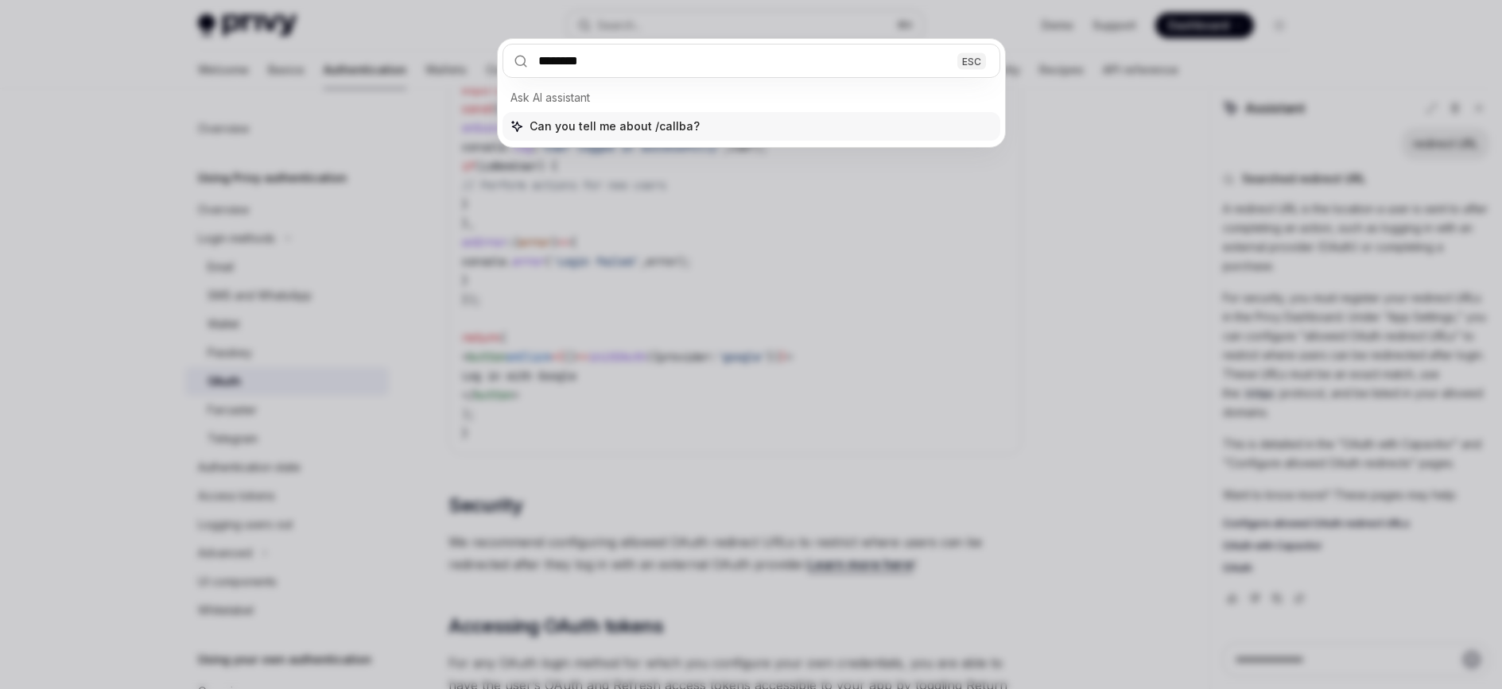
type input "*********"
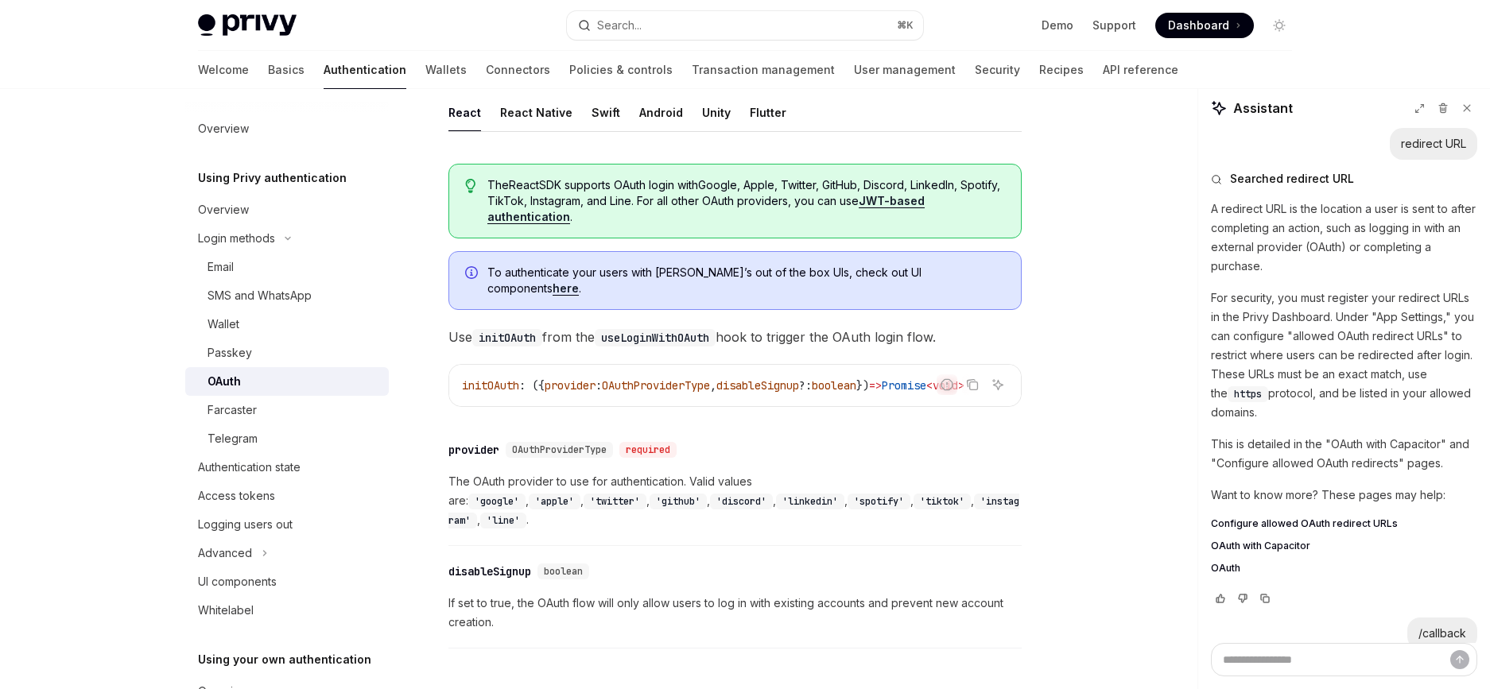
scroll to position [0, 0]
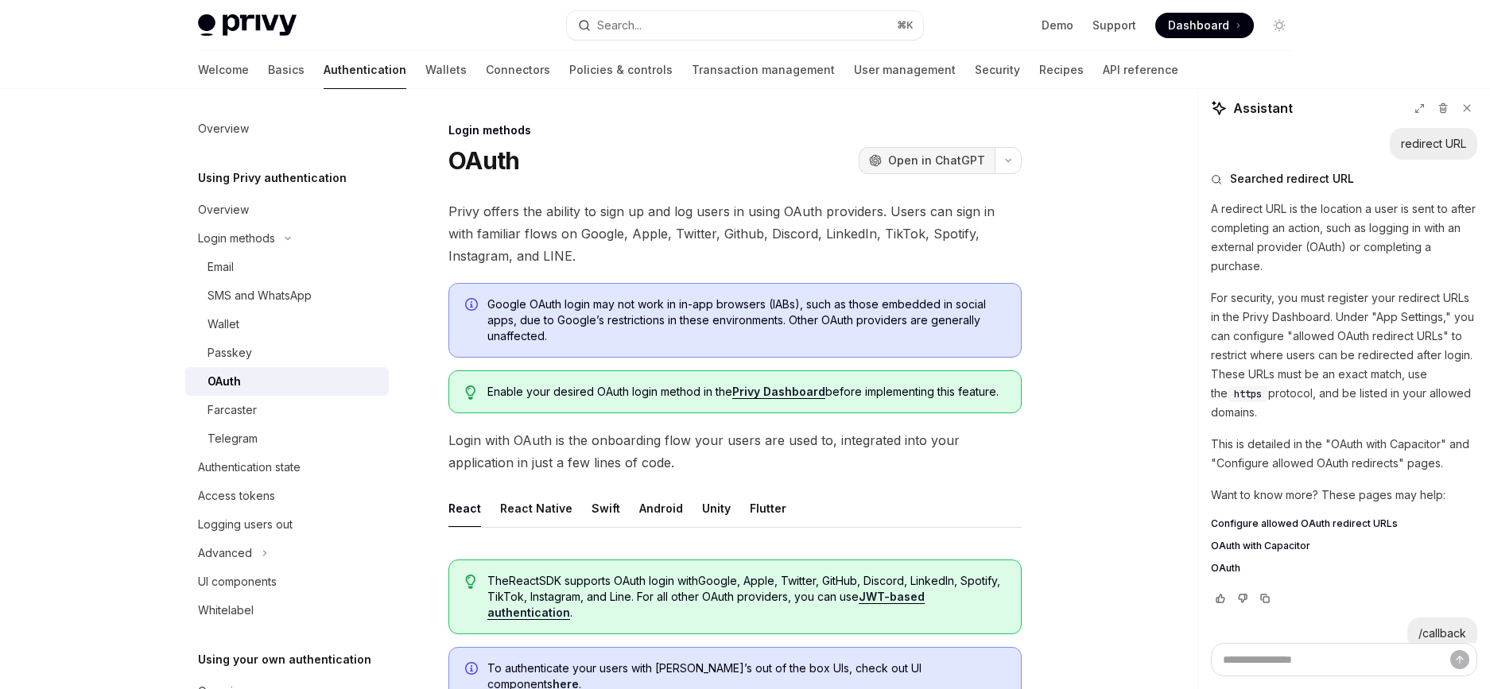
click at [927, 158] on span "Open in ChatGPT" at bounding box center [936, 161] width 97 height 16
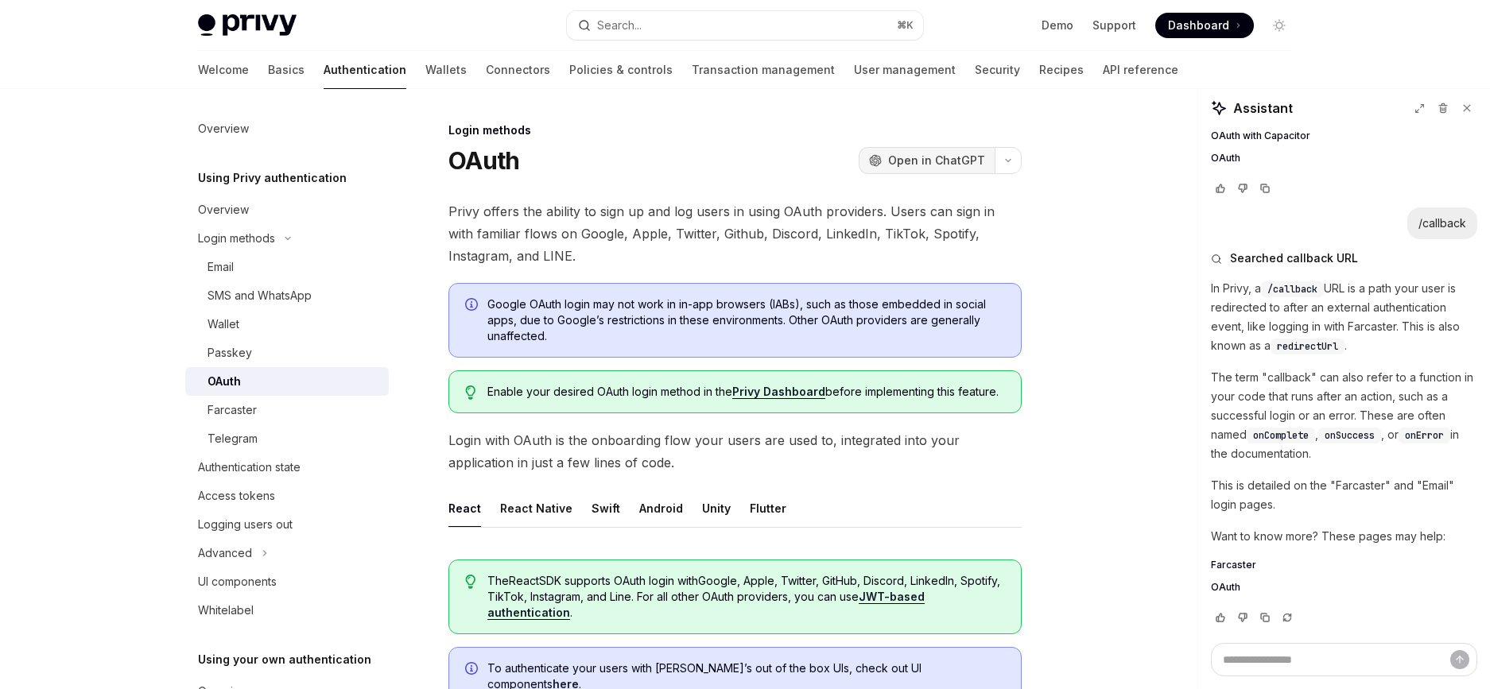
scroll to position [432, 0]
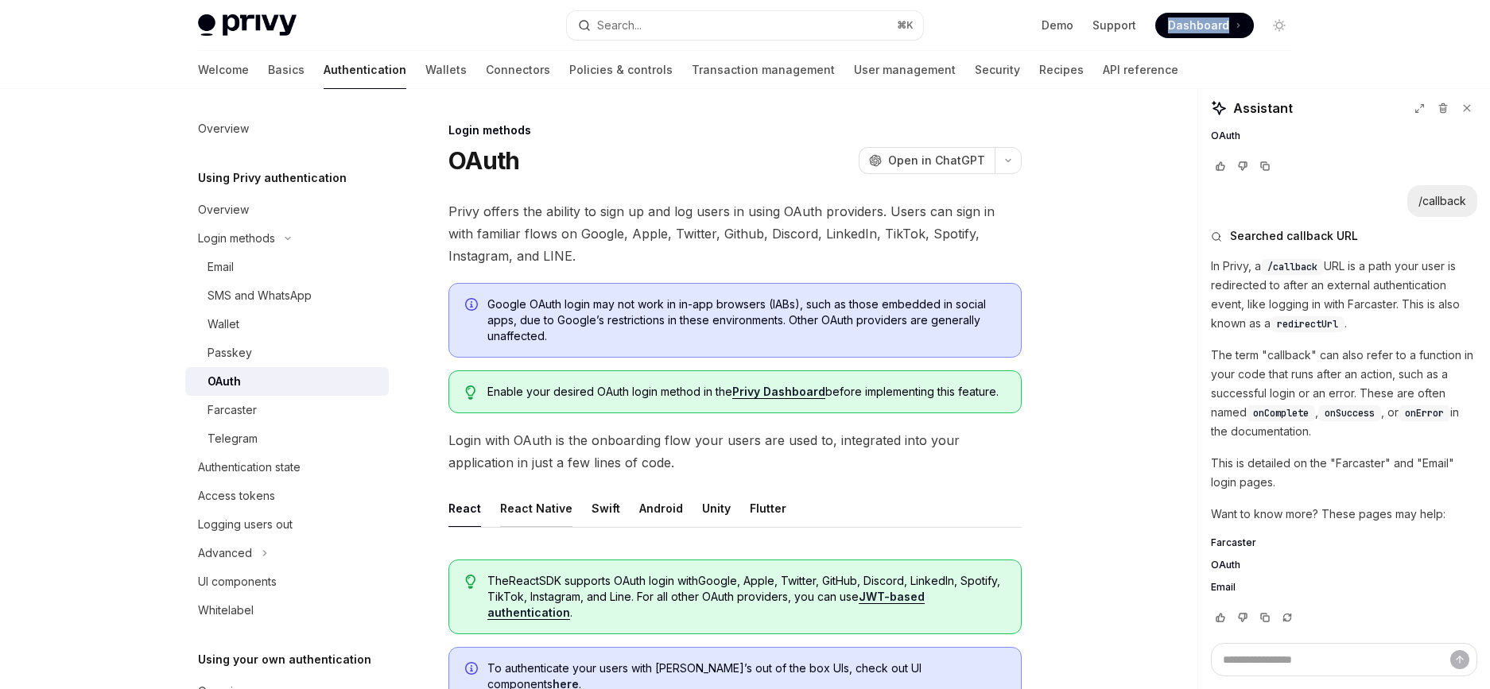
click at [546, 505] on button "React Native" at bounding box center [536, 508] width 72 height 37
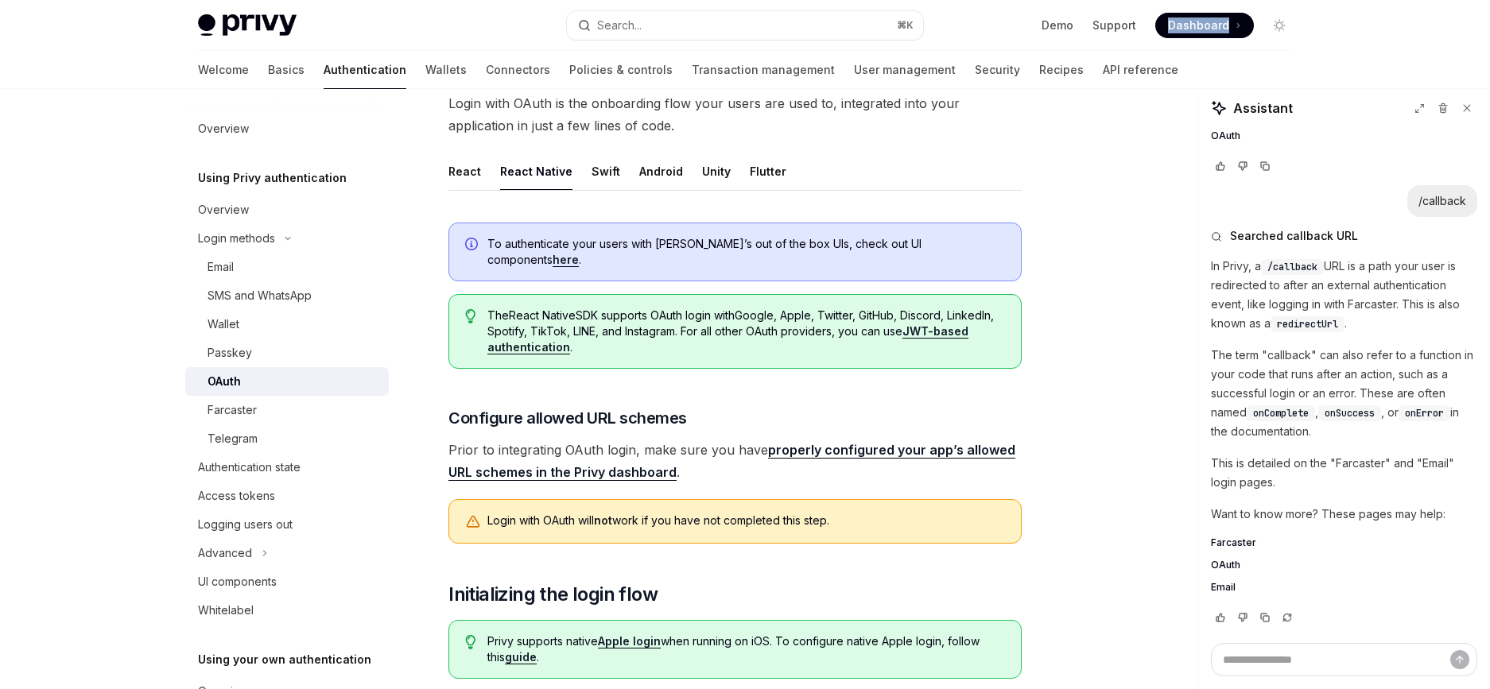
scroll to position [343, 0]
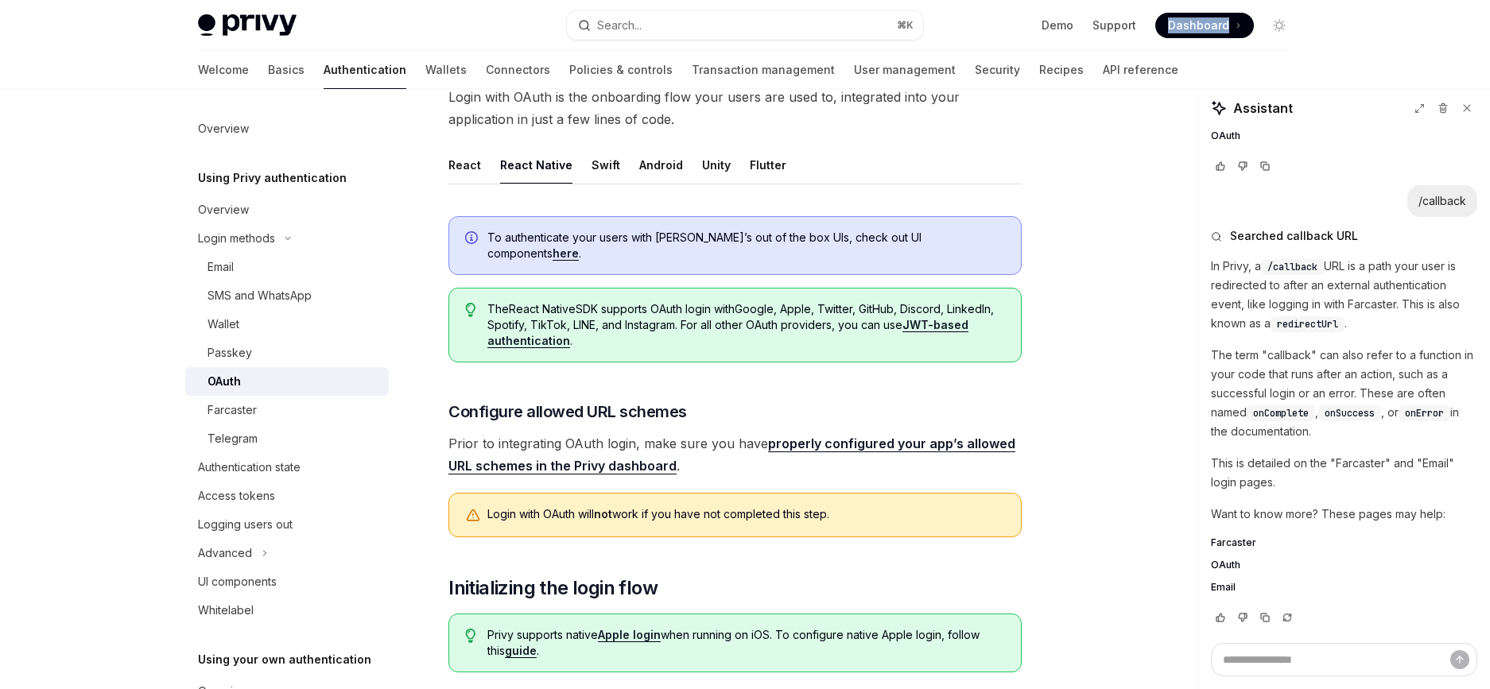
click at [595, 453] on link "properly configured your app’s allowed URL schemes in the Privy dashboard" at bounding box center [731, 455] width 567 height 39
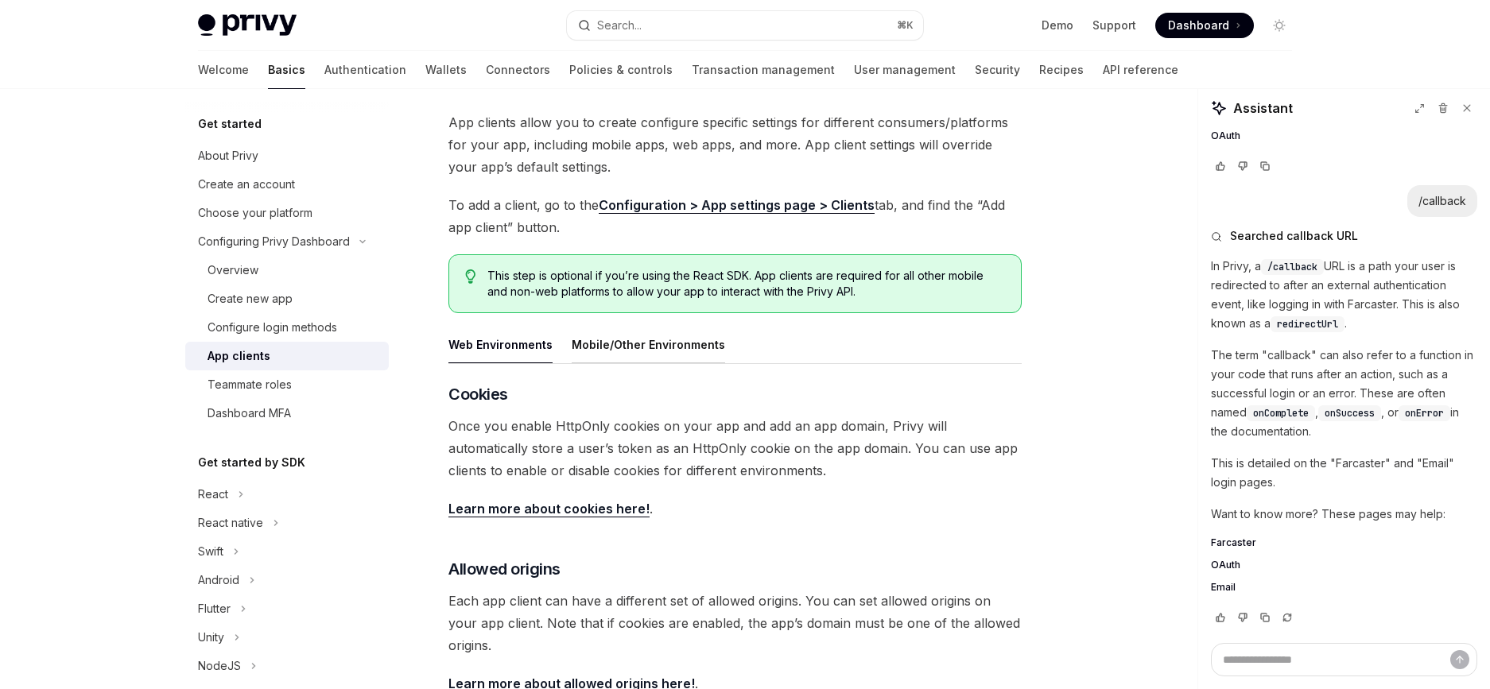
click at [630, 355] on button "Mobile/Other Environments" at bounding box center [648, 344] width 153 height 37
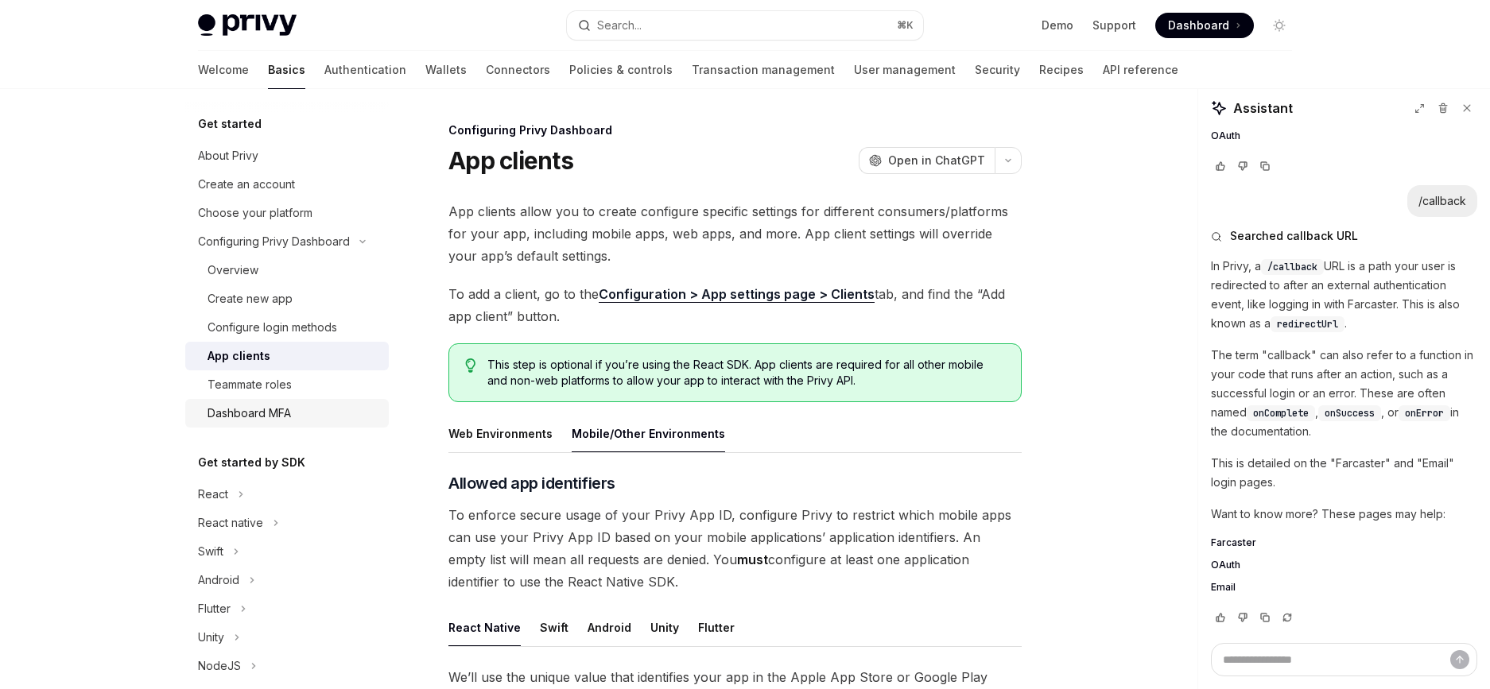
click at [285, 408] on div "Dashboard MFA" at bounding box center [248, 413] width 83 height 19
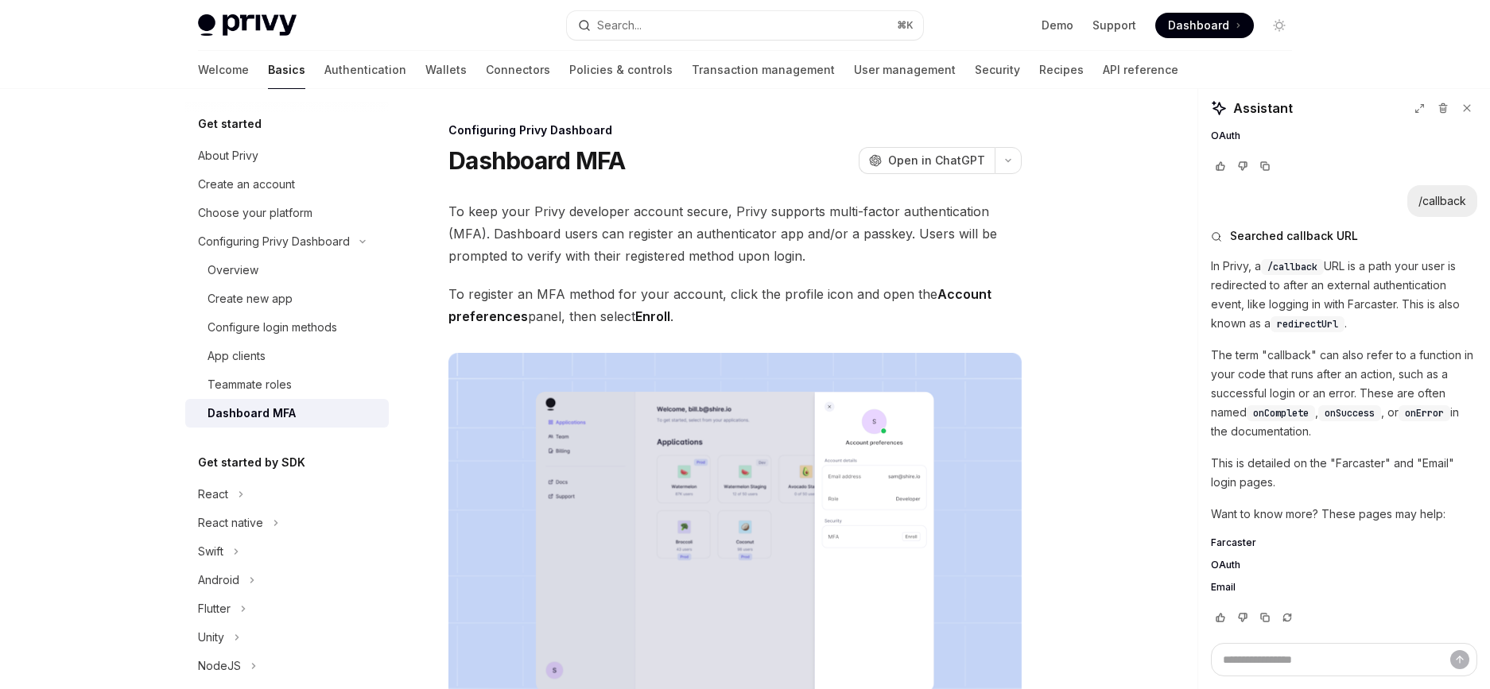
click at [262, 15] on img at bounding box center [247, 25] width 99 height 22
type textarea "*"
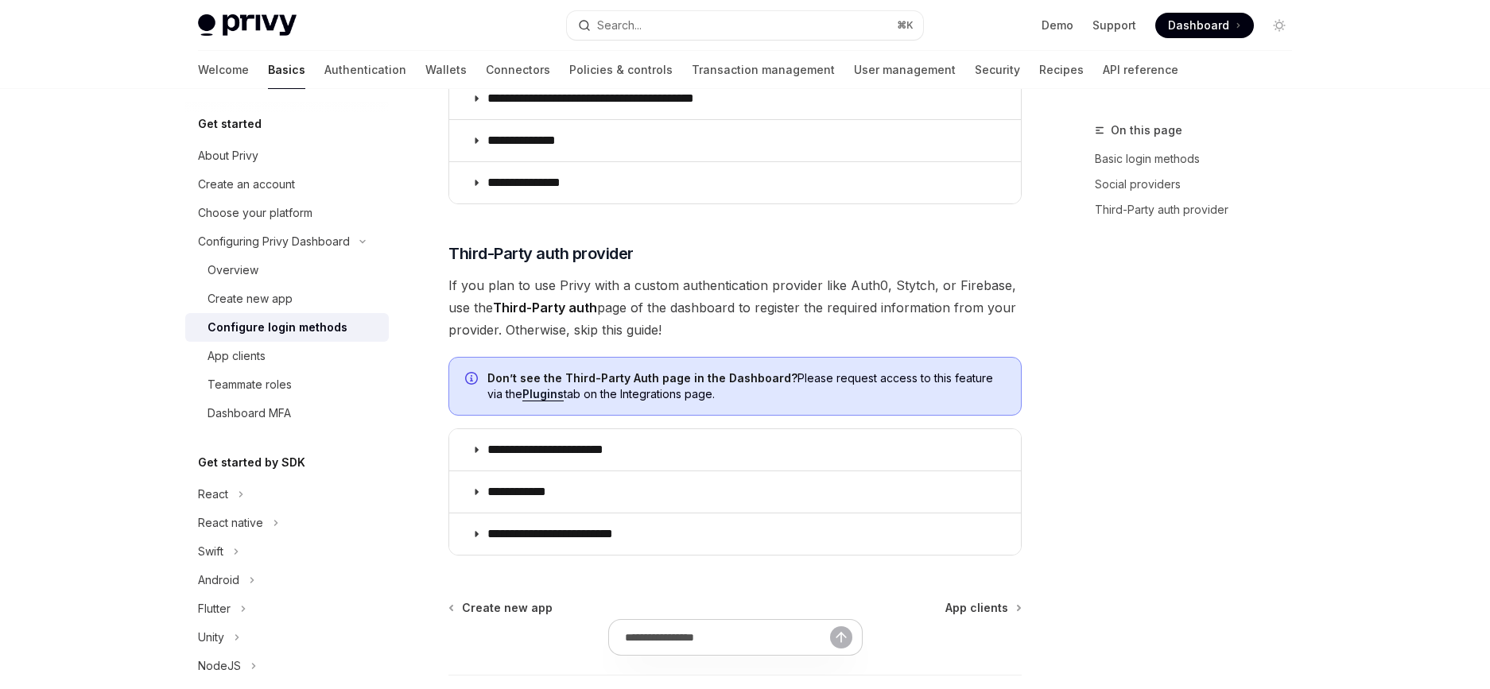
scroll to position [855, 0]
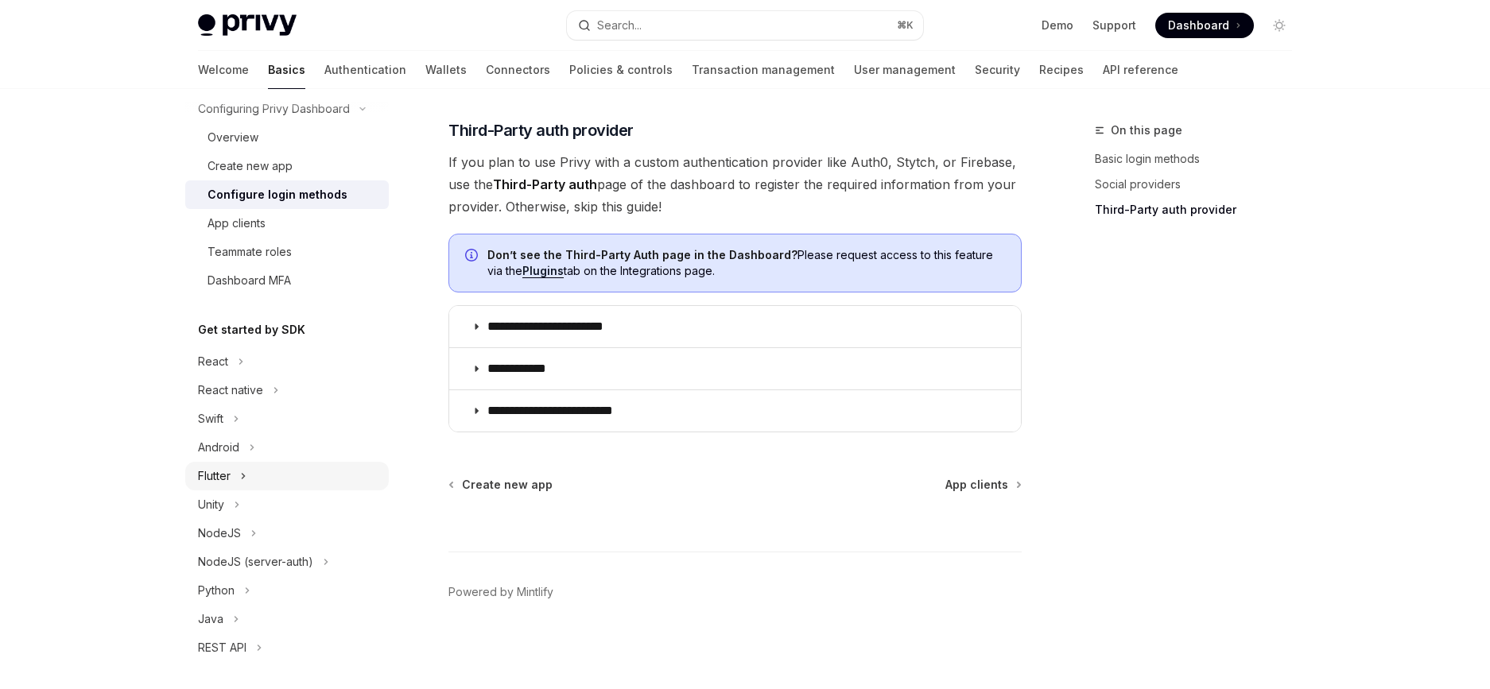
scroll to position [159, 0]
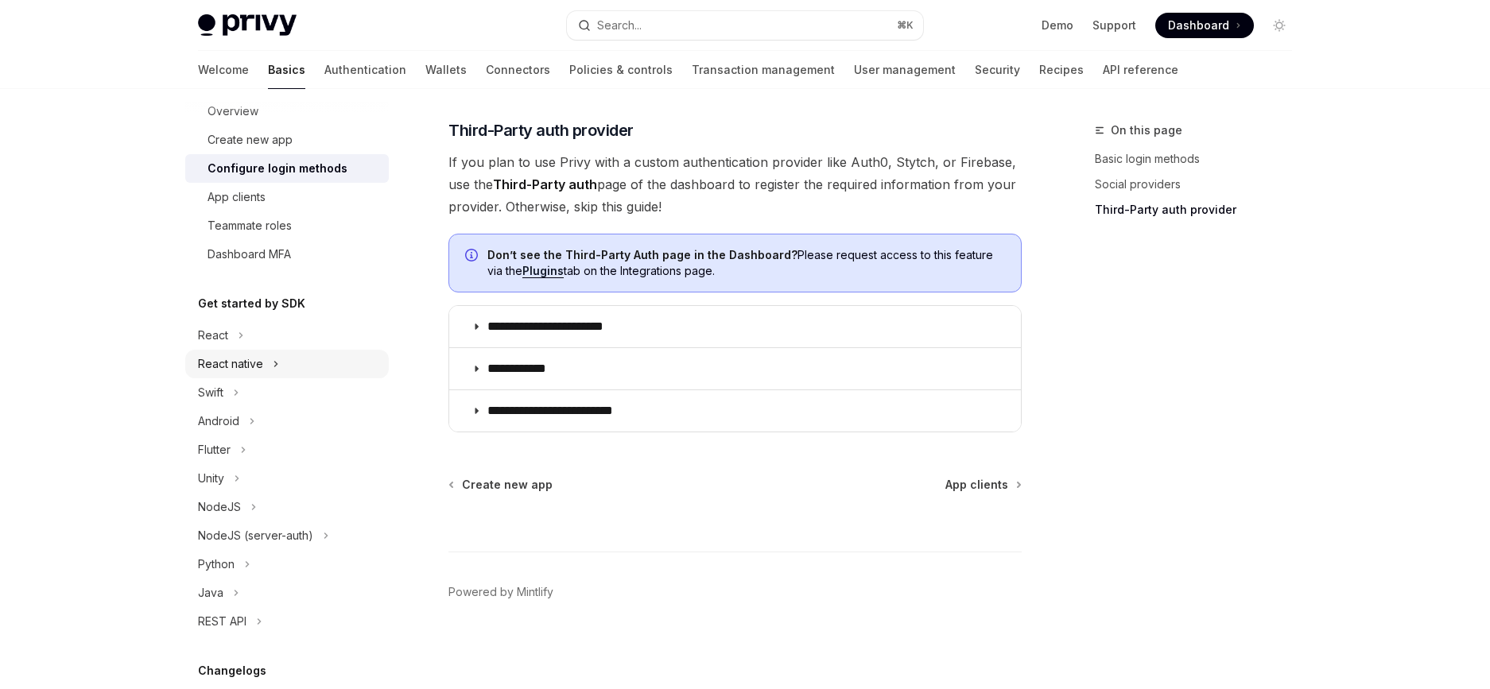
click at [236, 366] on div "React native" at bounding box center [230, 364] width 65 height 19
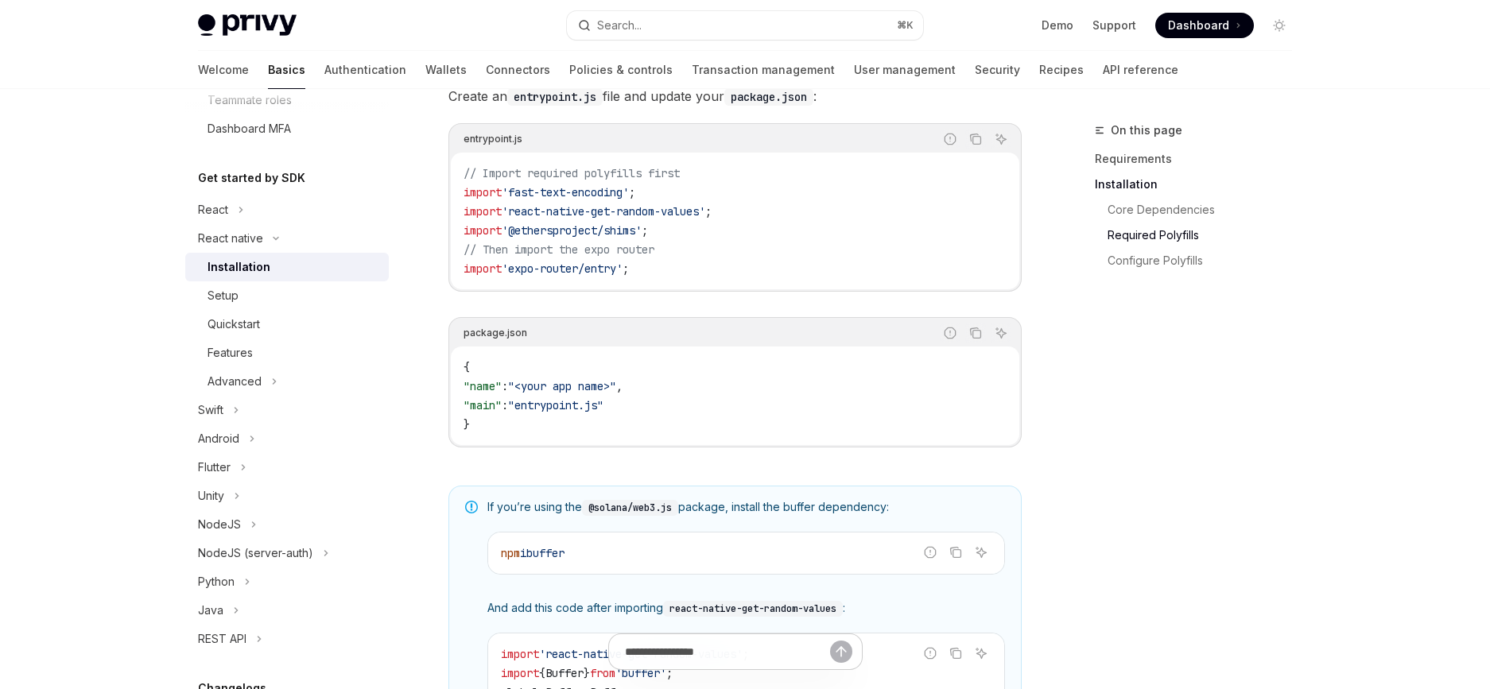
scroll to position [833, 0]
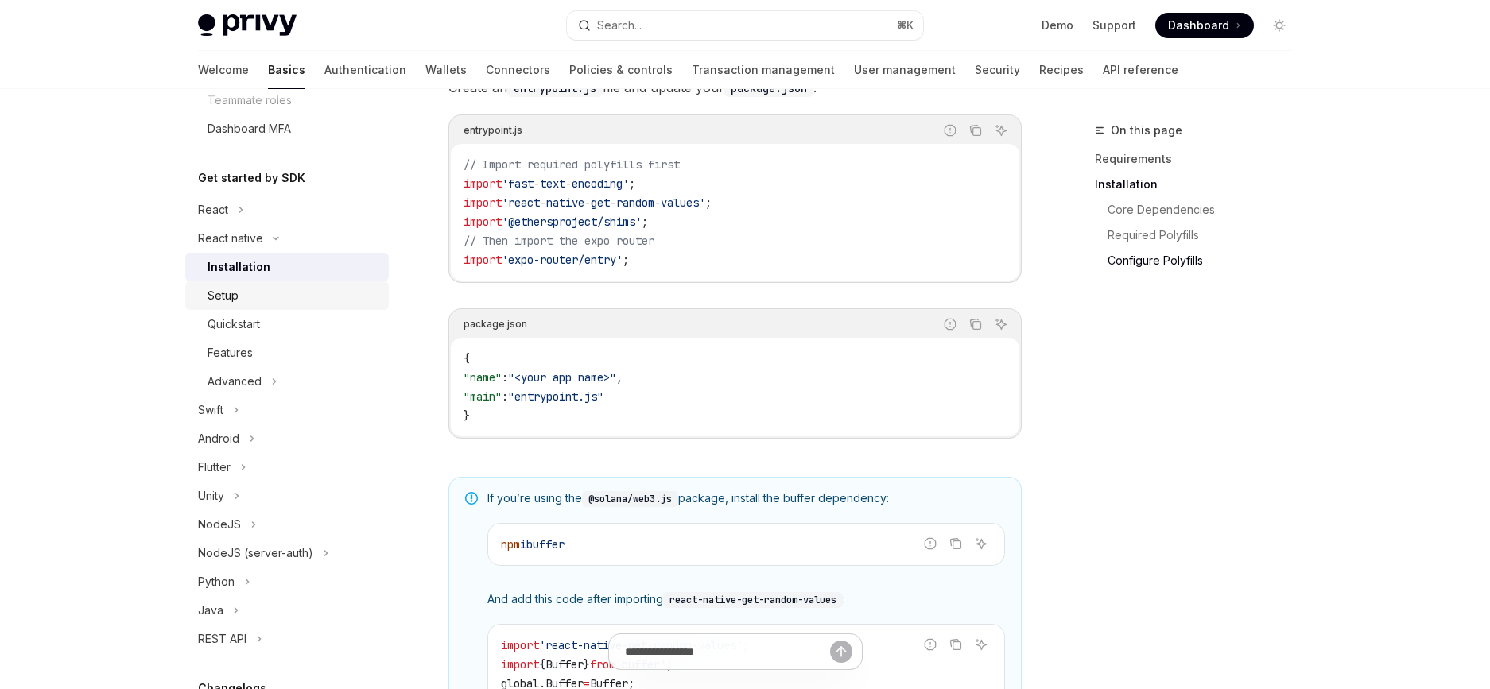
click at [331, 299] on div "Setup" at bounding box center [293, 295] width 172 height 19
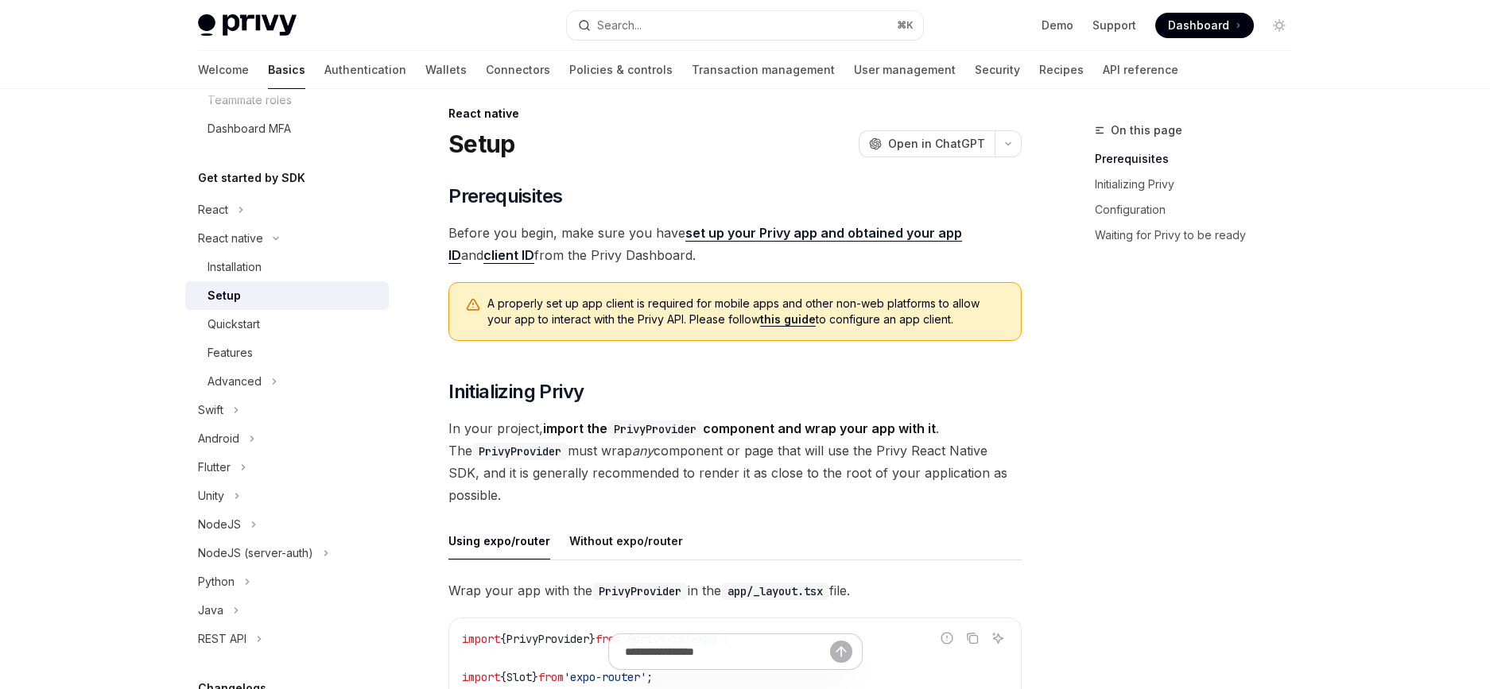
scroll to position [22, 0]
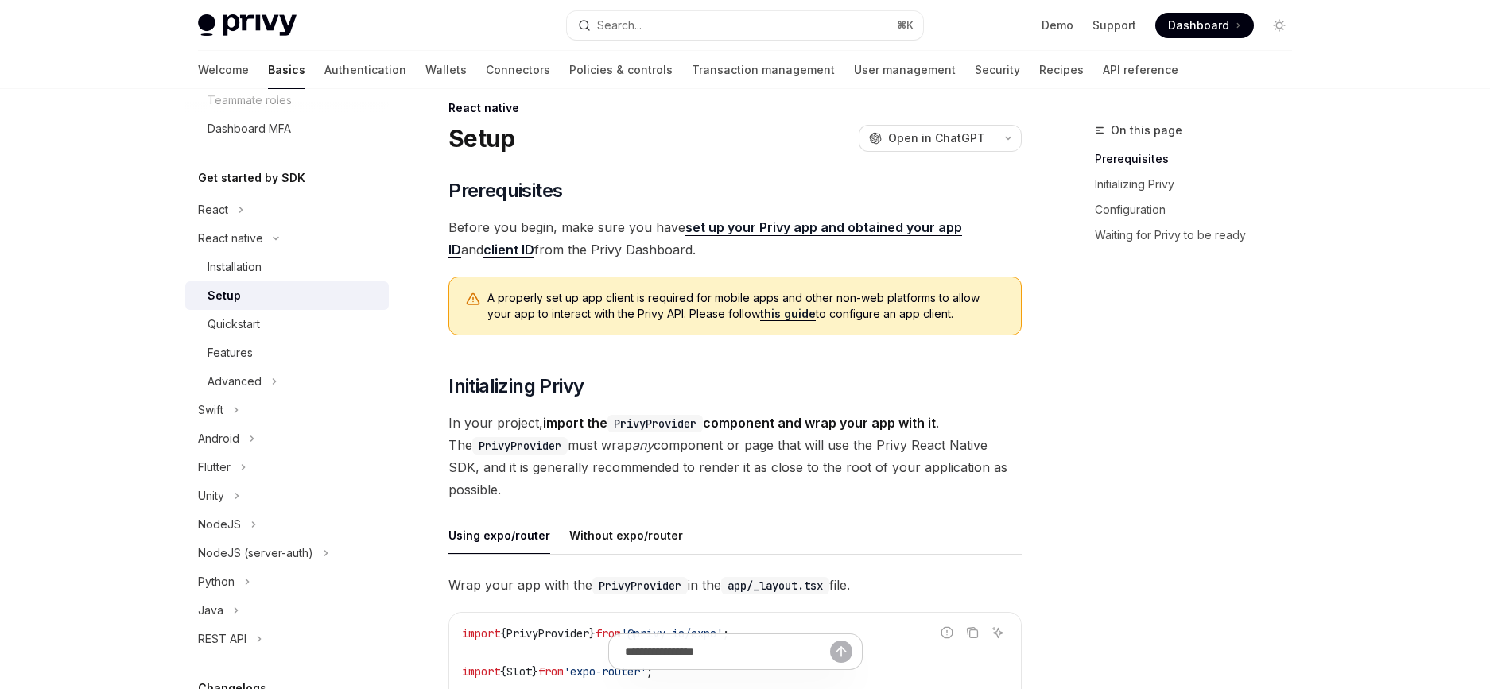
click at [771, 313] on link "this guide" at bounding box center [788, 314] width 56 height 14
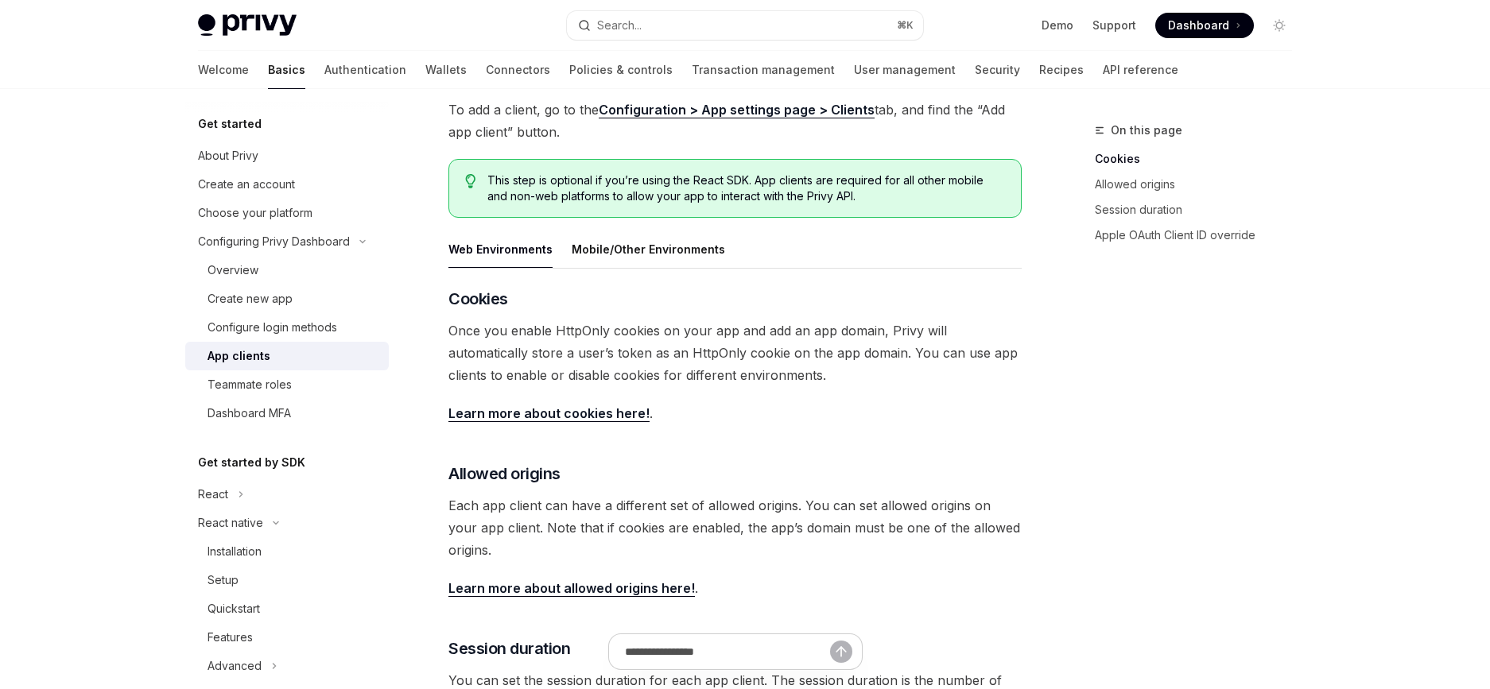
scroll to position [250, 0]
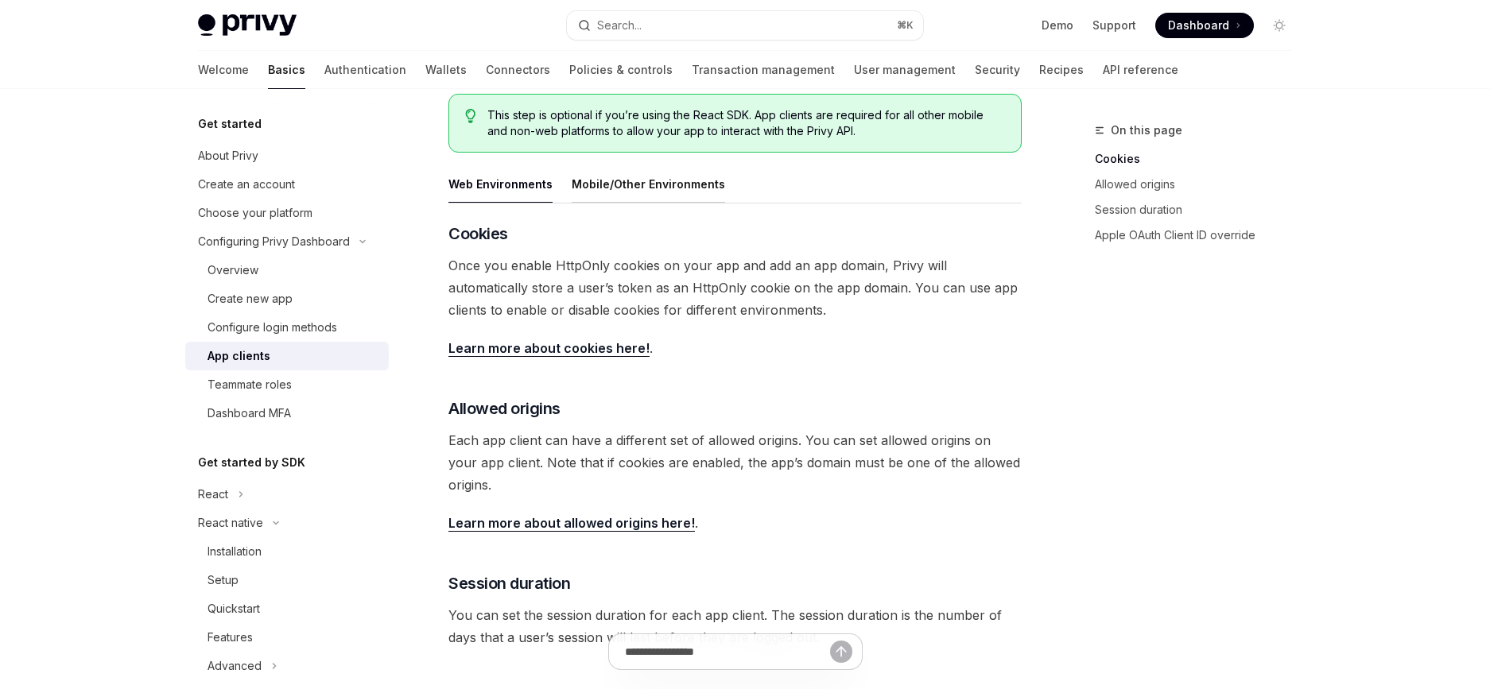
click at [644, 192] on button "Mobile/Other Environments" at bounding box center [648, 183] width 153 height 37
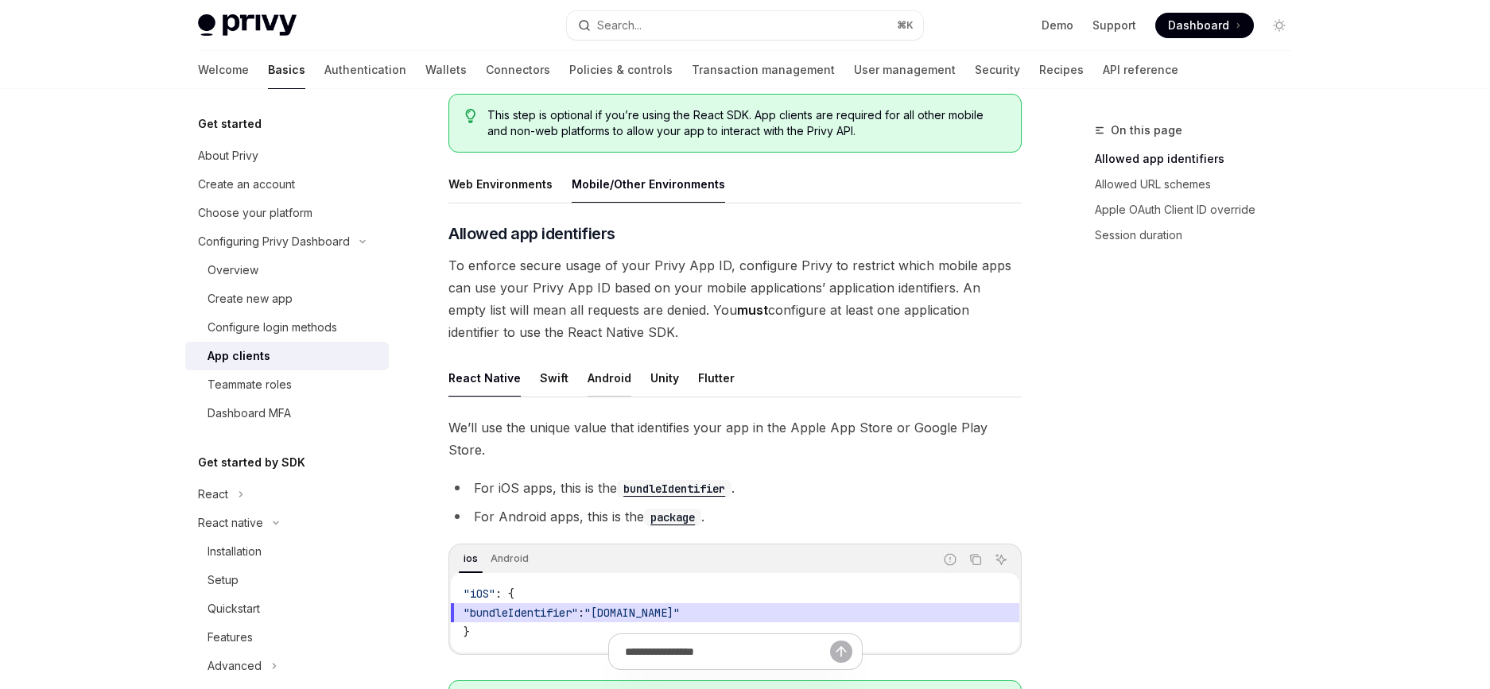
click at [618, 382] on button "Android" at bounding box center [610, 377] width 44 height 37
type textarea "*"
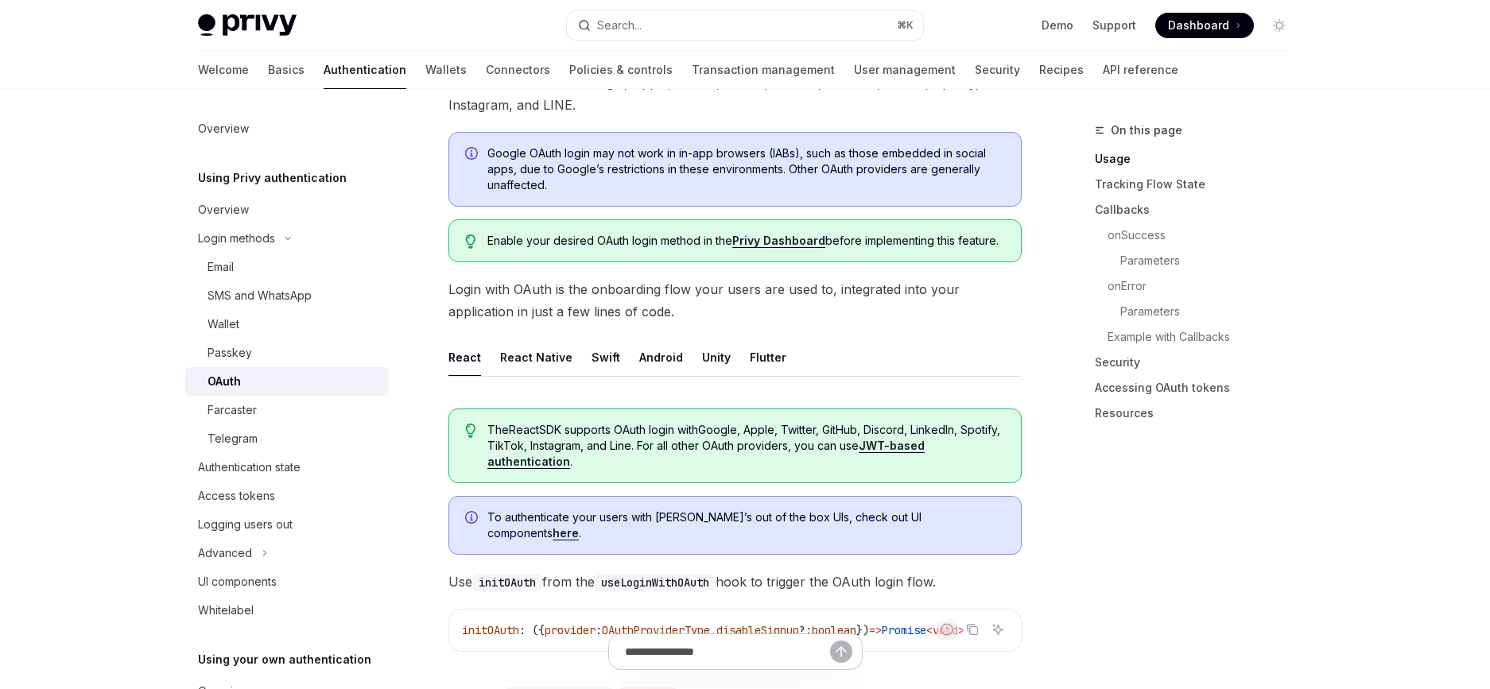
scroll to position [166, 0]
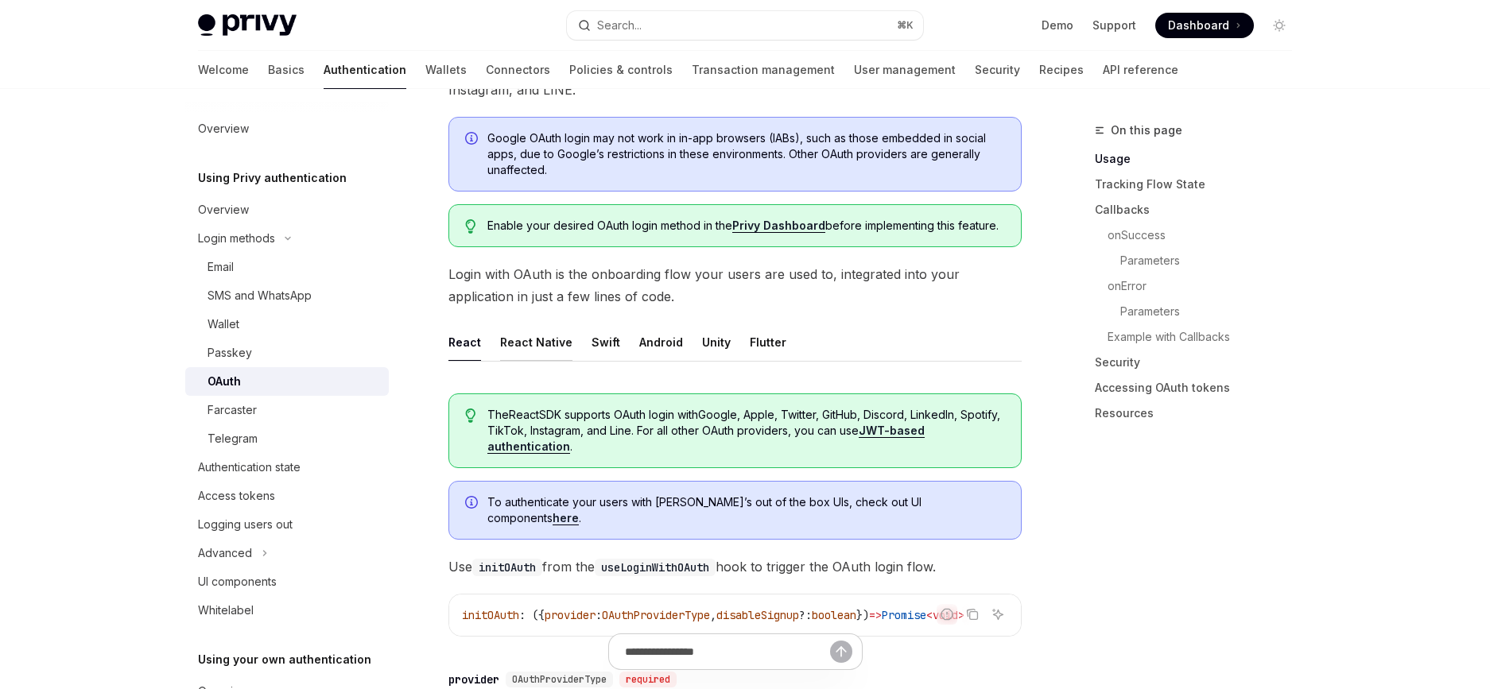
click at [537, 346] on button "React Native" at bounding box center [536, 342] width 72 height 37
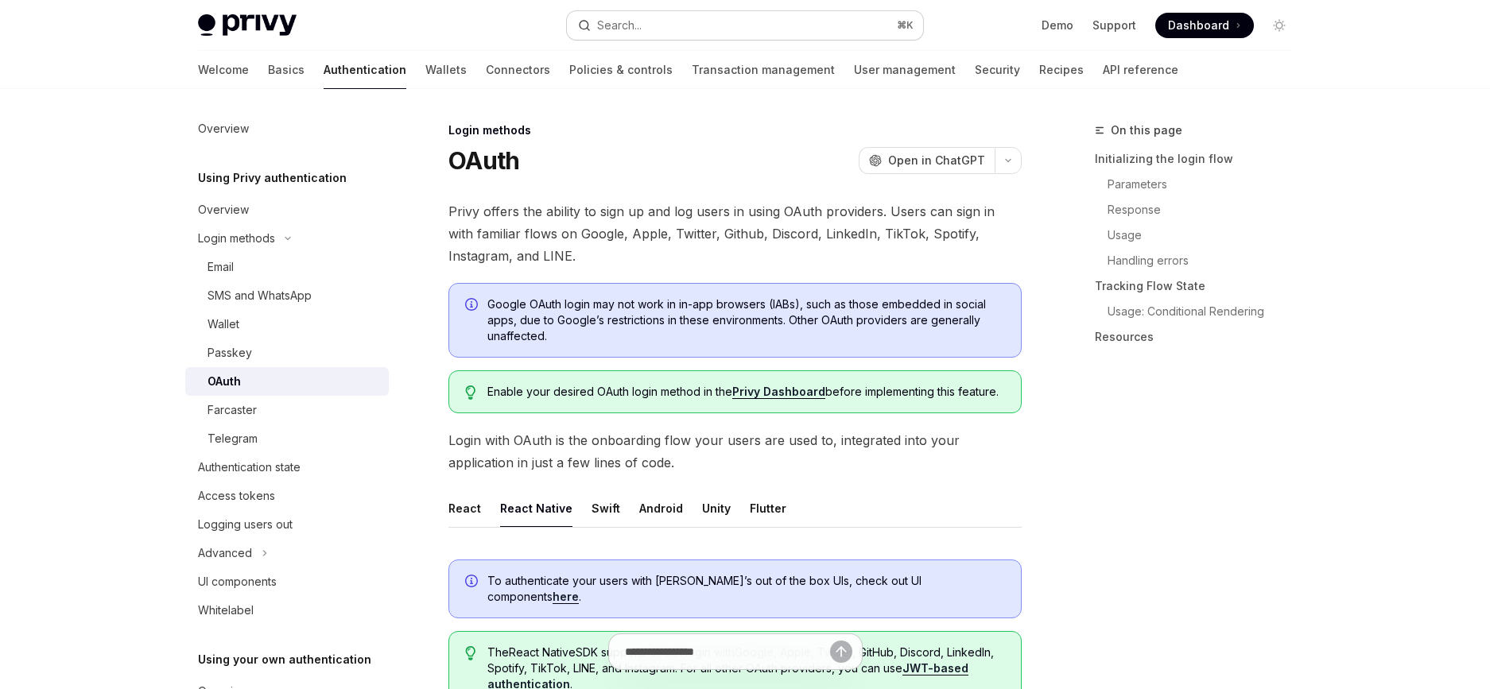
type textarea "*"
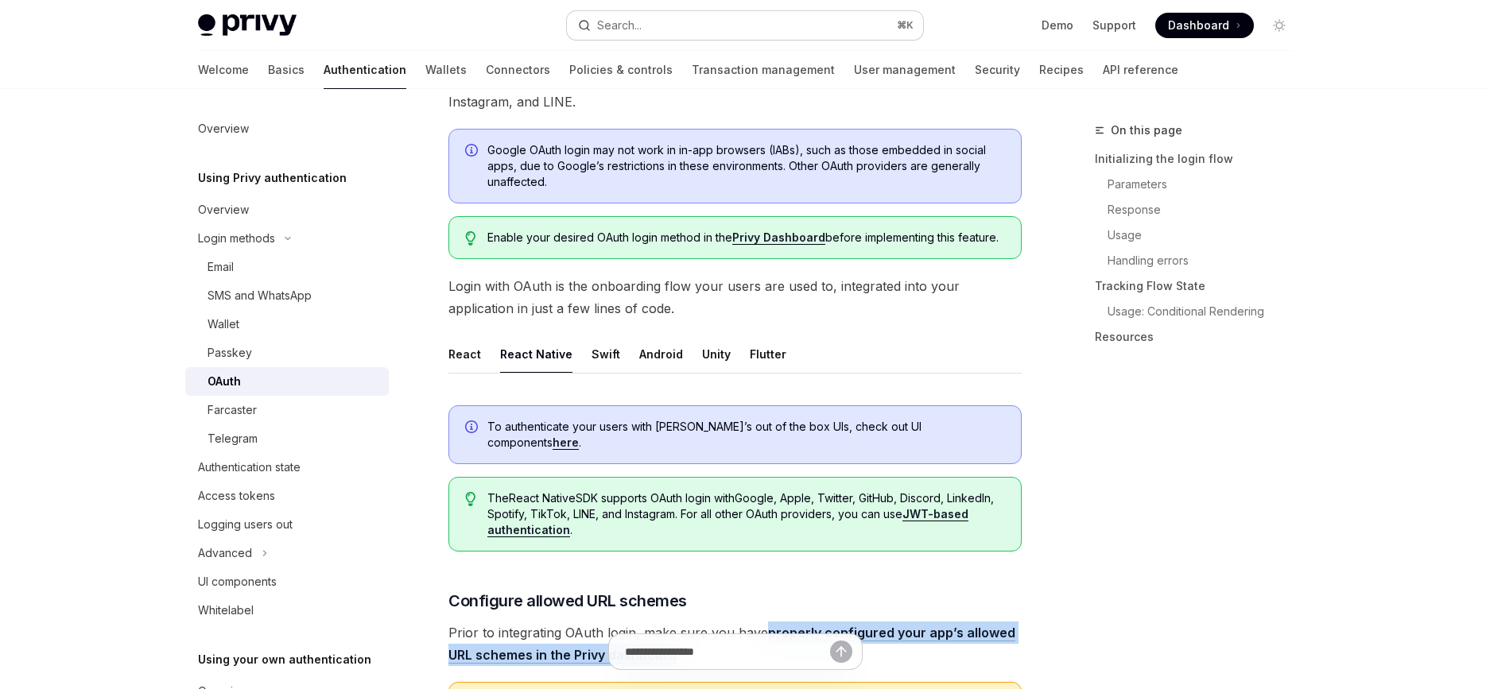
scroll to position [166, 0]
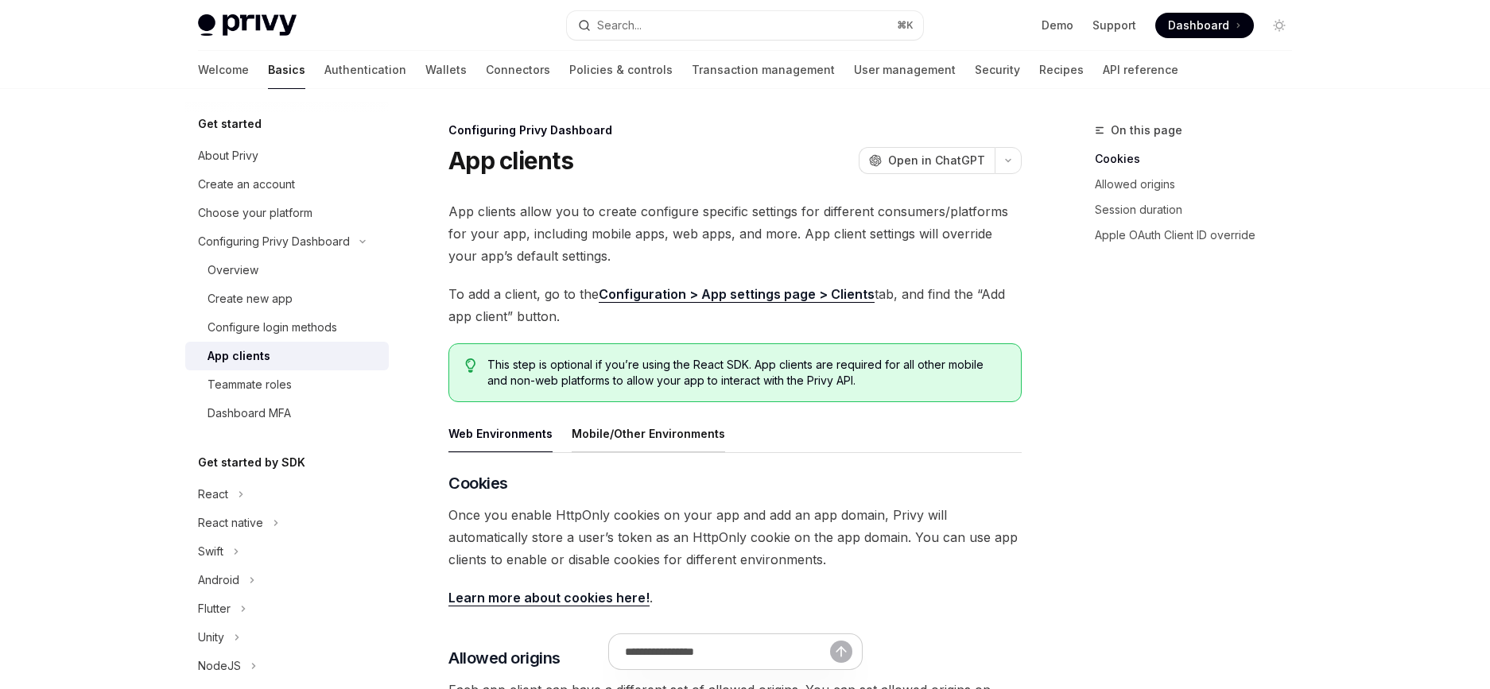
click at [661, 425] on button "Mobile/Other Environments" at bounding box center [648, 433] width 153 height 37
type textarea "*"
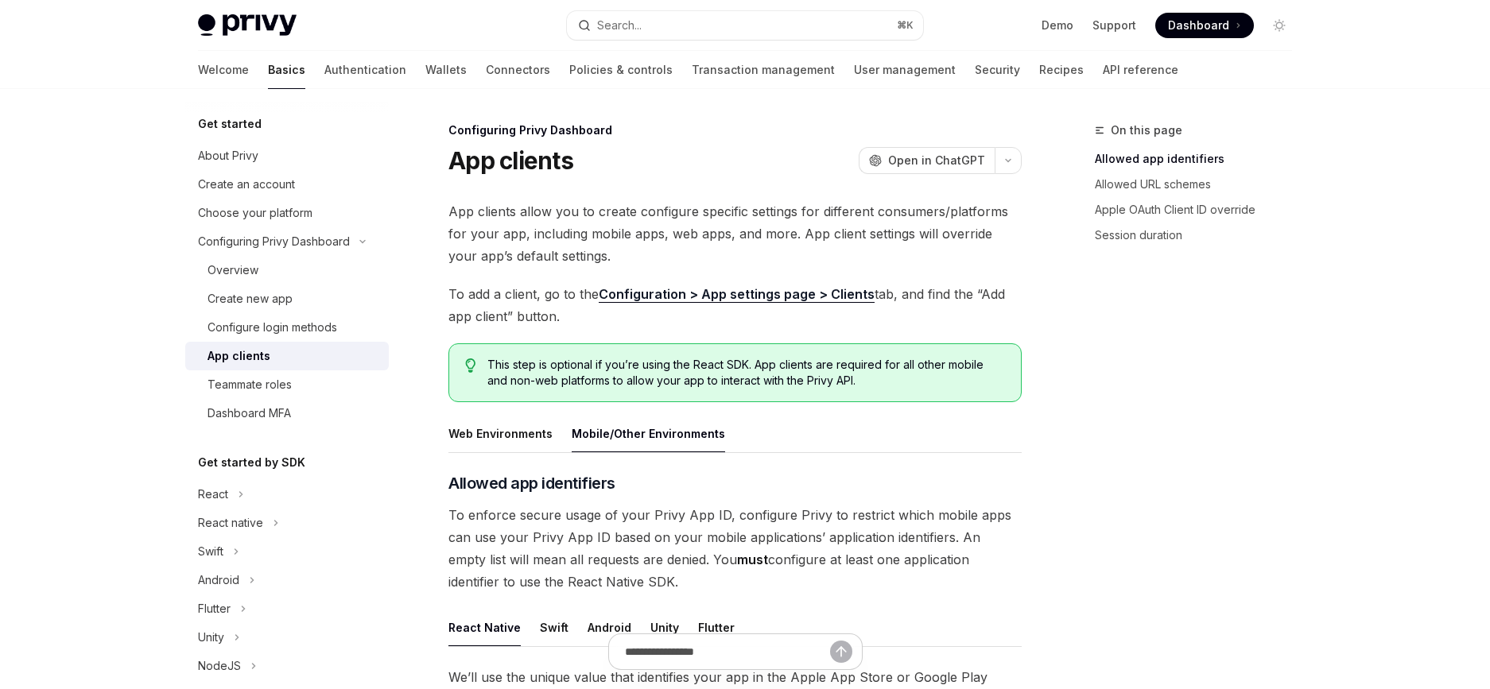
click at [1012, 174] on div "App clients OpenAI Open in ChatGPT" at bounding box center [734, 160] width 573 height 29
click at [1011, 165] on button "button" at bounding box center [1008, 160] width 27 height 27
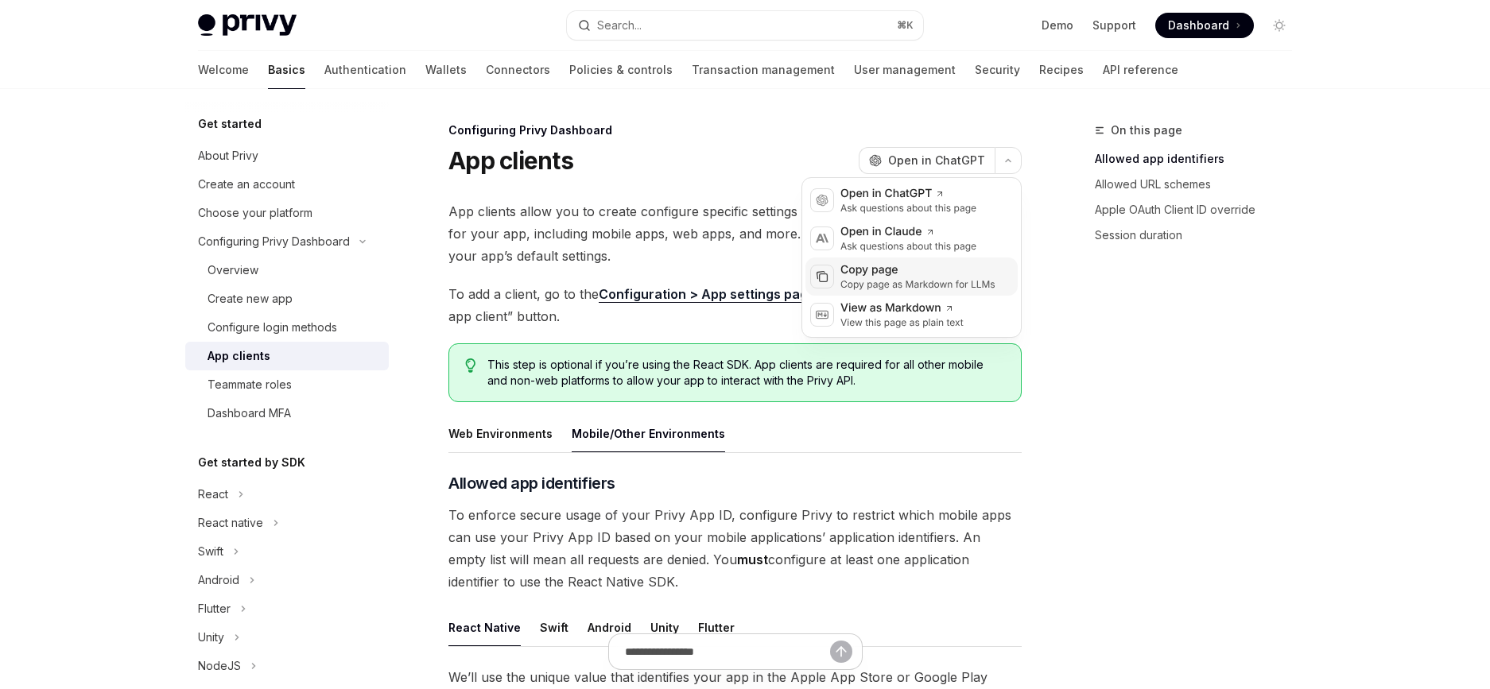
click at [965, 268] on div "Copy page" at bounding box center [917, 270] width 155 height 16
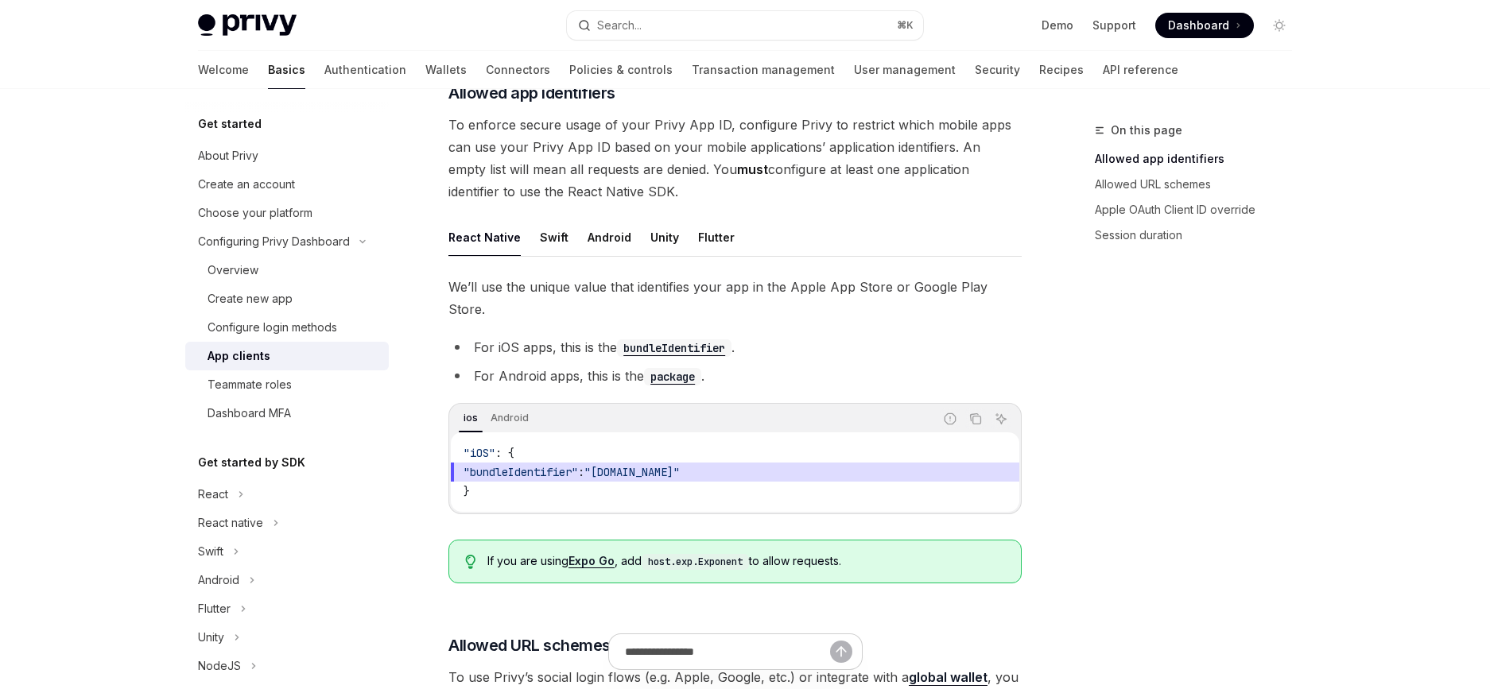
scroll to position [392, 0]
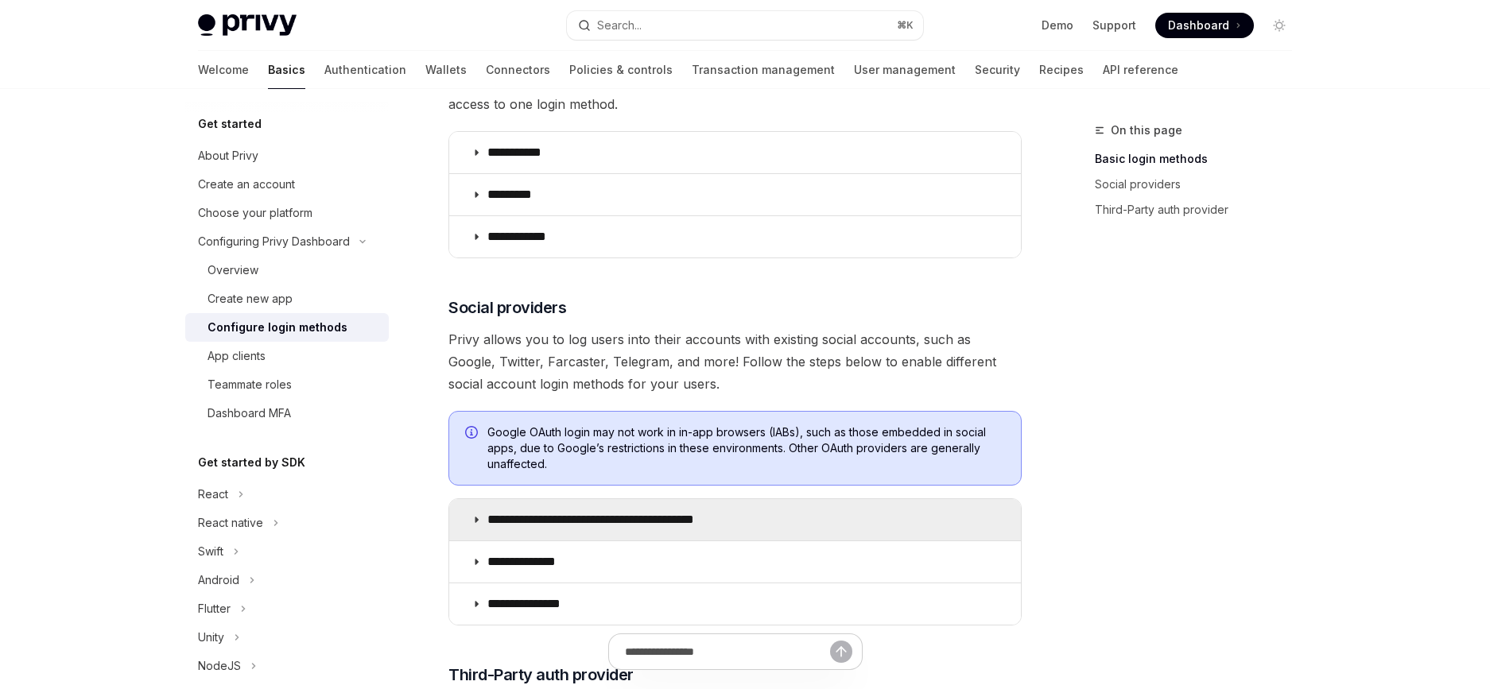
click at [556, 512] on p "**********" at bounding box center [618, 520] width 262 height 16
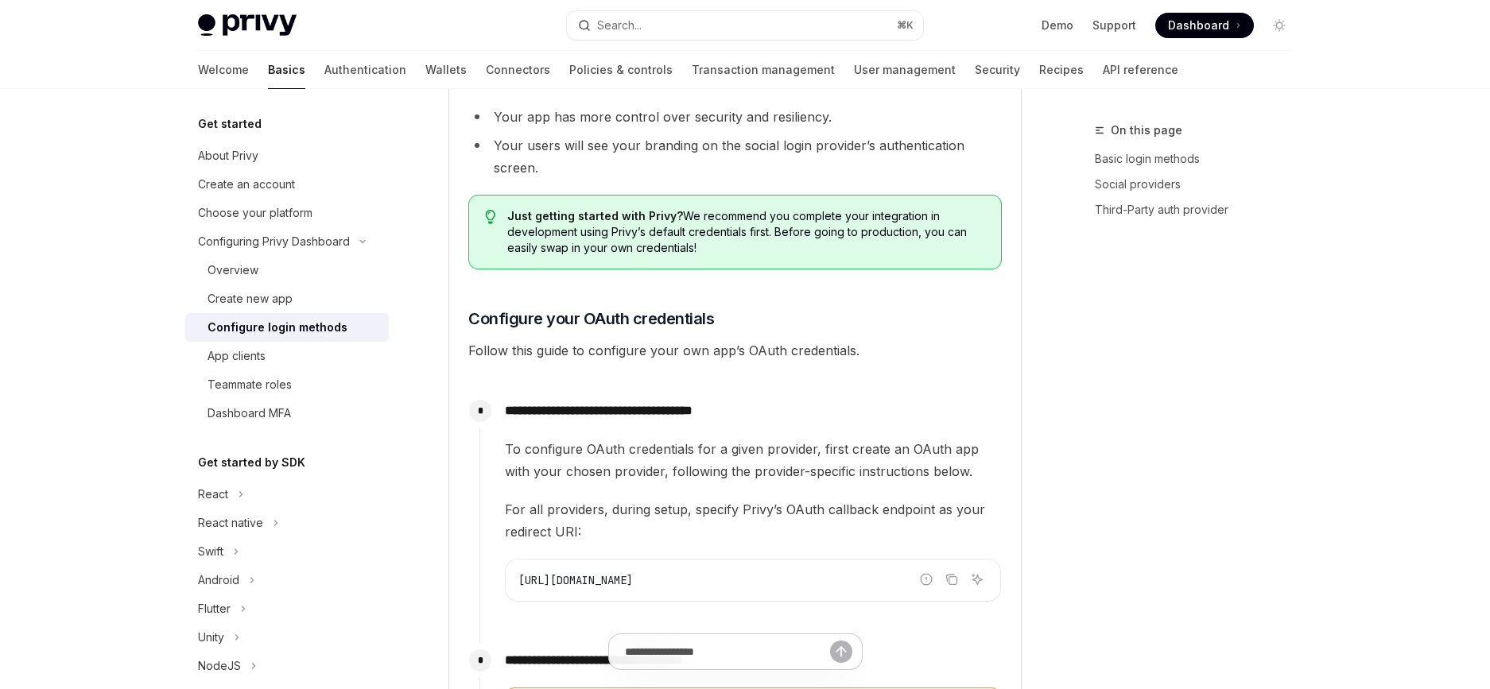
scroll to position [1391, 0]
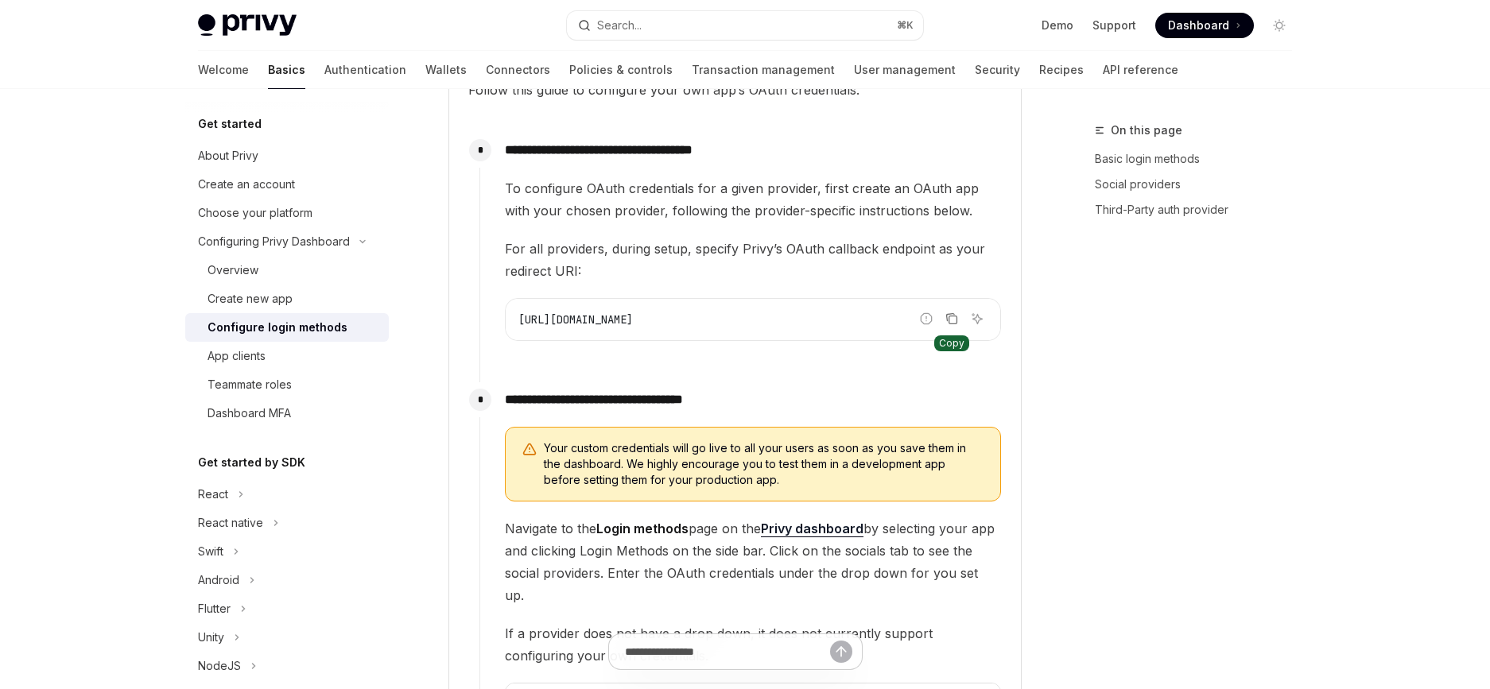
click at [952, 320] on icon "Copy the contents from the code block" at bounding box center [951, 318] width 13 height 13
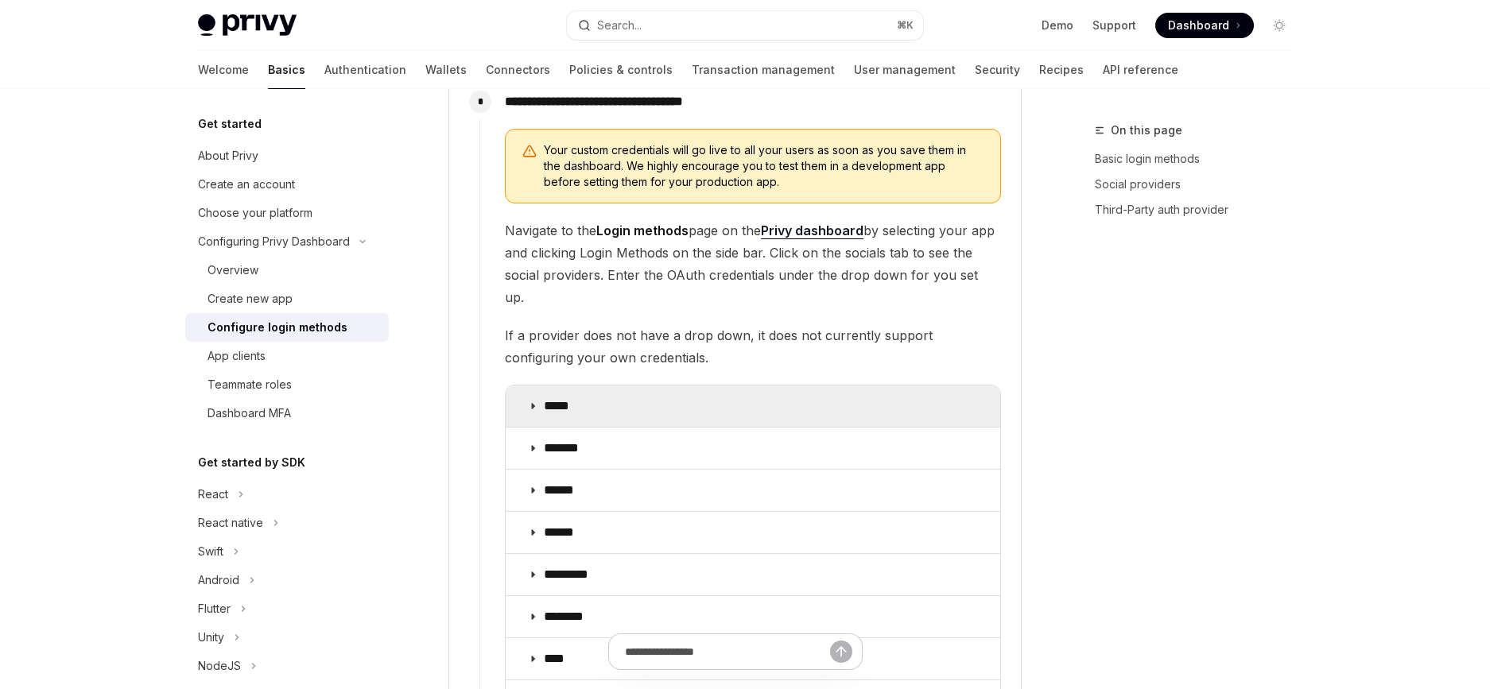
click at [601, 386] on summary "*****" at bounding box center [753, 406] width 494 height 41
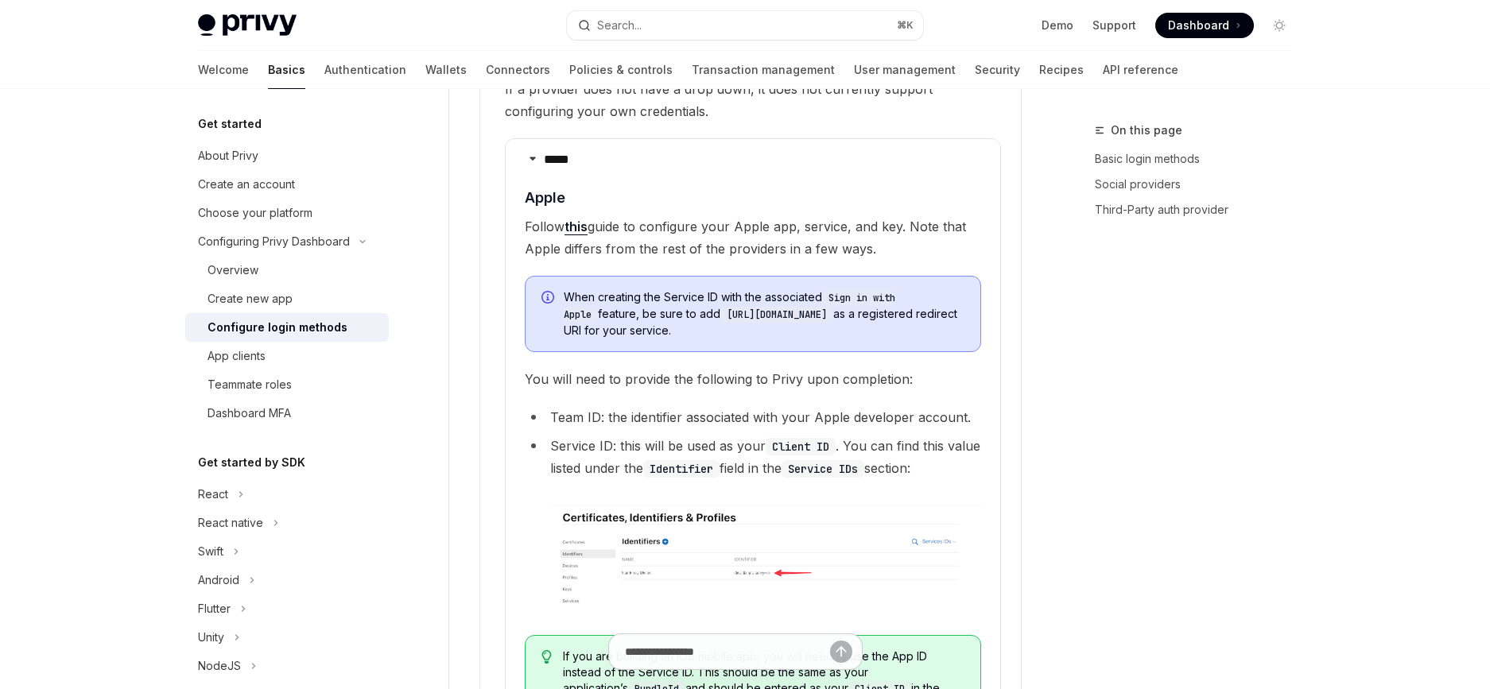
scroll to position [1930, 0]
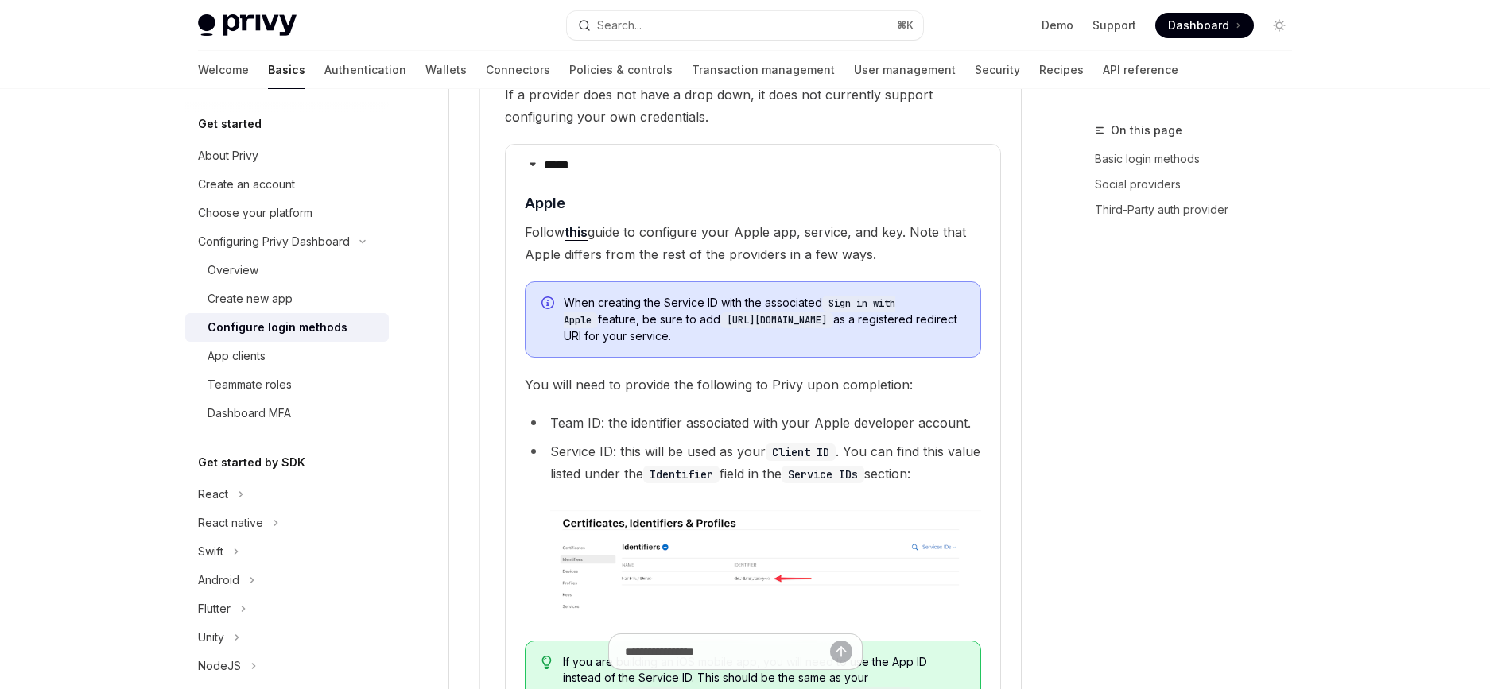
drag, startPoint x: 943, startPoint y: 297, endPoint x: 694, endPoint y: 299, distance: 248.8
click at [720, 312] on code "[URL][DOMAIN_NAME]" at bounding box center [776, 320] width 113 height 16
copy code "[URL][DOMAIN_NAME]"
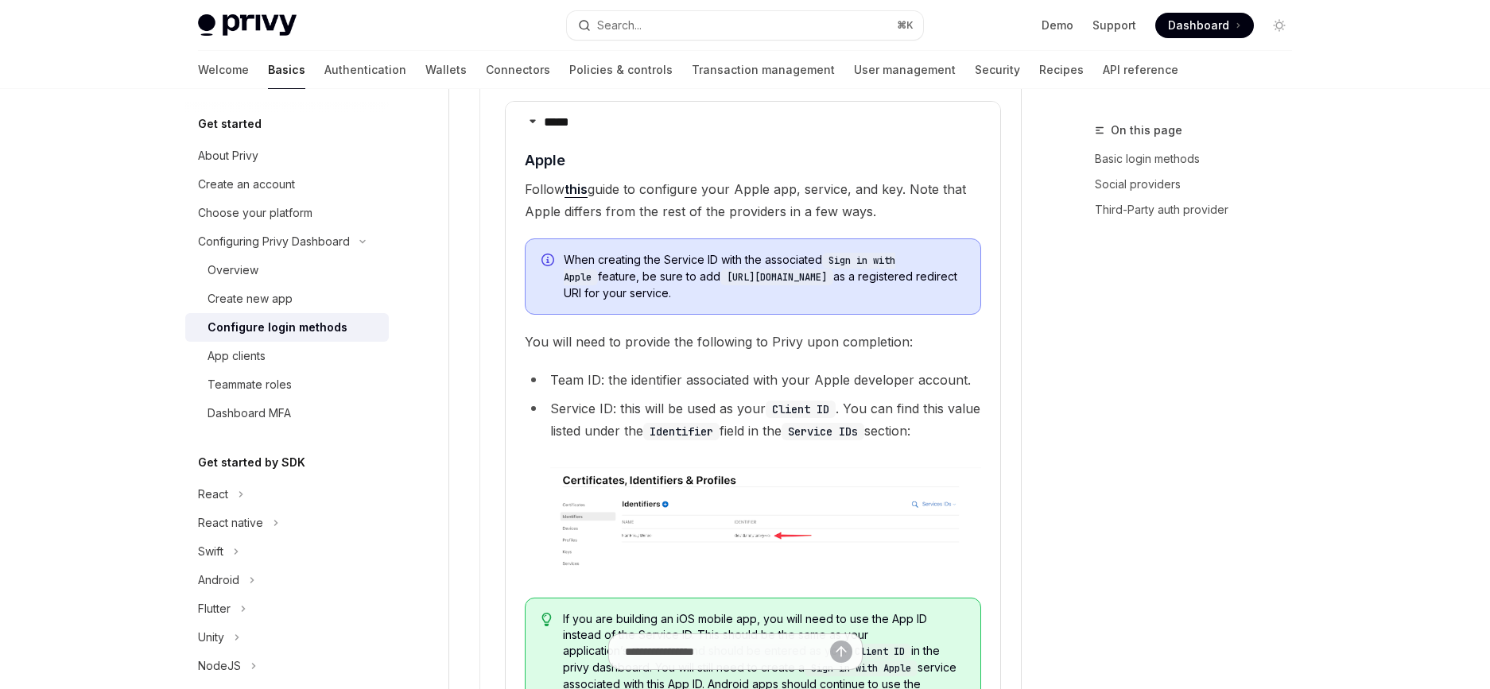
scroll to position [1975, 0]
click at [753, 493] on img at bounding box center [765, 518] width 431 height 105
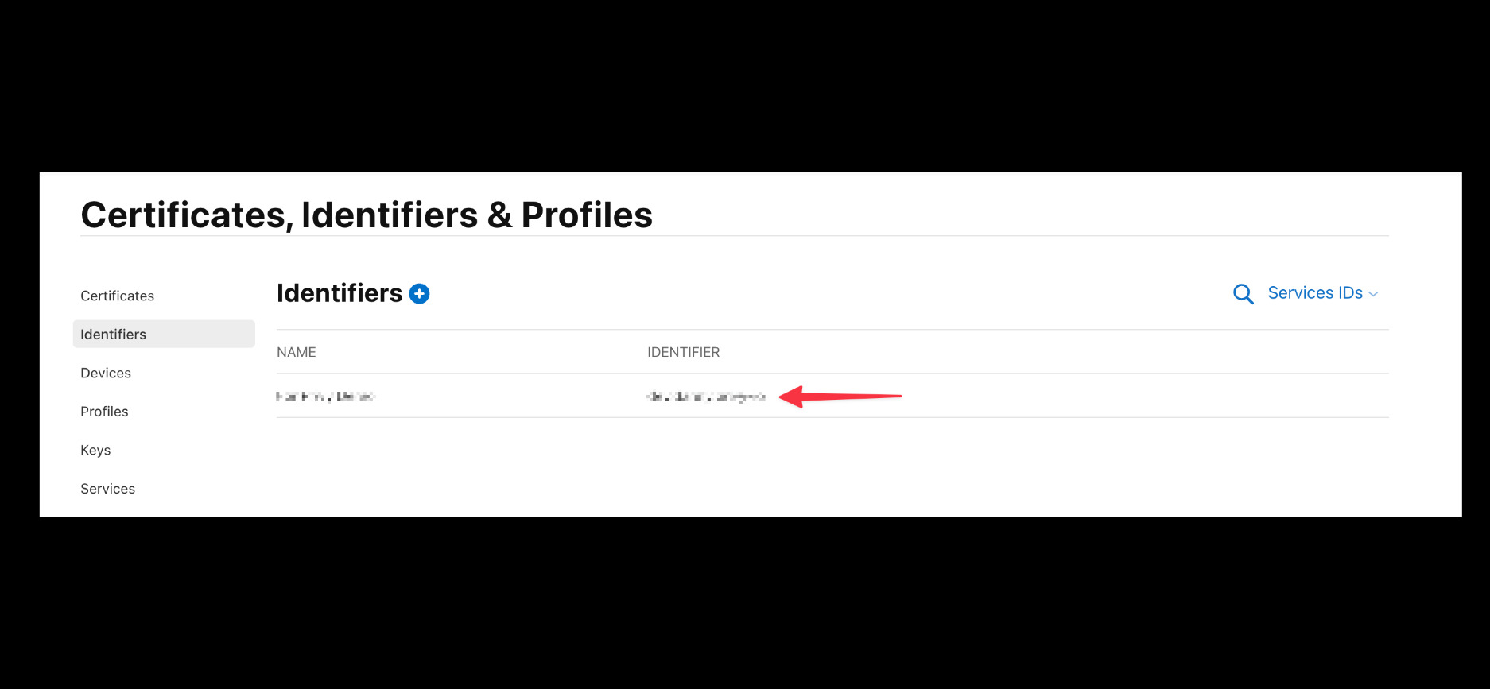
click at [1425, 44] on div at bounding box center [745, 344] width 1490 height 689
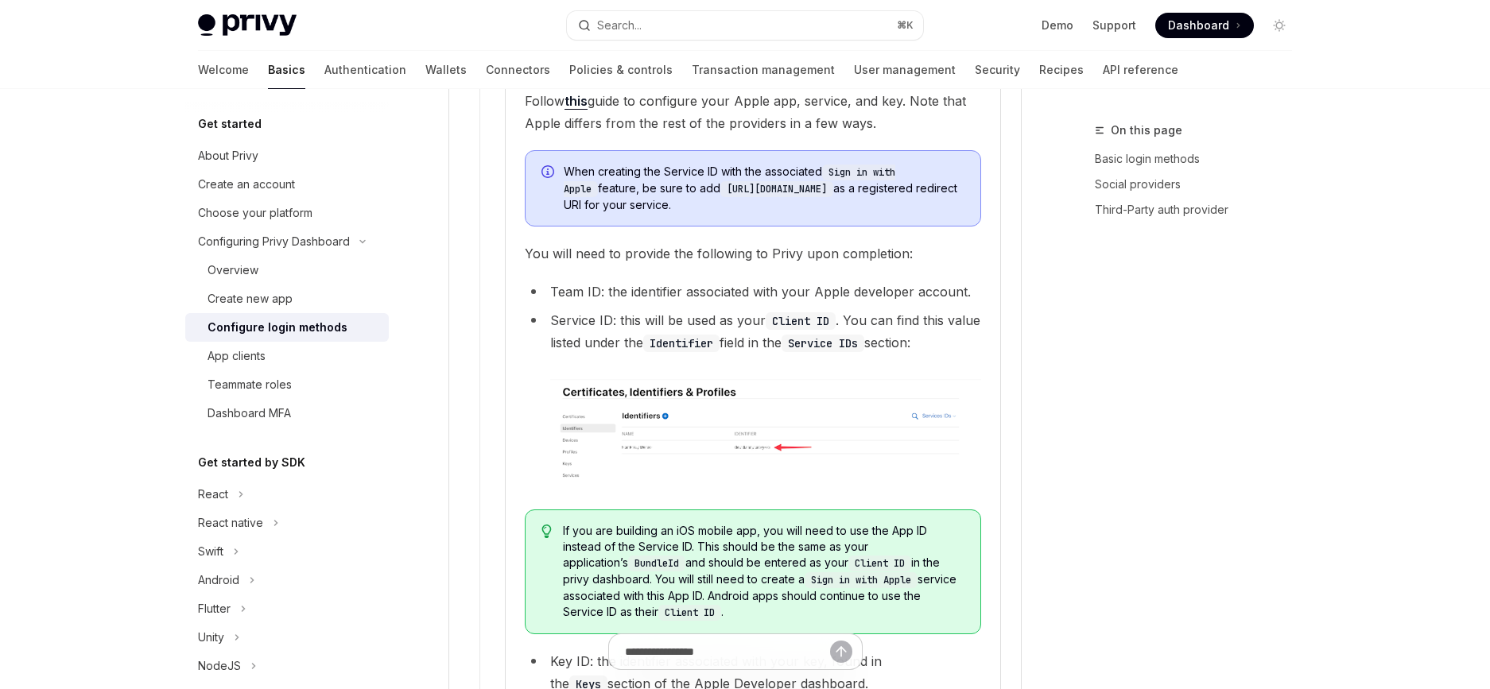
scroll to position [2061, 0]
click at [833, 182] on code "[URL][DOMAIN_NAME]" at bounding box center [776, 190] width 113 height 16
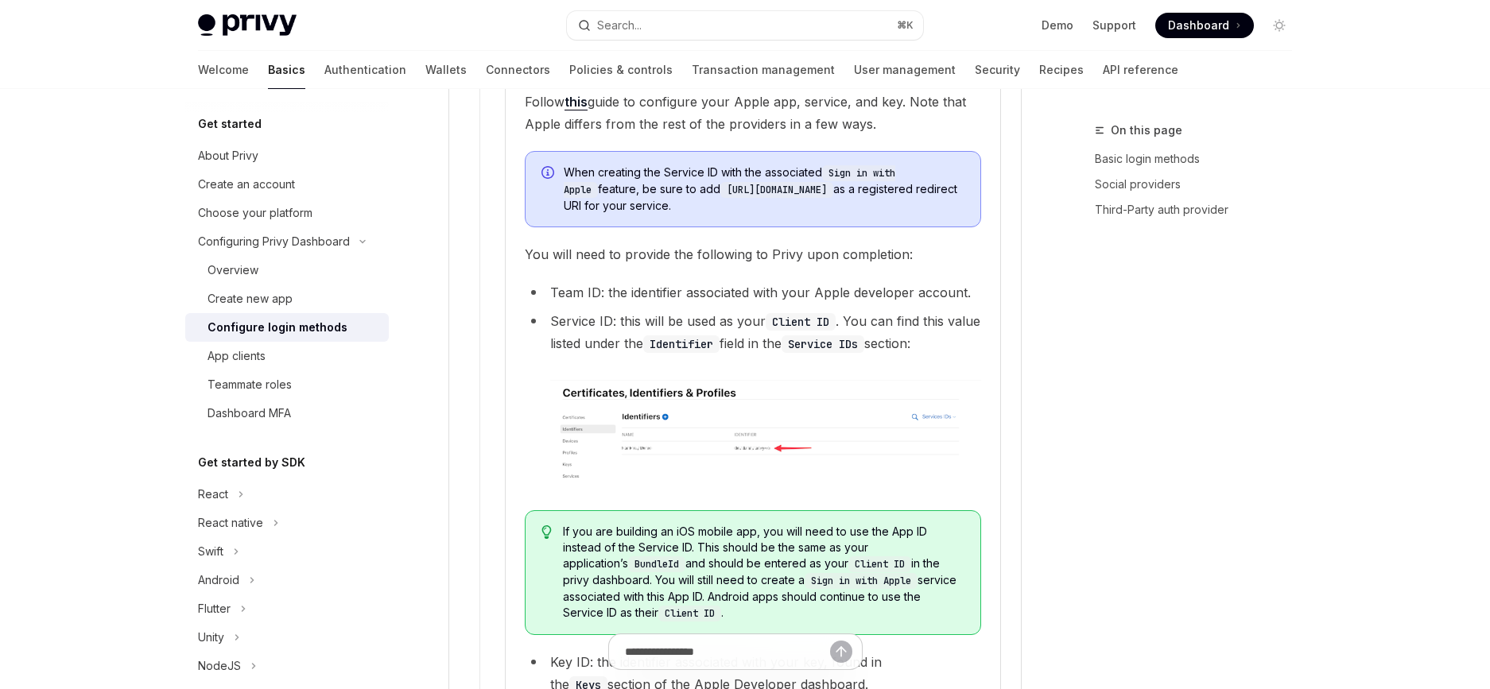
drag, startPoint x: 943, startPoint y: 167, endPoint x: 782, endPoint y: 174, distance: 160.7
click at [782, 182] on code "[URL][DOMAIN_NAME]" at bounding box center [776, 190] width 113 height 16
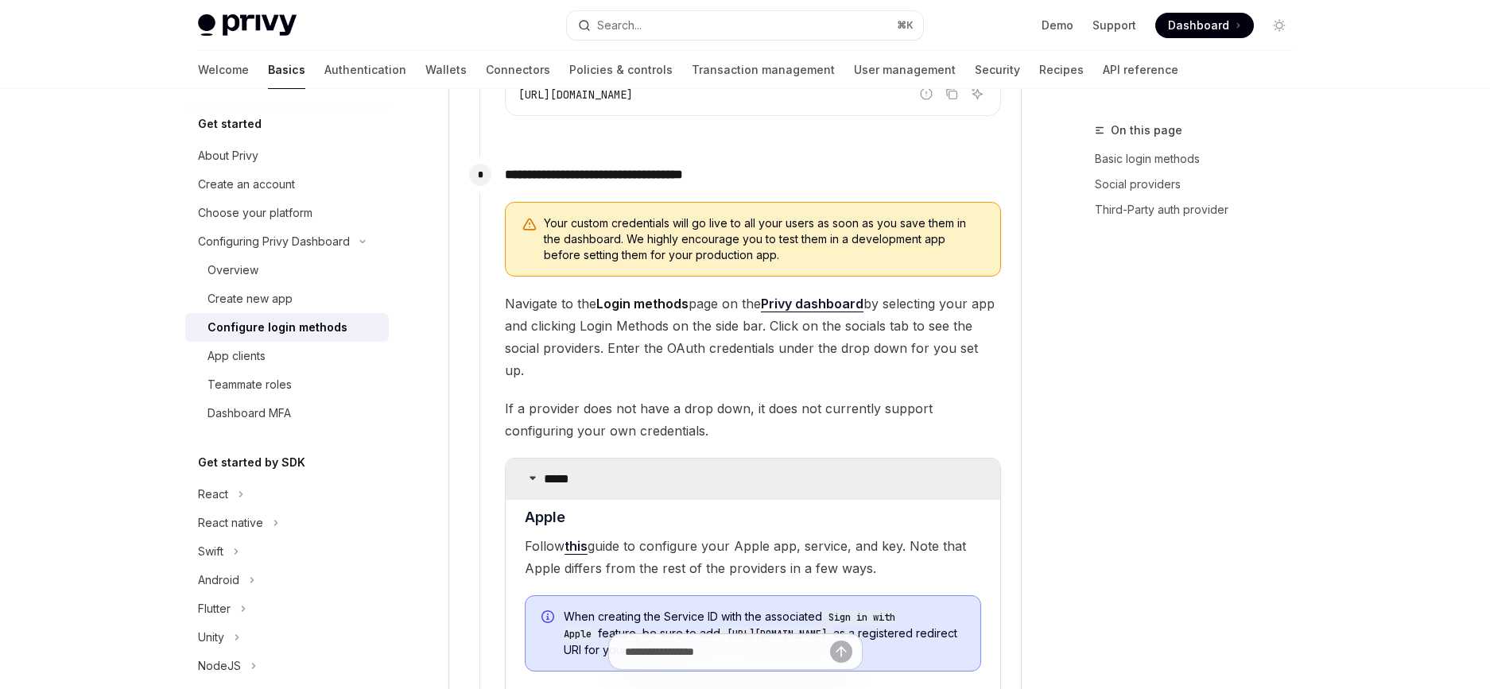
click at [646, 462] on summary "*****" at bounding box center [753, 479] width 494 height 41
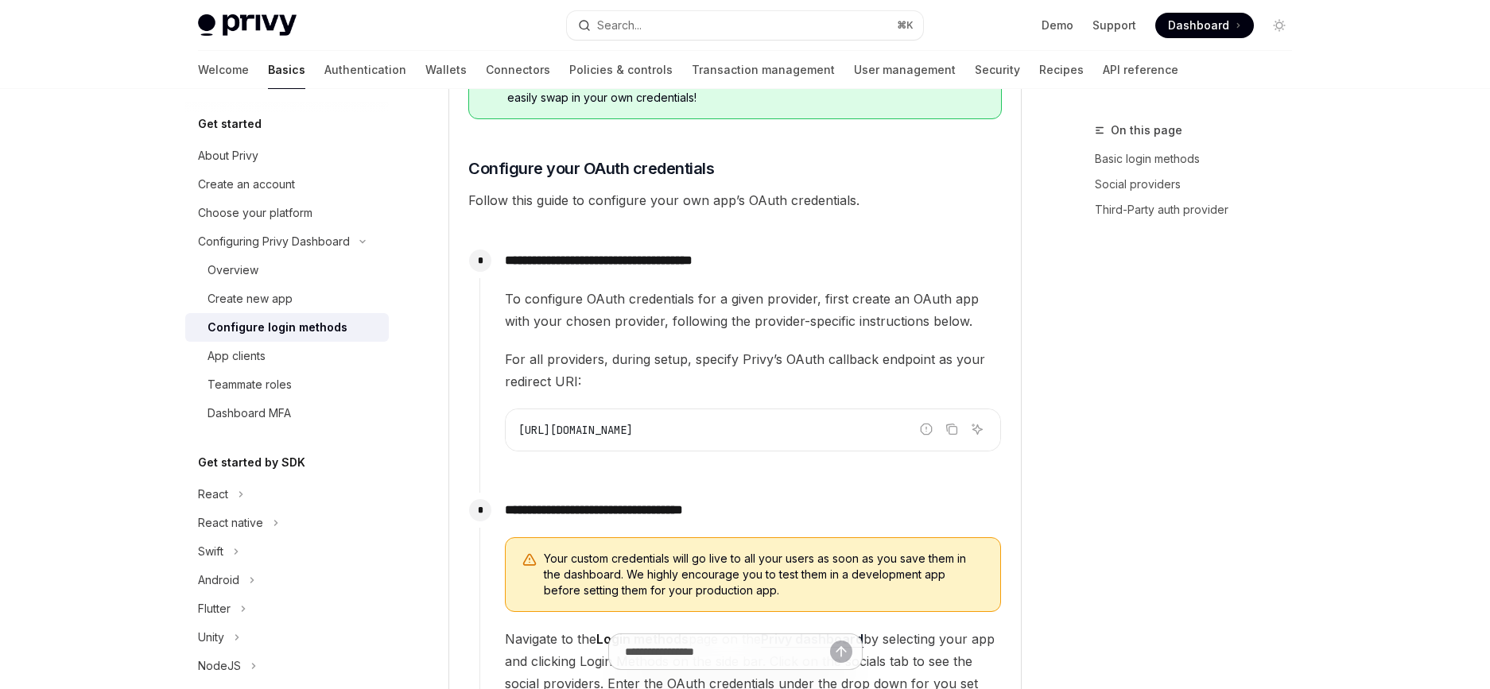
scroll to position [1277, 0]
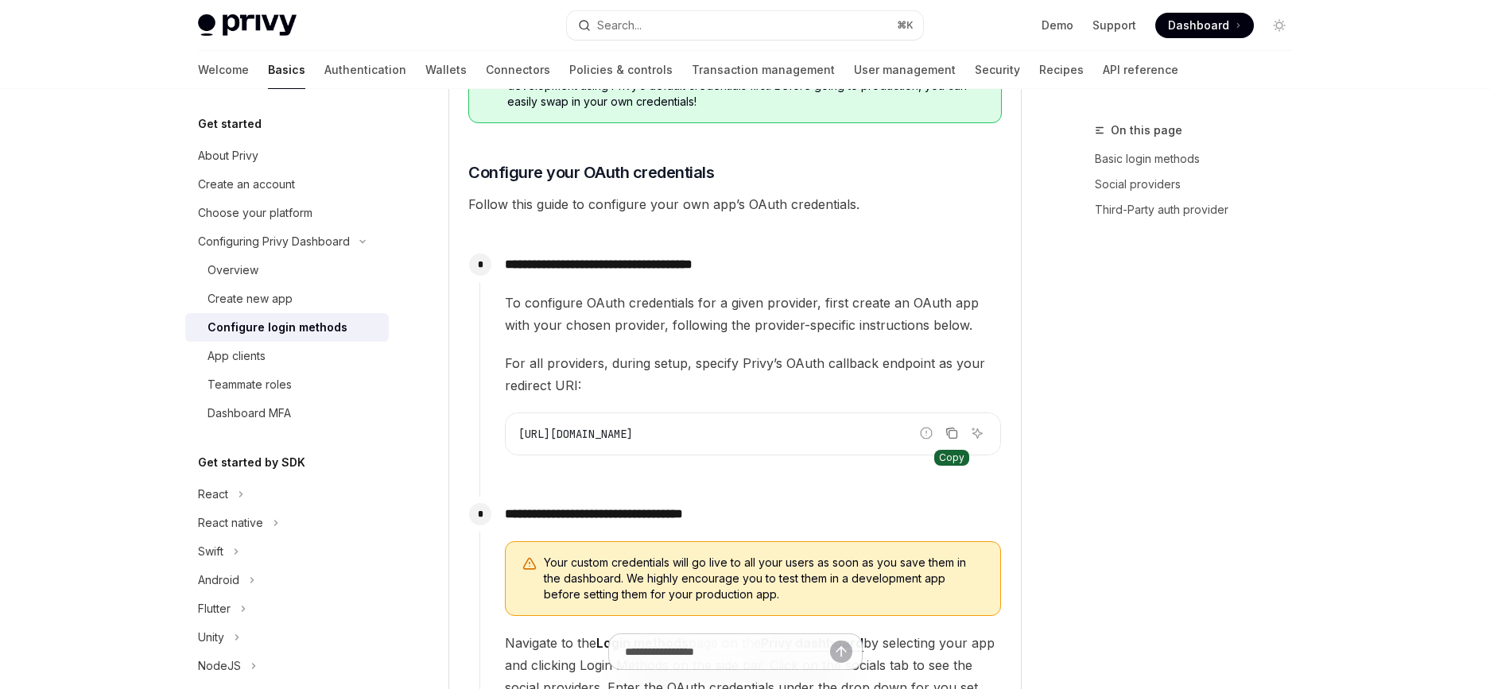
click at [945, 429] on icon "Copy the contents from the code block" at bounding box center [951, 433] width 13 height 13
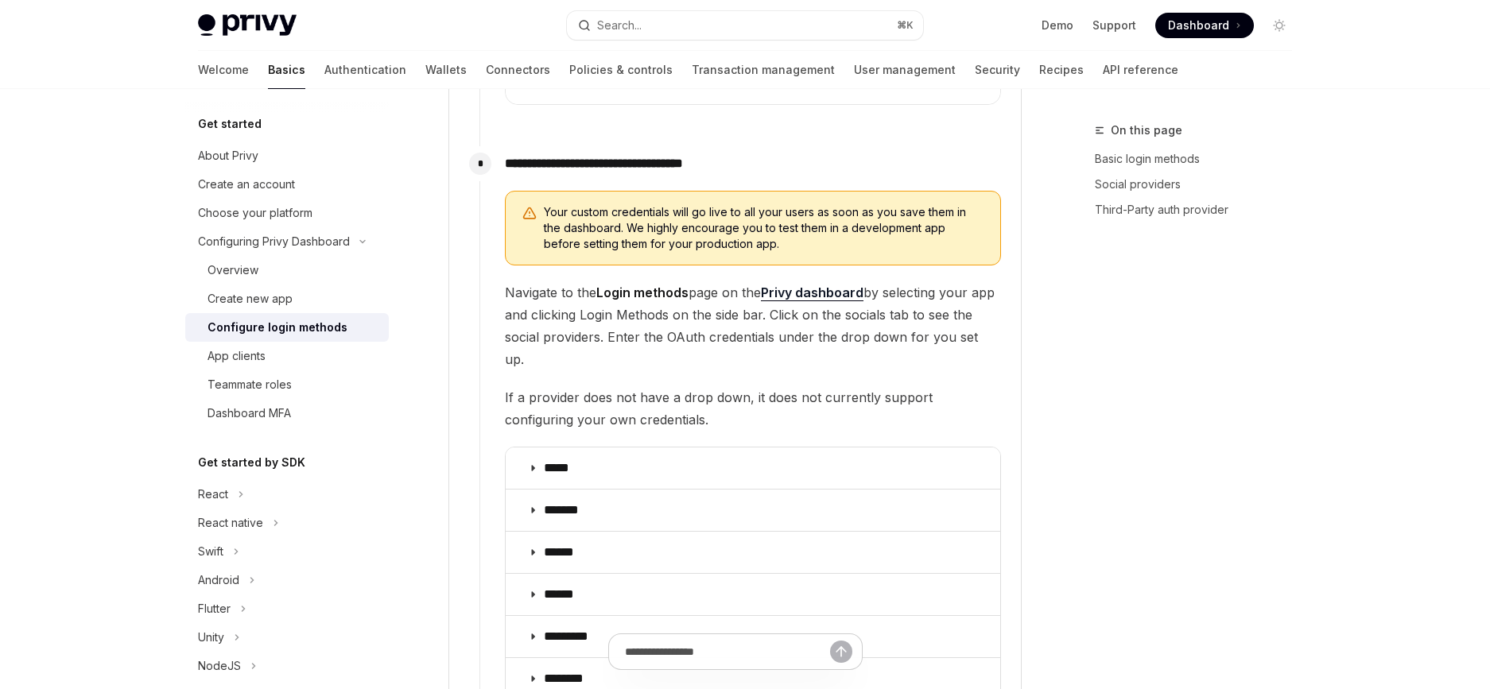
scroll to position [1632, 0]
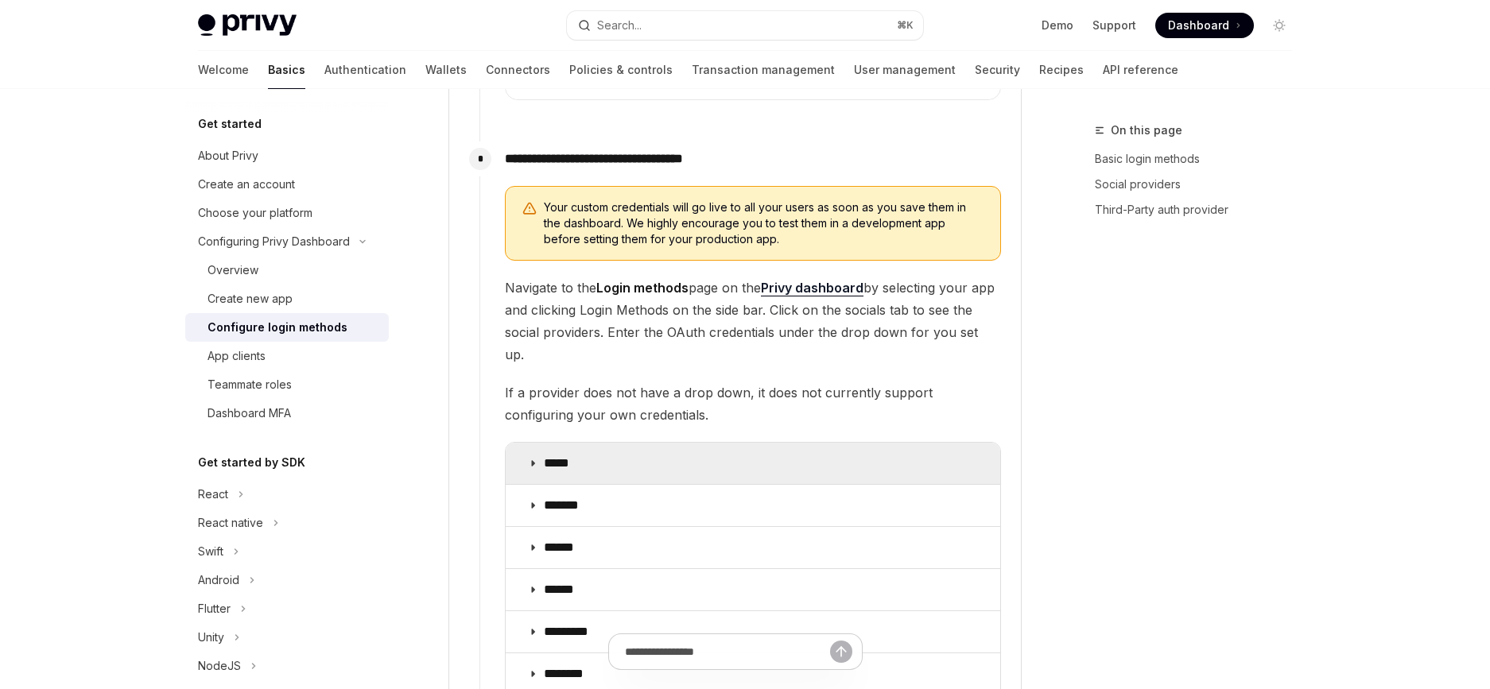
click at [571, 443] on summary "*****" at bounding box center [753, 463] width 494 height 41
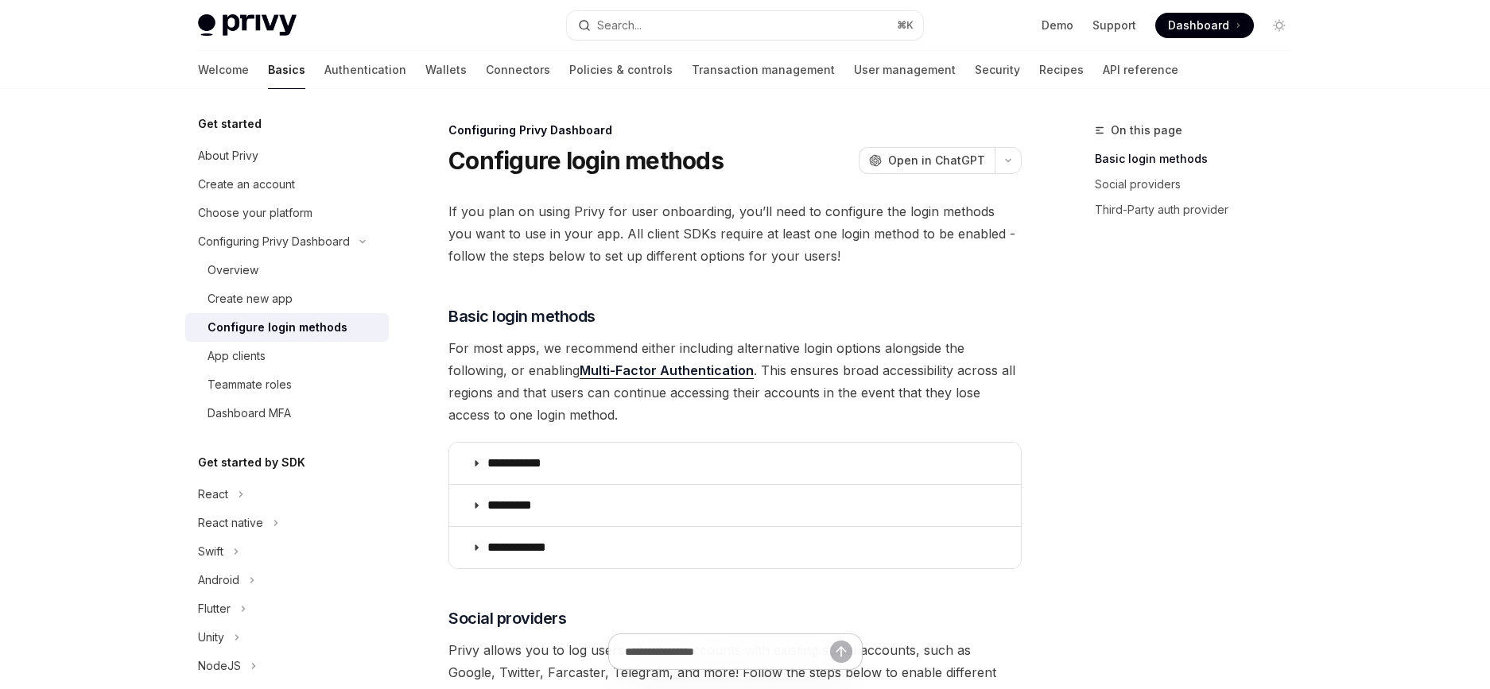
click at [1012, 146] on div "Configure login methods OpenAI Open in ChatGPT" at bounding box center [734, 160] width 573 height 29
click at [1012, 160] on button "button" at bounding box center [1008, 160] width 27 height 27
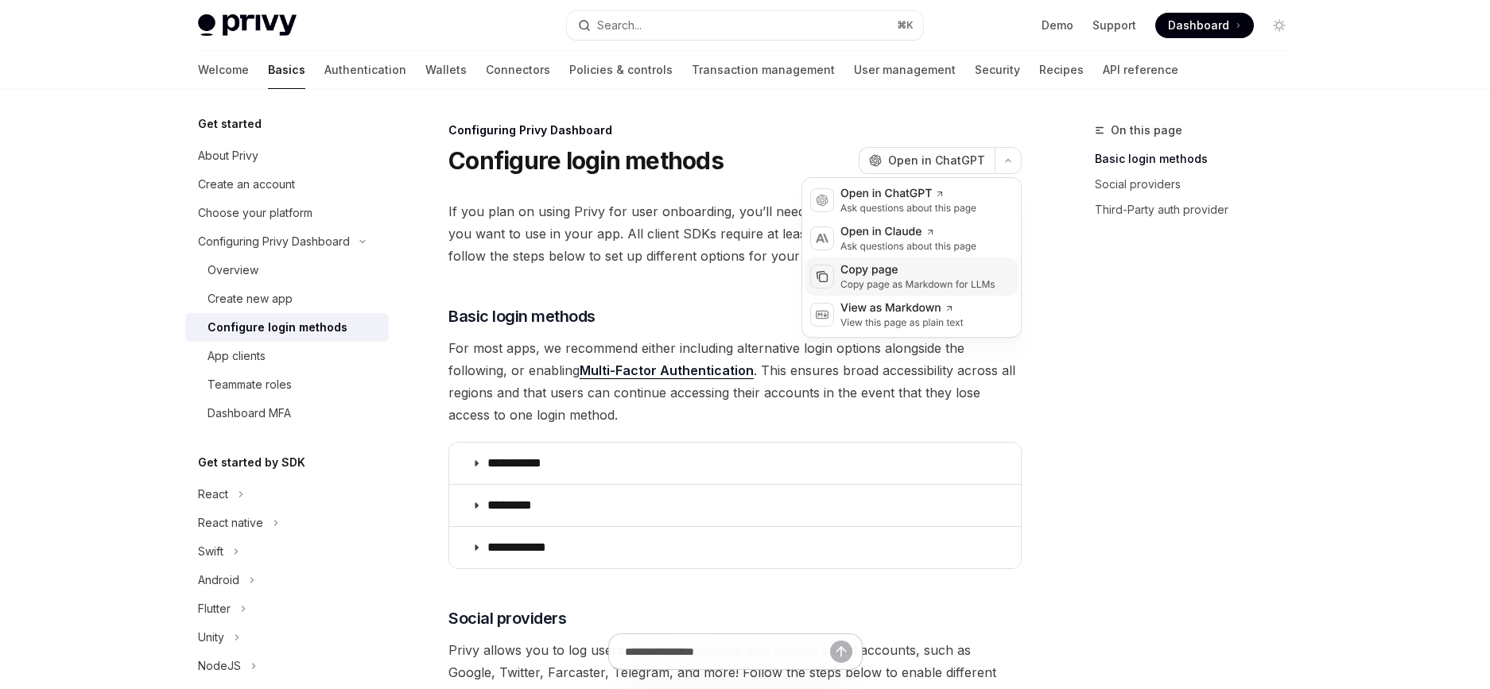
click at [903, 267] on div "Copy page" at bounding box center [917, 270] width 155 height 16
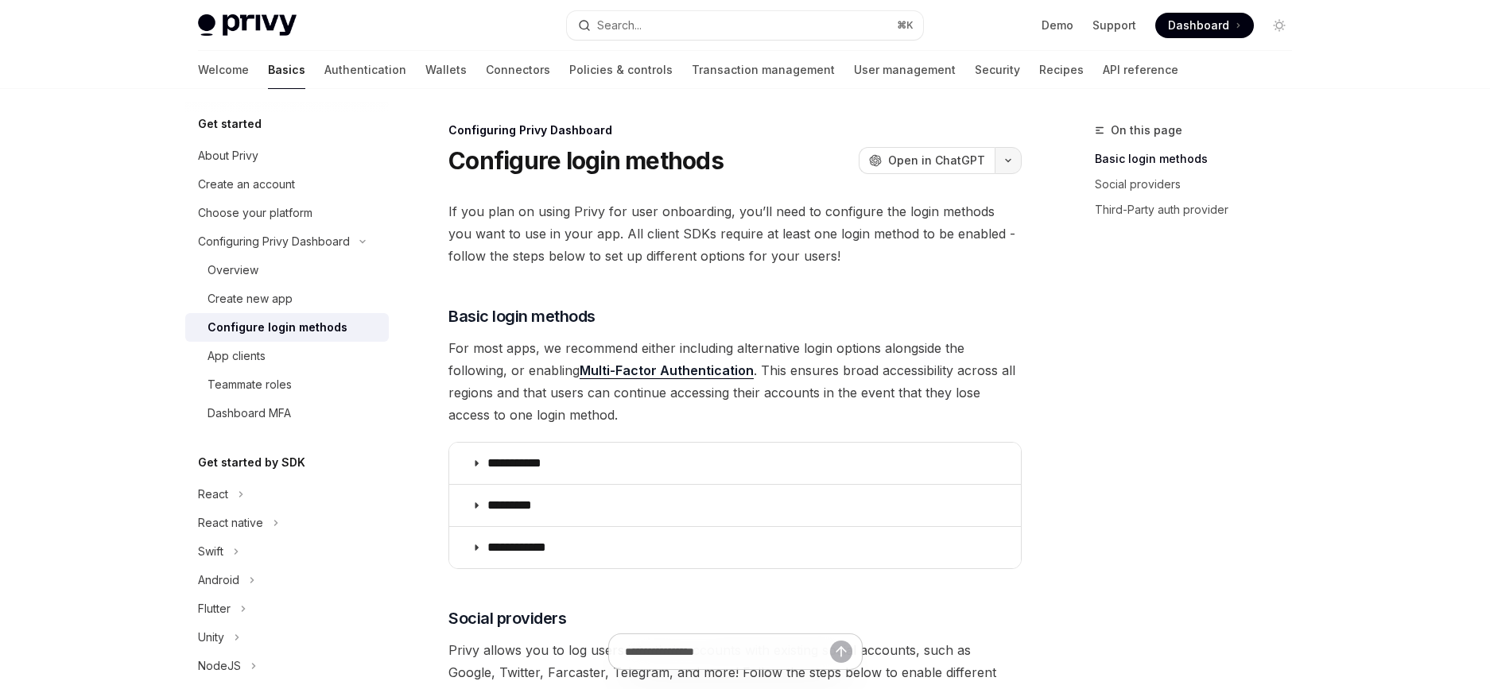
click at [1013, 151] on button "button" at bounding box center [1008, 160] width 27 height 27
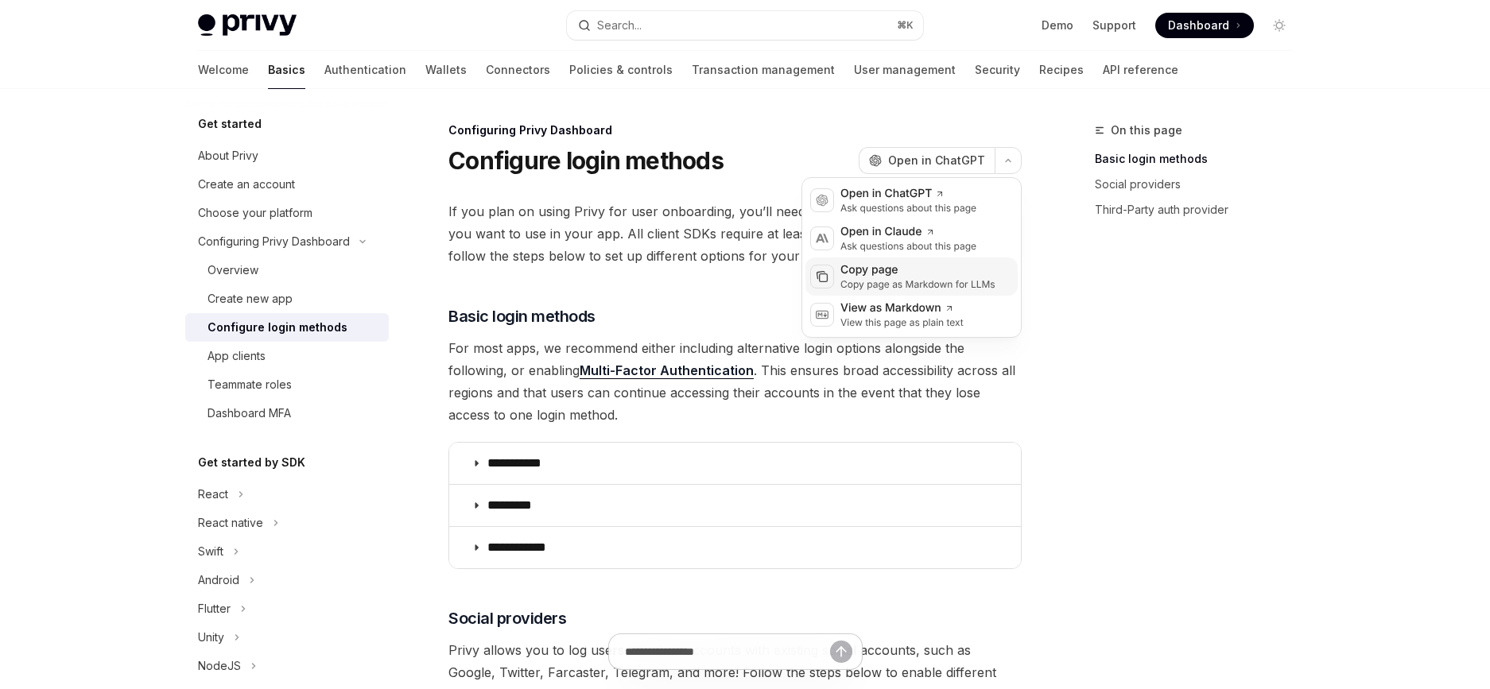
click at [964, 265] on div "Copy page" at bounding box center [917, 270] width 155 height 16
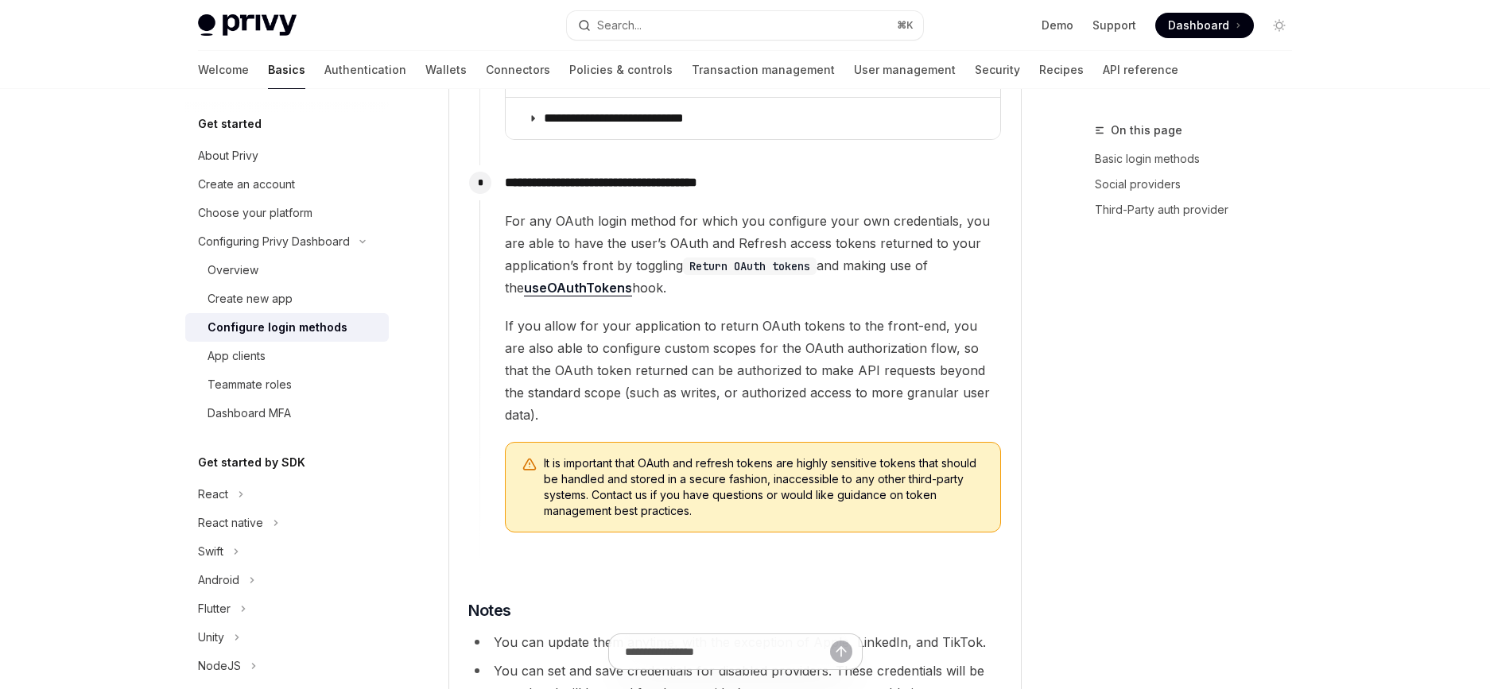
scroll to position [3239, 0]
